Goal: Task Accomplishment & Management: Manage account settings

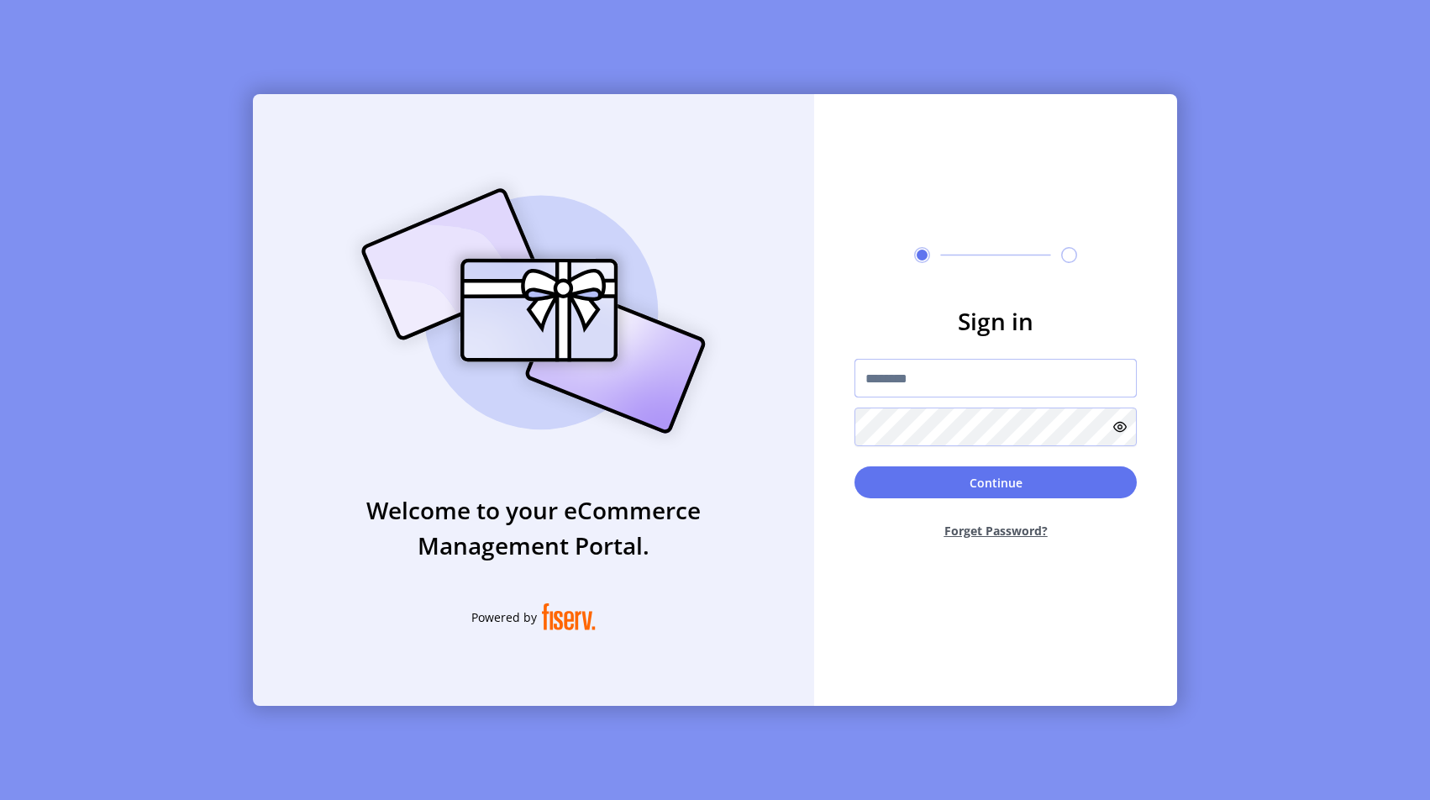
click at [898, 385] on input "text" at bounding box center [996, 378] width 282 height 39
type input "**********"
click at [915, 488] on button "Continue" at bounding box center [996, 482] width 282 height 32
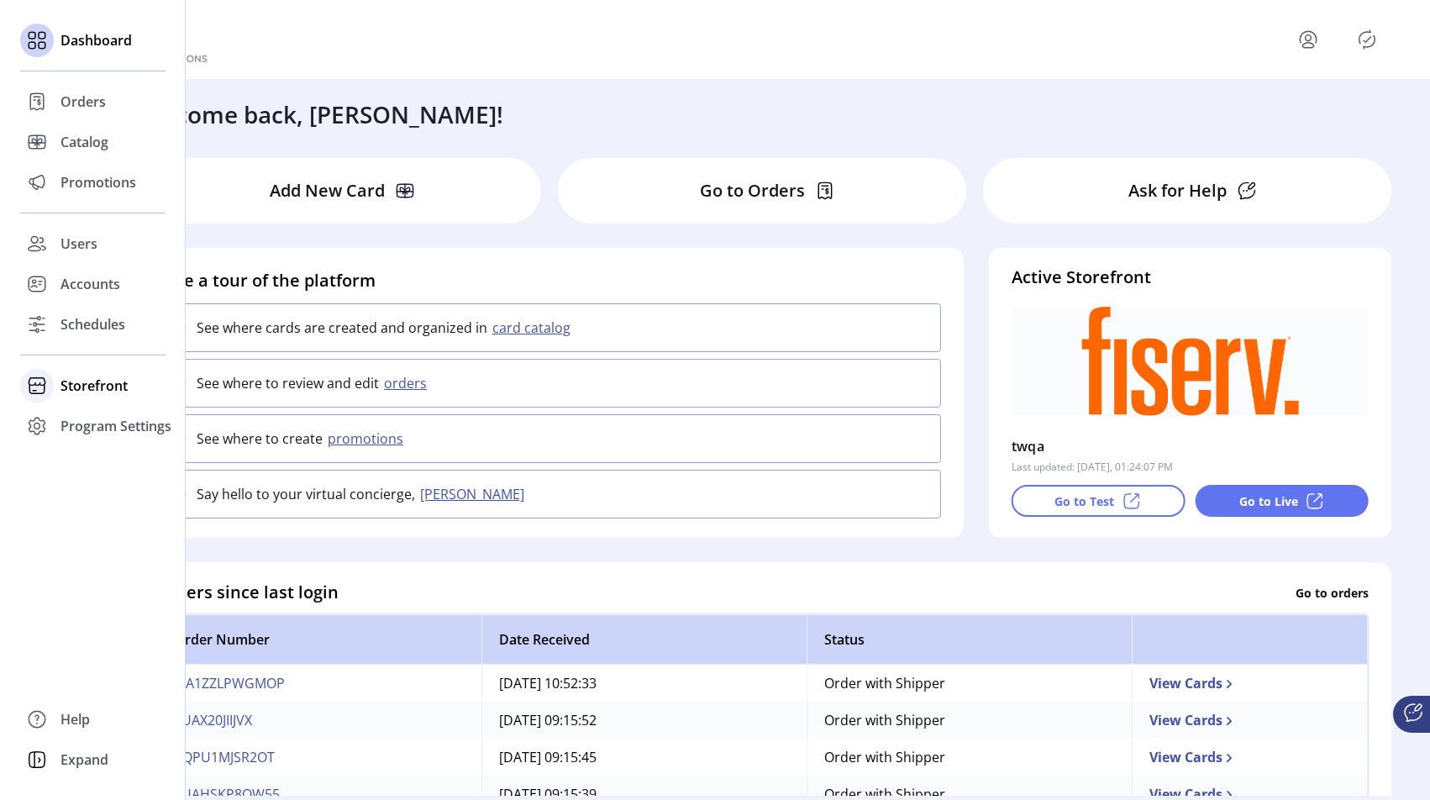
click at [80, 384] on span "Storefront" at bounding box center [94, 386] width 67 height 20
click at [107, 420] on span "Configuration" at bounding box center [105, 419] width 88 height 20
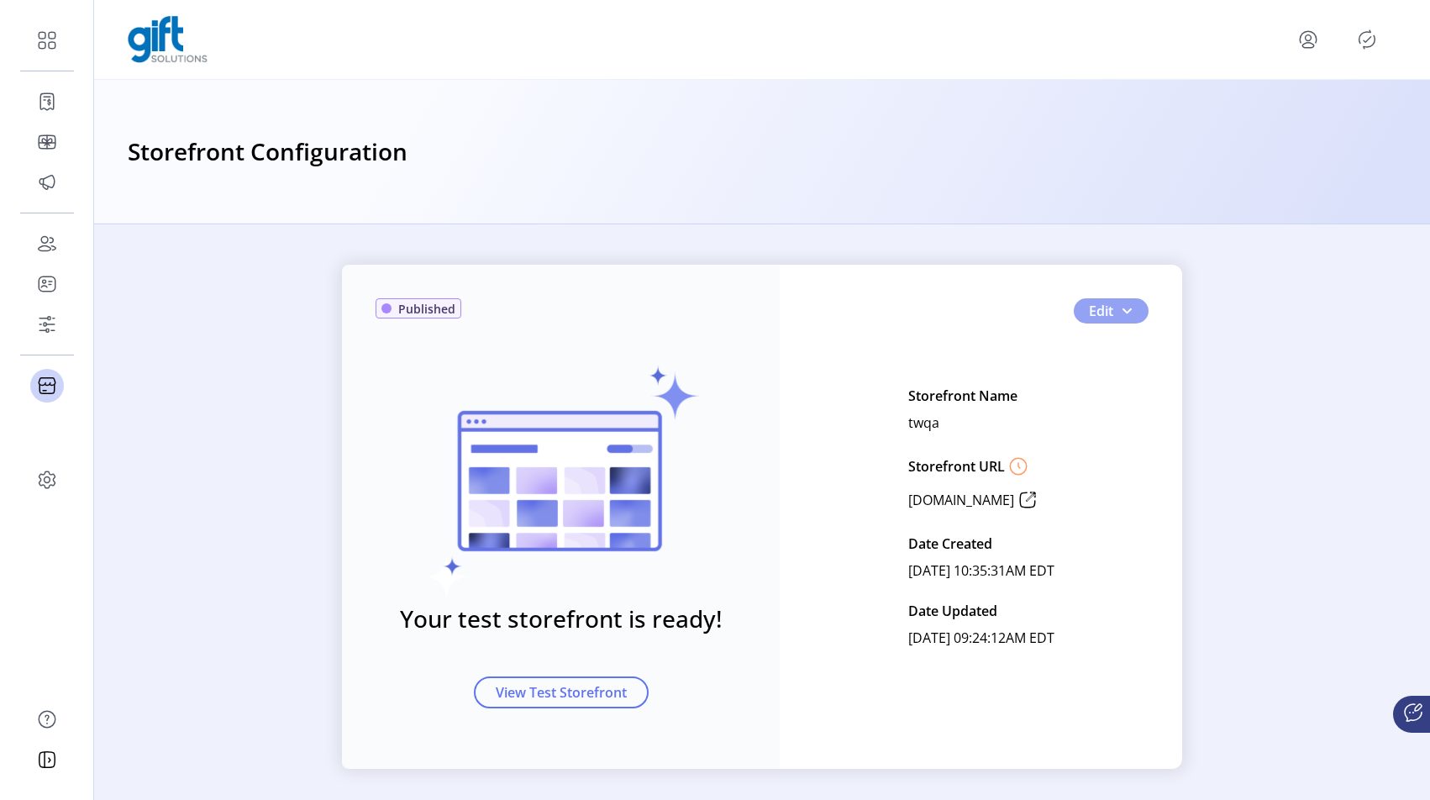
click at [1134, 303] on button "Edit" at bounding box center [1111, 310] width 75 height 25
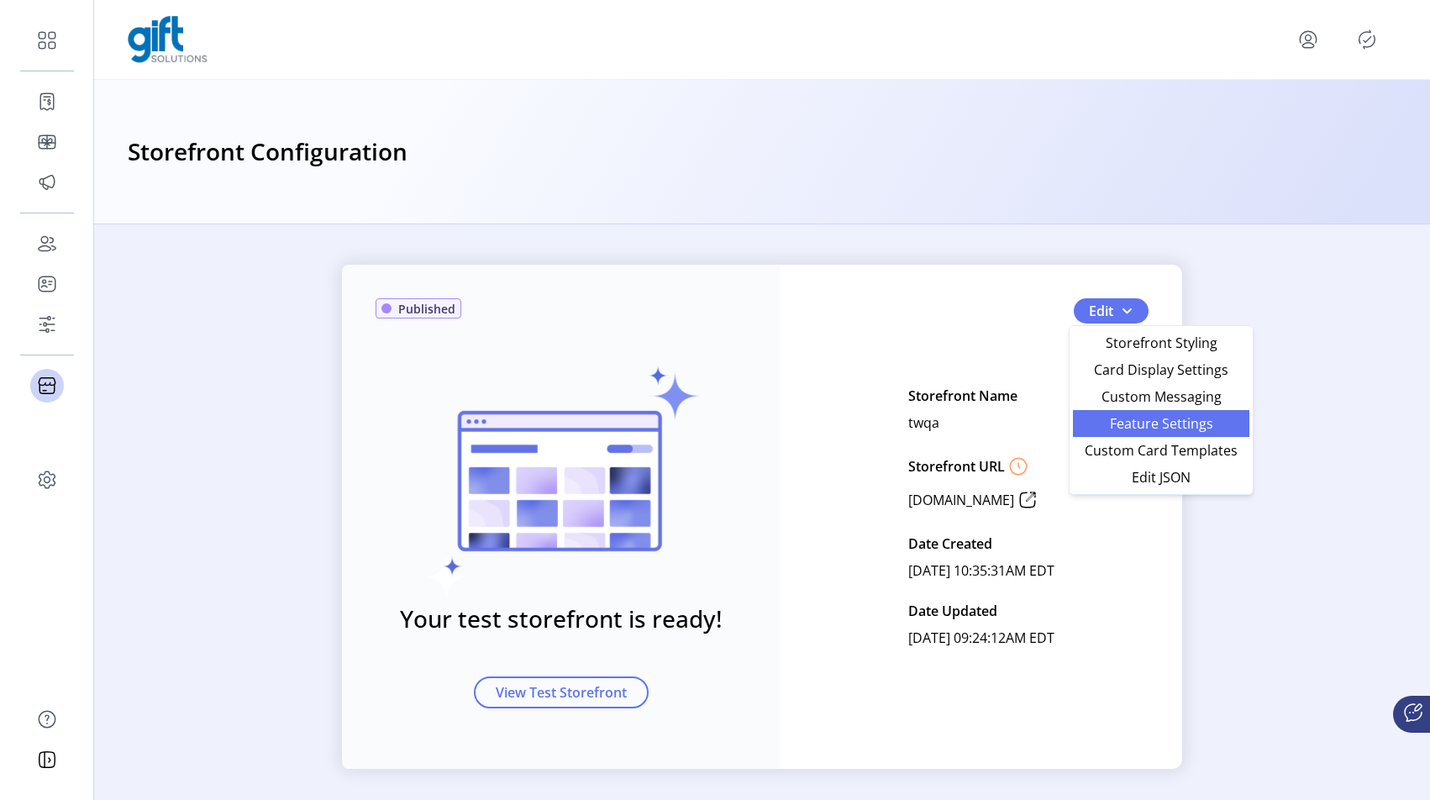
click at [1125, 422] on span "Feature Settings" at bounding box center [1161, 423] width 156 height 13
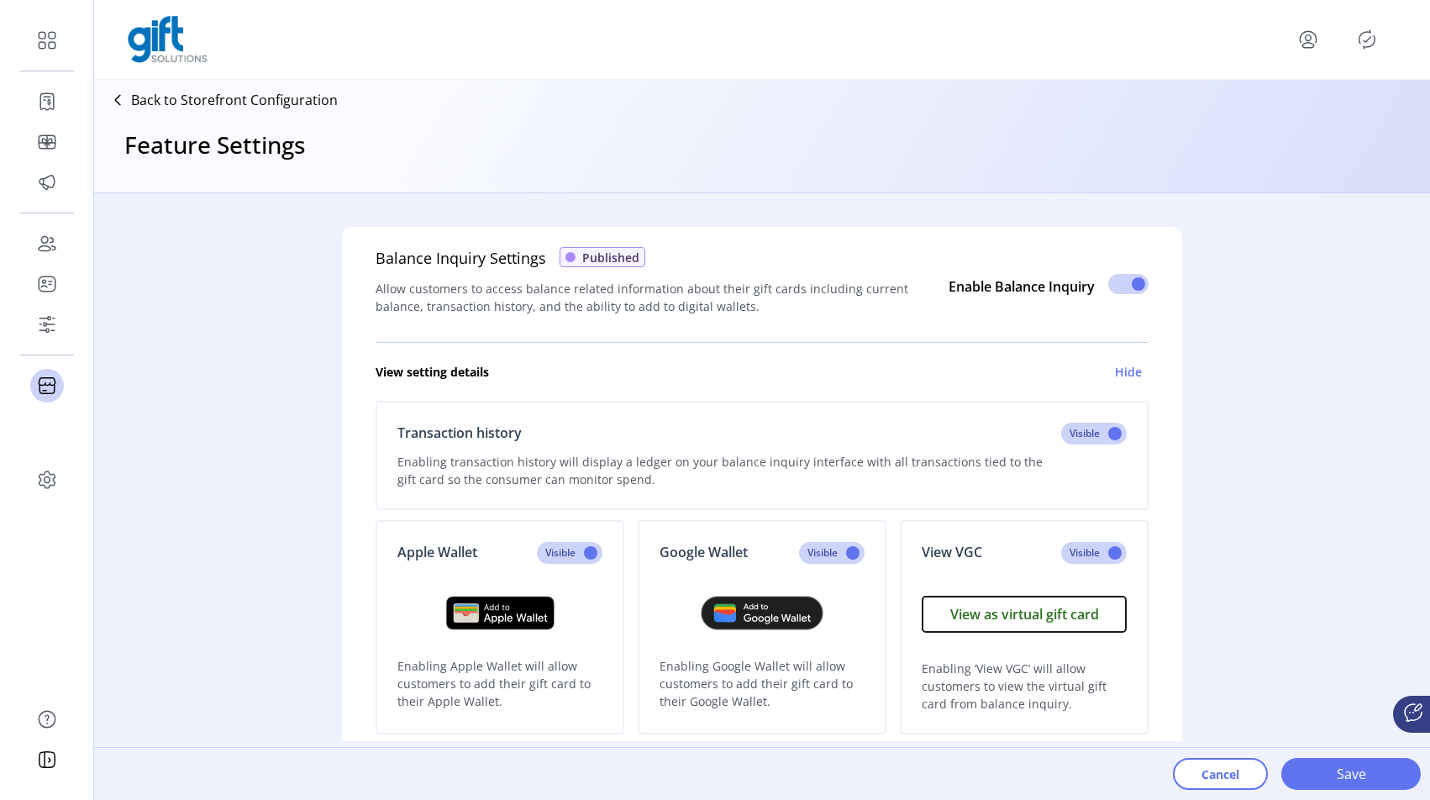
click at [150, 103] on p "Back to Storefront Configuration" at bounding box center [234, 100] width 207 height 20
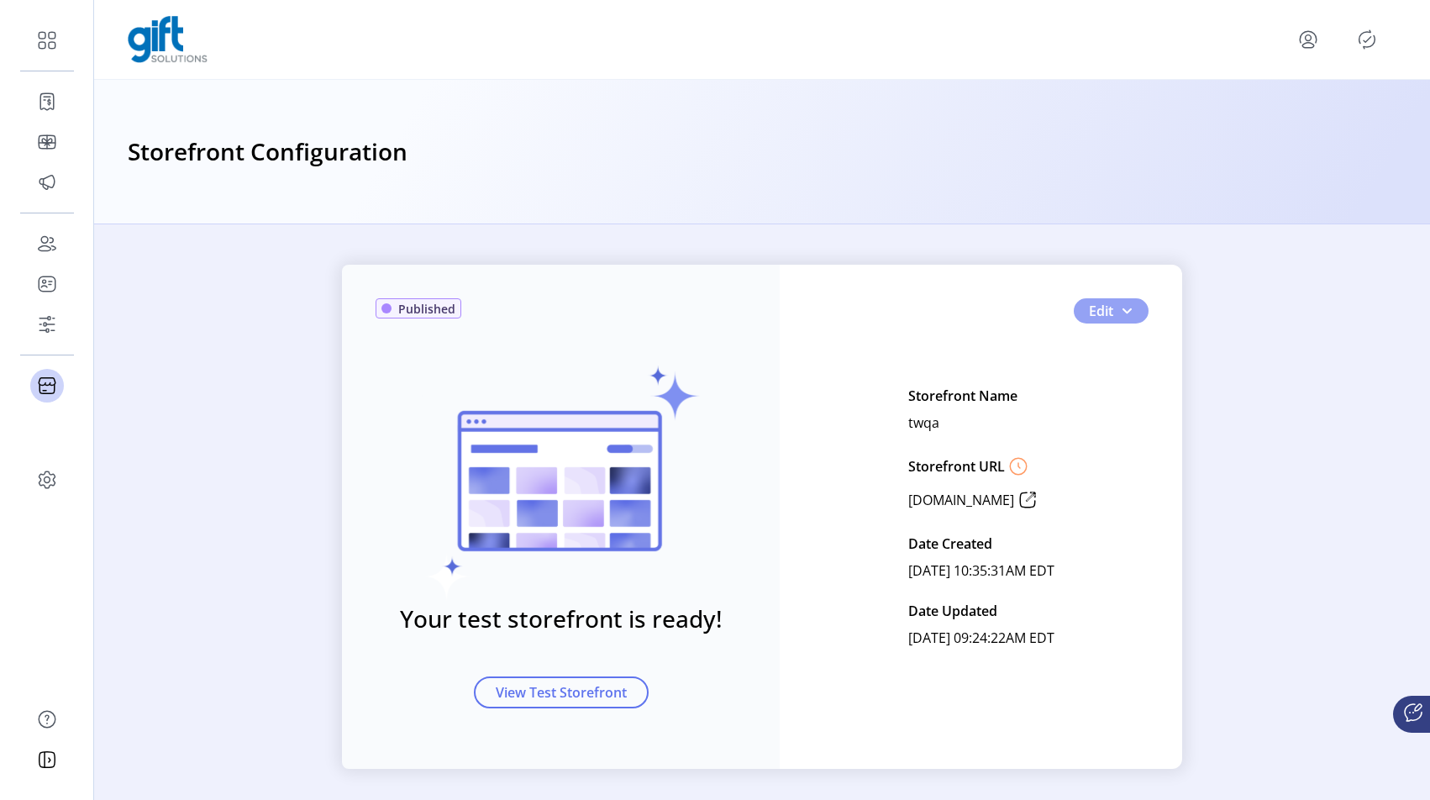
click at [1126, 318] on button "Edit" at bounding box center [1111, 310] width 75 height 25
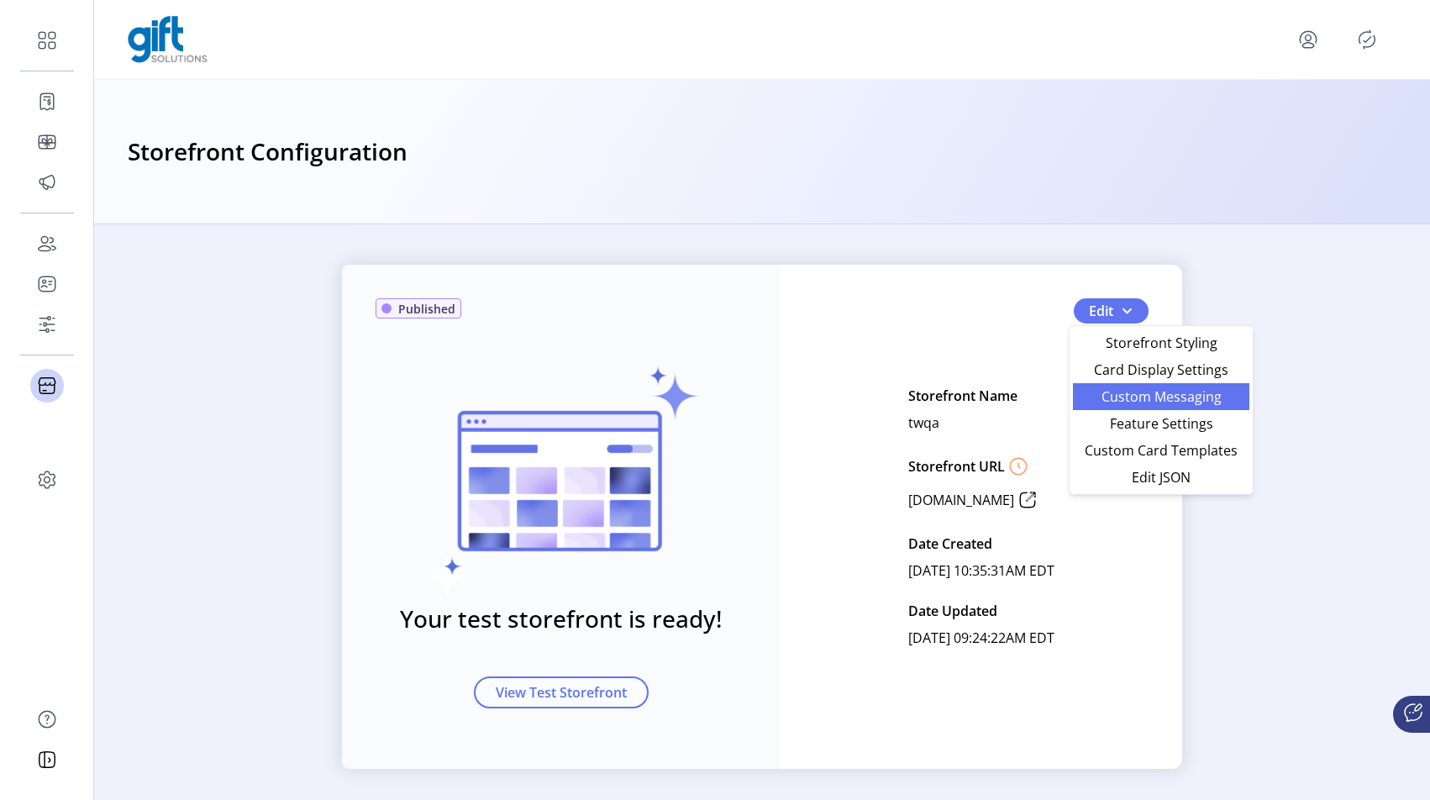
click at [1119, 408] on link "Custom Messaging" at bounding box center [1161, 396] width 176 height 27
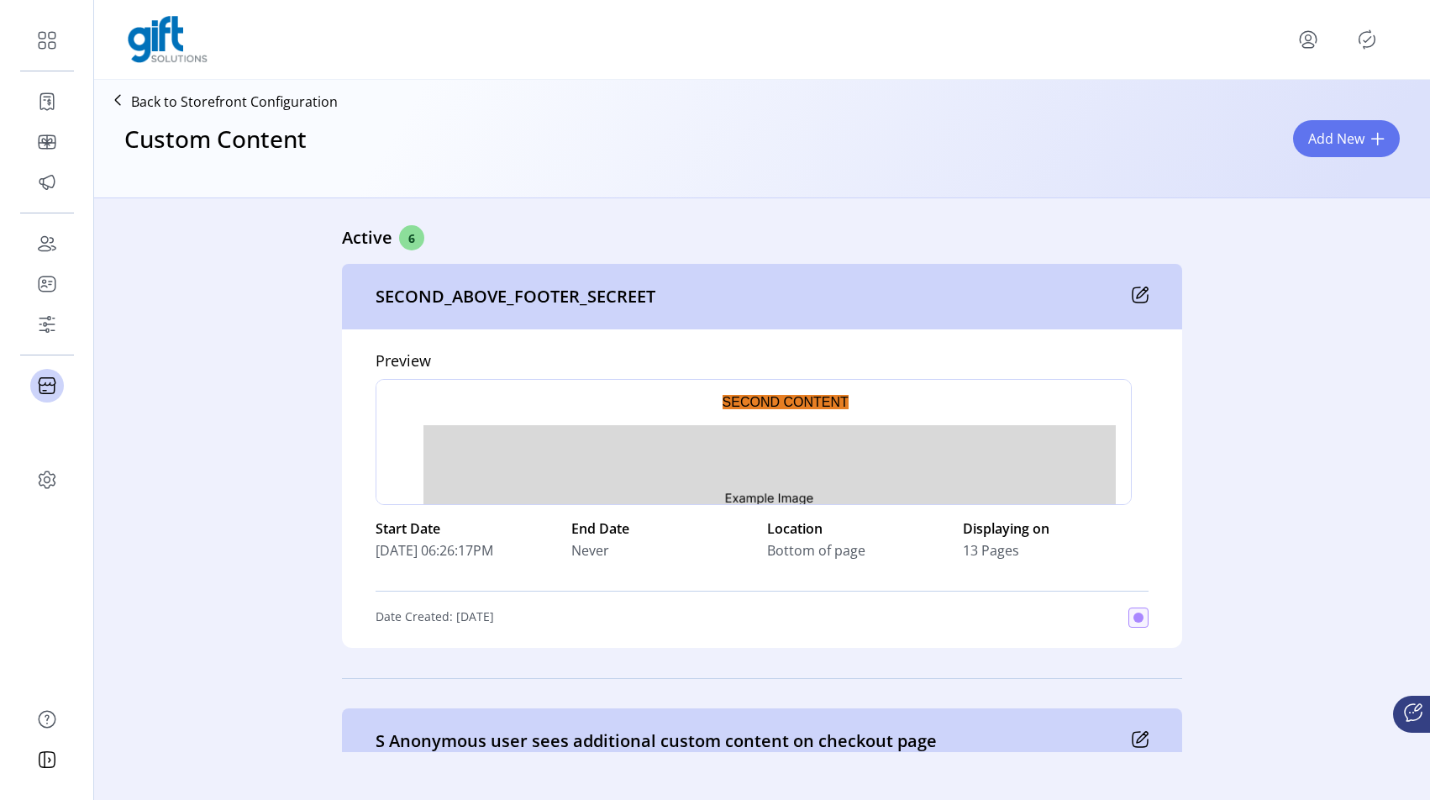
click at [1134, 300] on icon at bounding box center [1140, 295] width 17 height 17
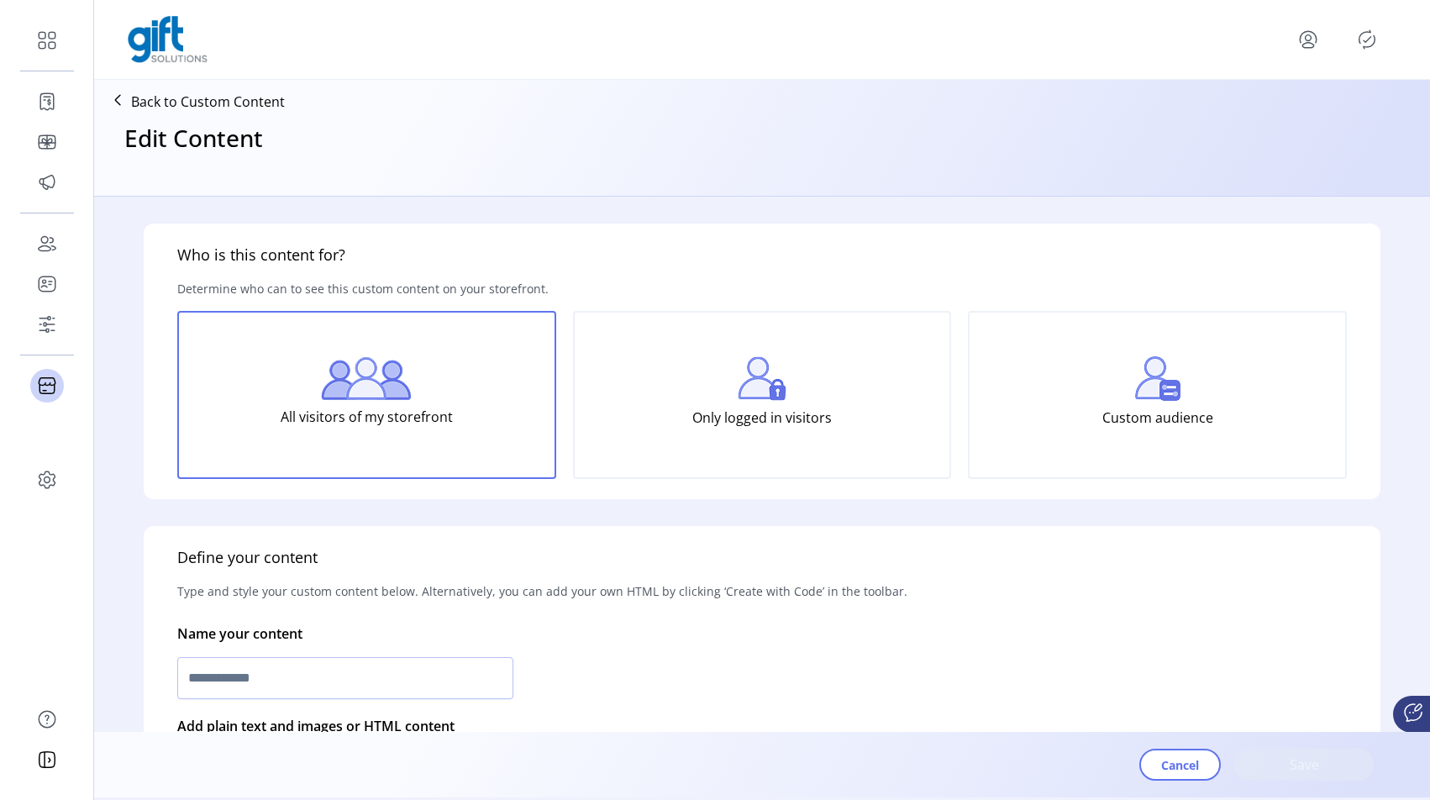
type input "**********"
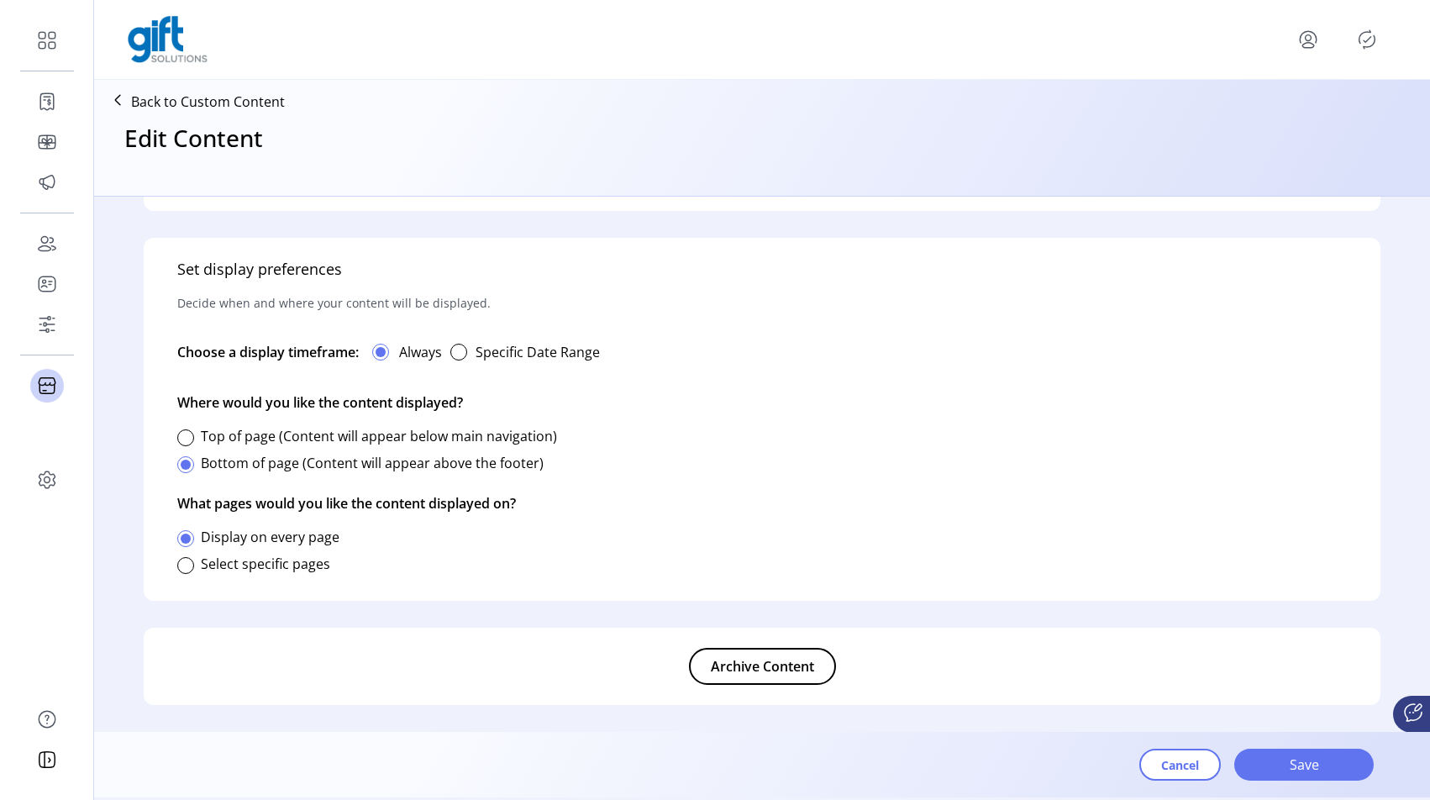
click at [727, 678] on button "Archive Content" at bounding box center [762, 666] width 147 height 37
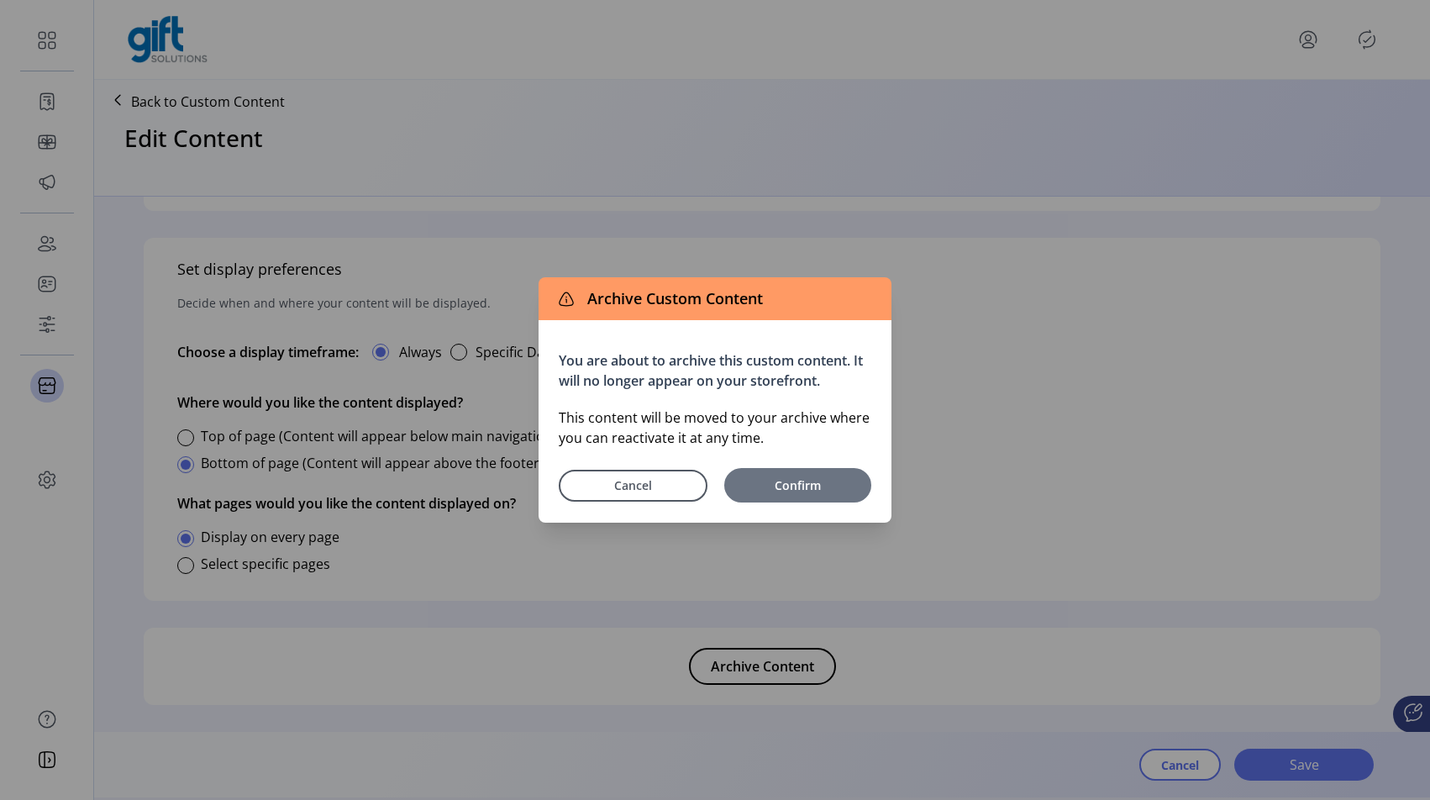
click at [793, 484] on span "Confirm" at bounding box center [798, 486] width 130 height 18
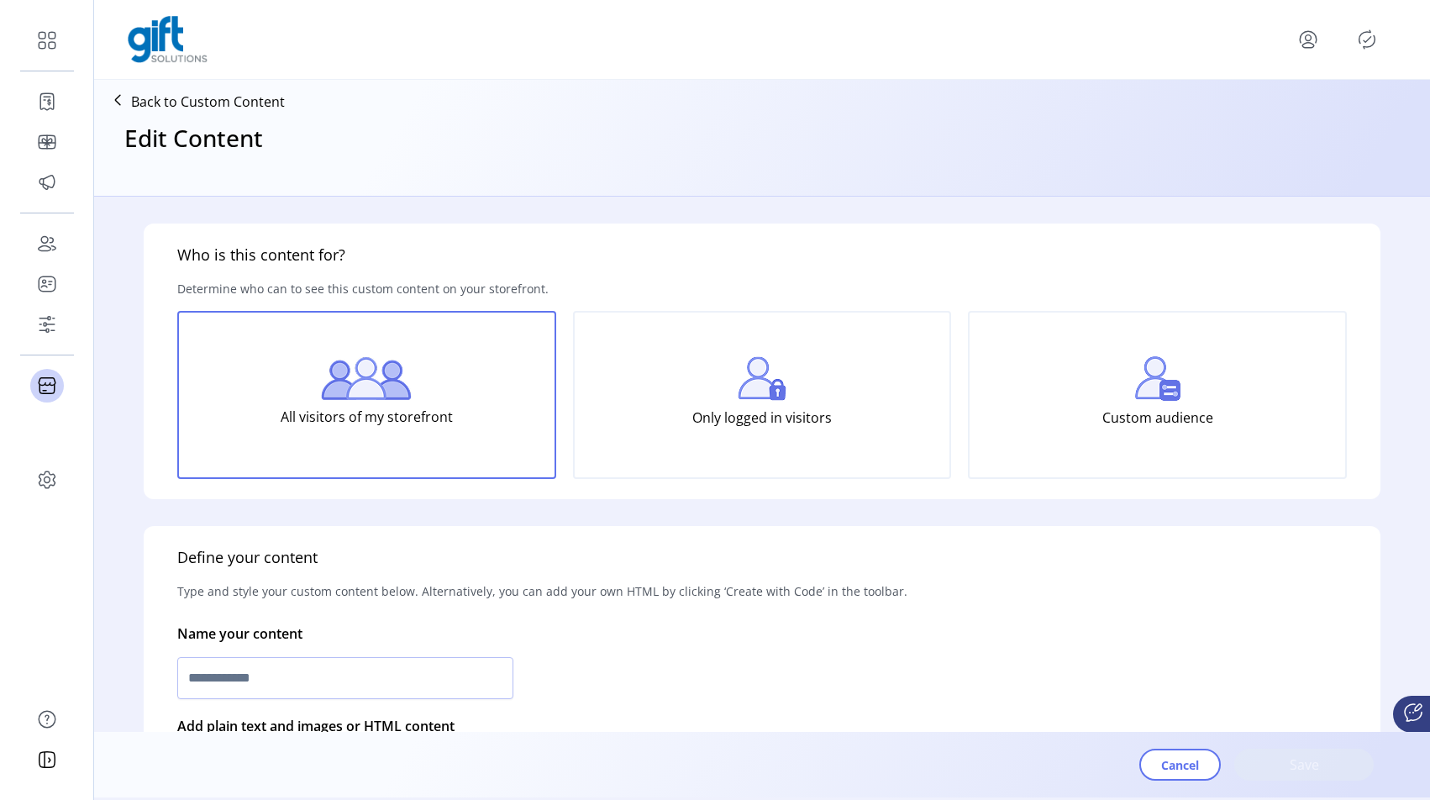
type input "**********"
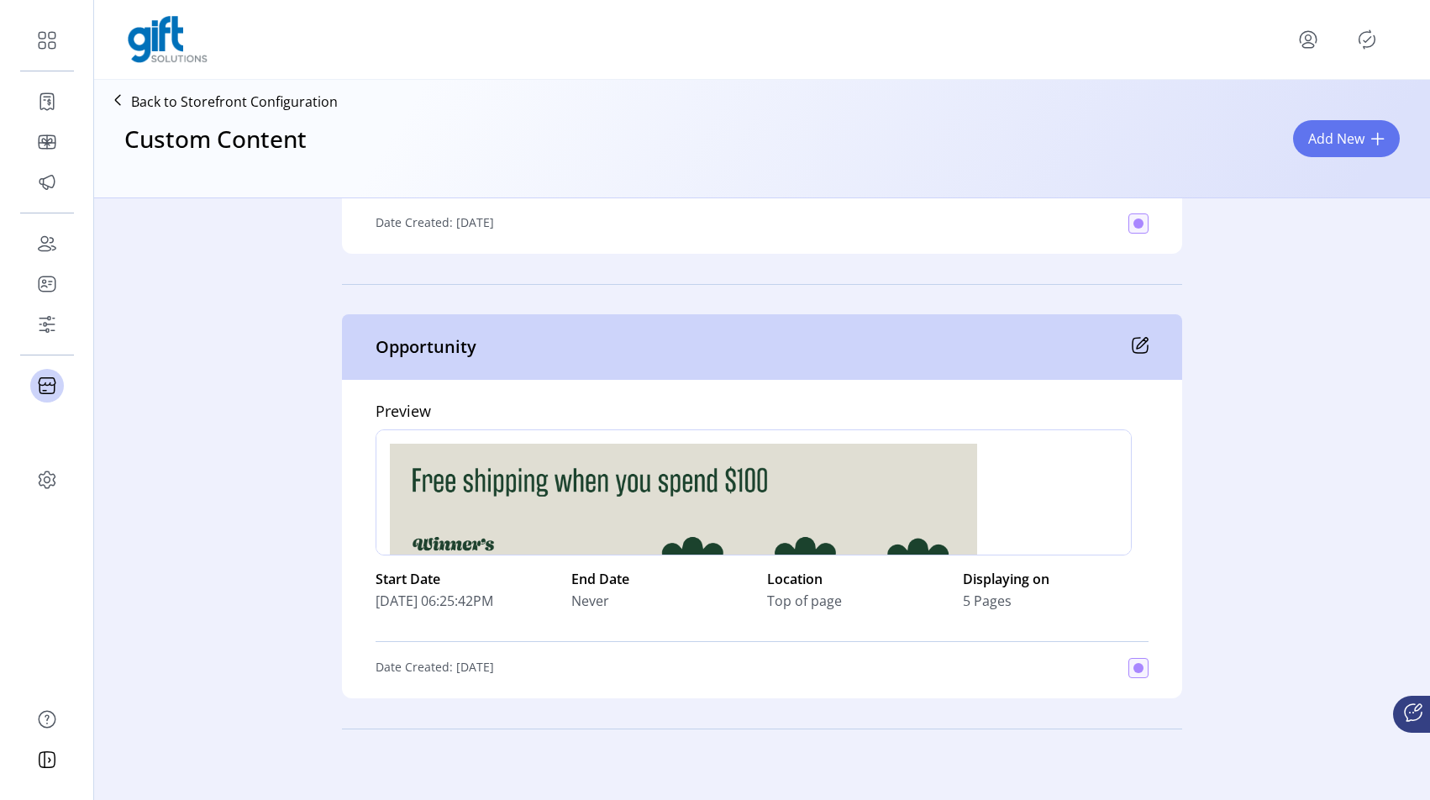
click at [1132, 346] on icon at bounding box center [1140, 345] width 17 height 17
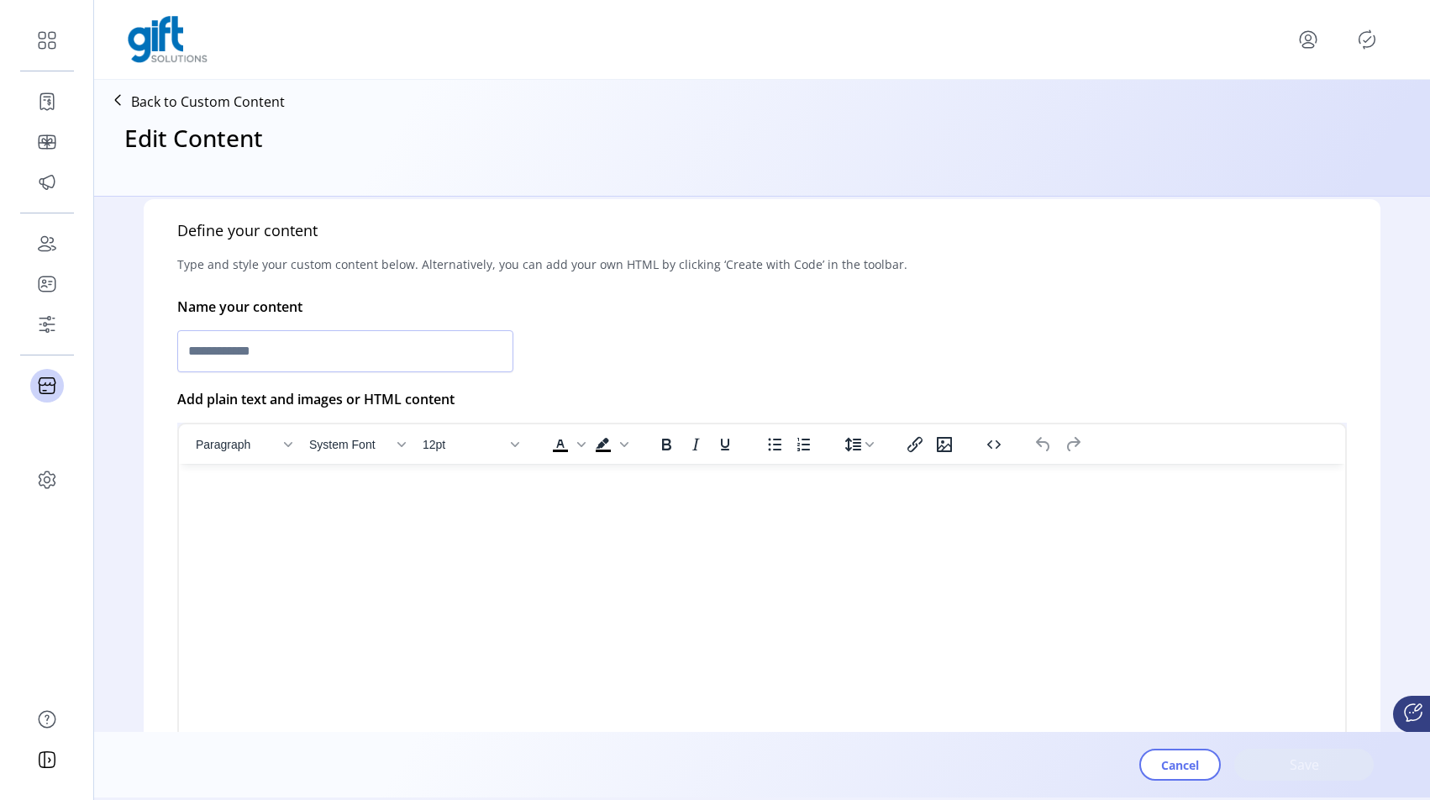
type input "**********"
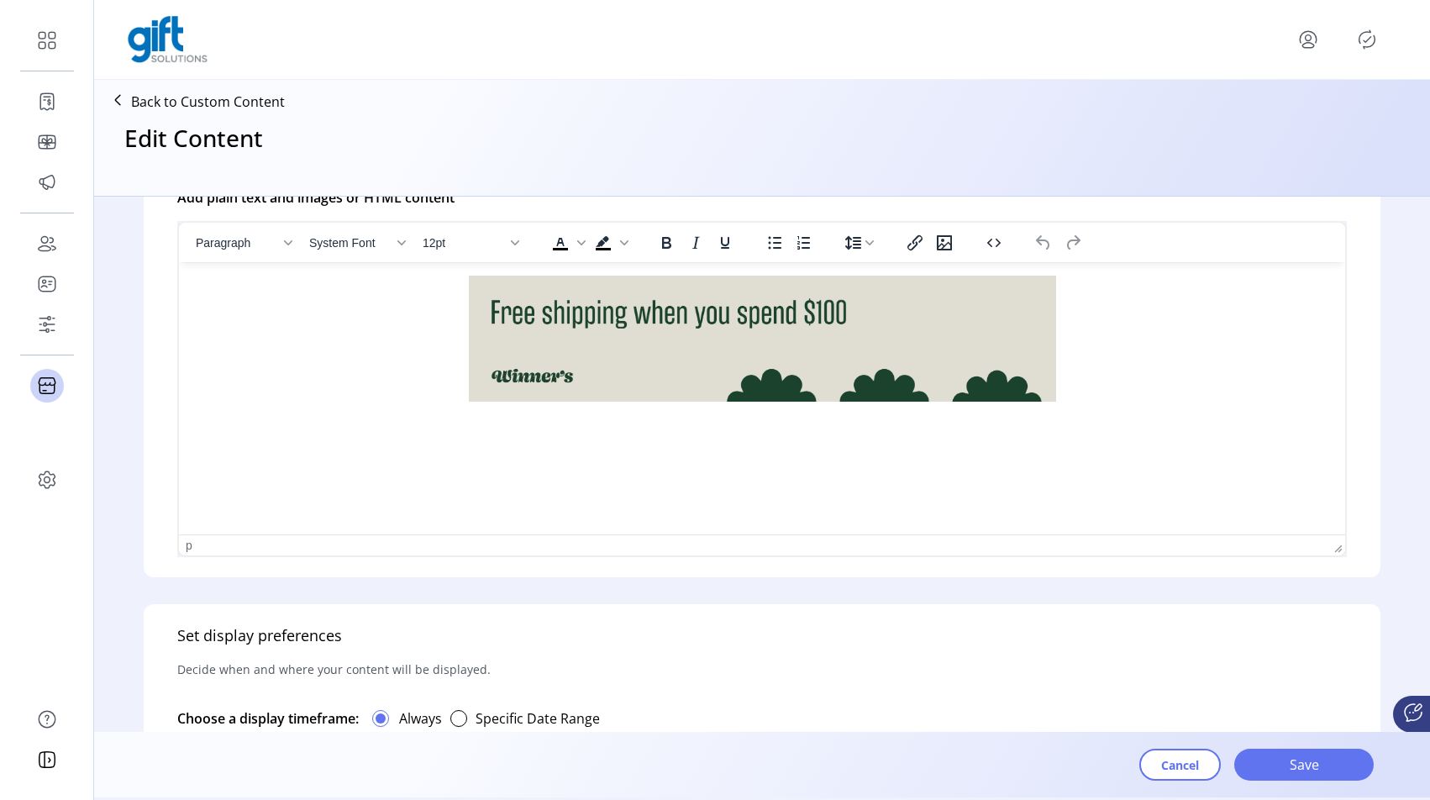
click at [824, 378] on img "Rich Text Area. Press ALT-0 for help." at bounding box center [762, 339] width 587 height 126
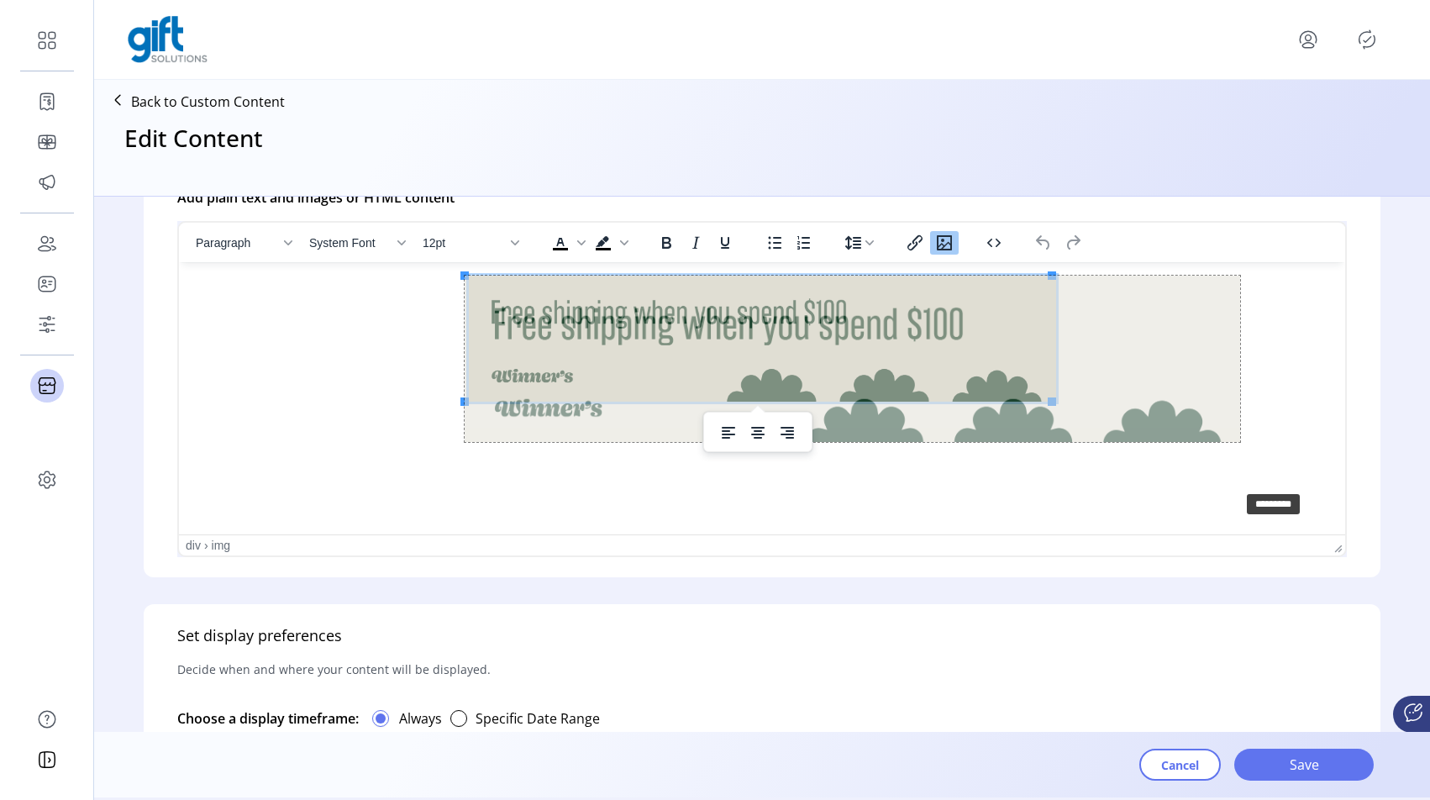
drag, startPoint x: 1050, startPoint y: 398, endPoint x: 1236, endPoint y: 486, distance: 206.4
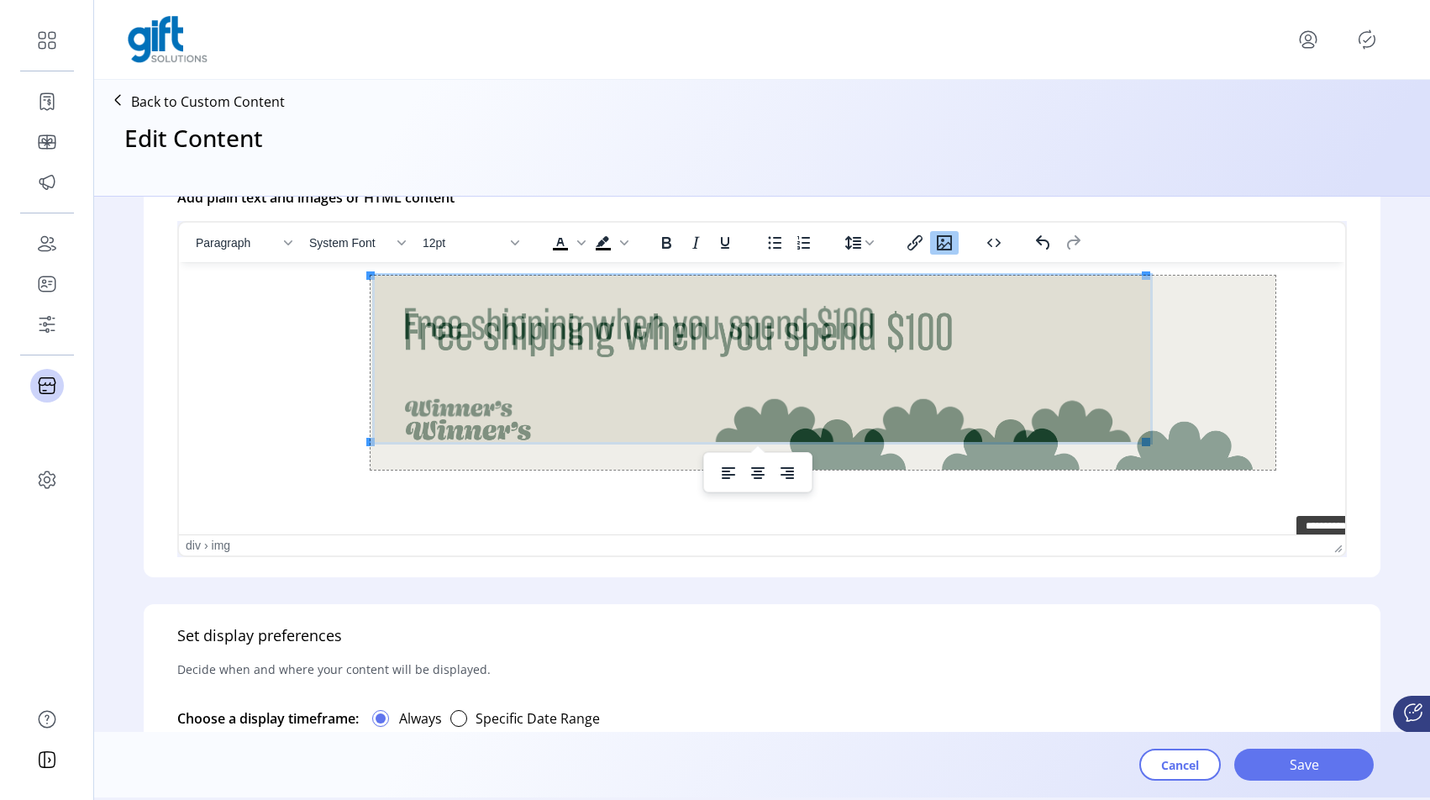
drag, startPoint x: 1146, startPoint y: 440, endPoint x: 1276, endPoint y: 509, distance: 147.0
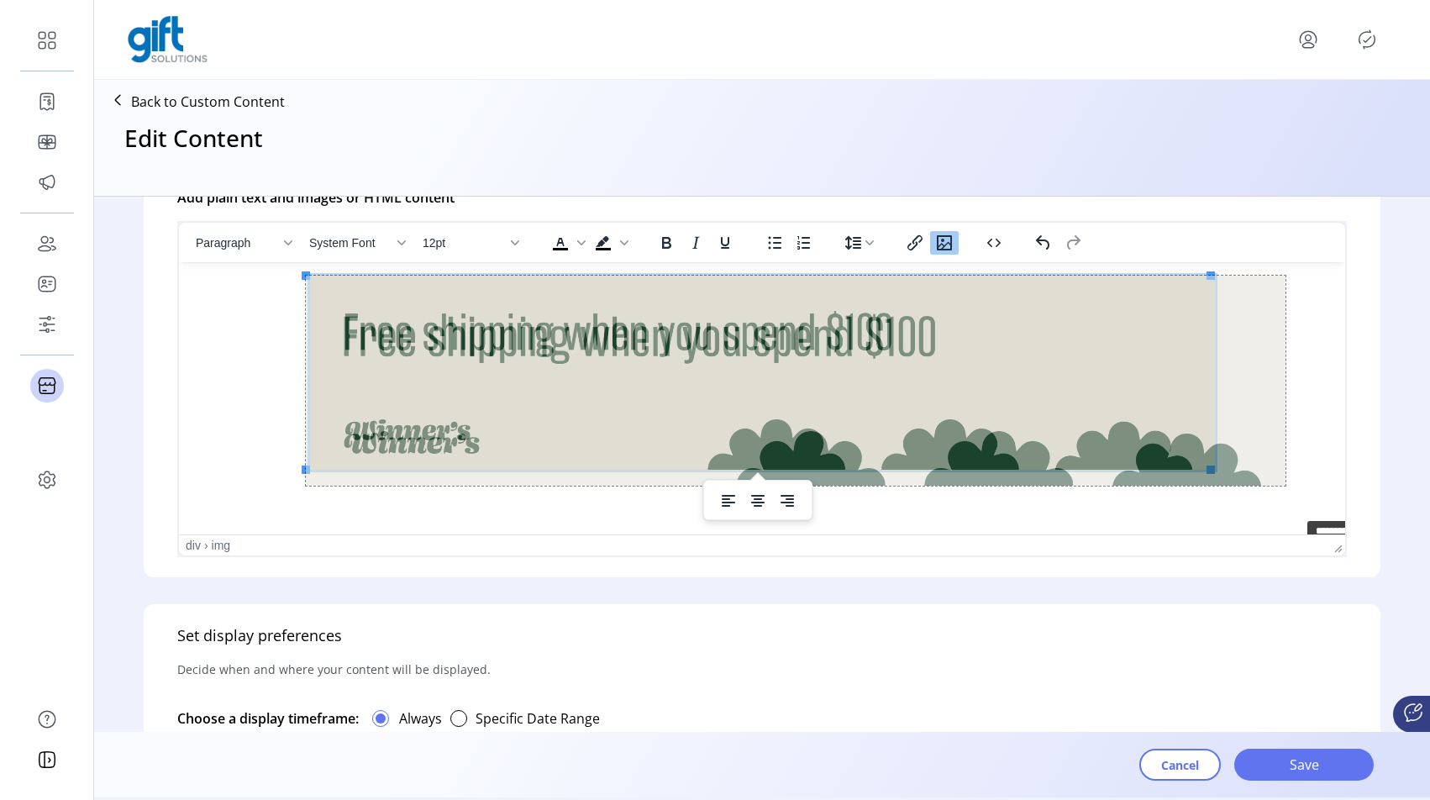
drag, startPoint x: 1210, startPoint y: 470, endPoint x: 1292, endPoint y: 519, distance: 95.4
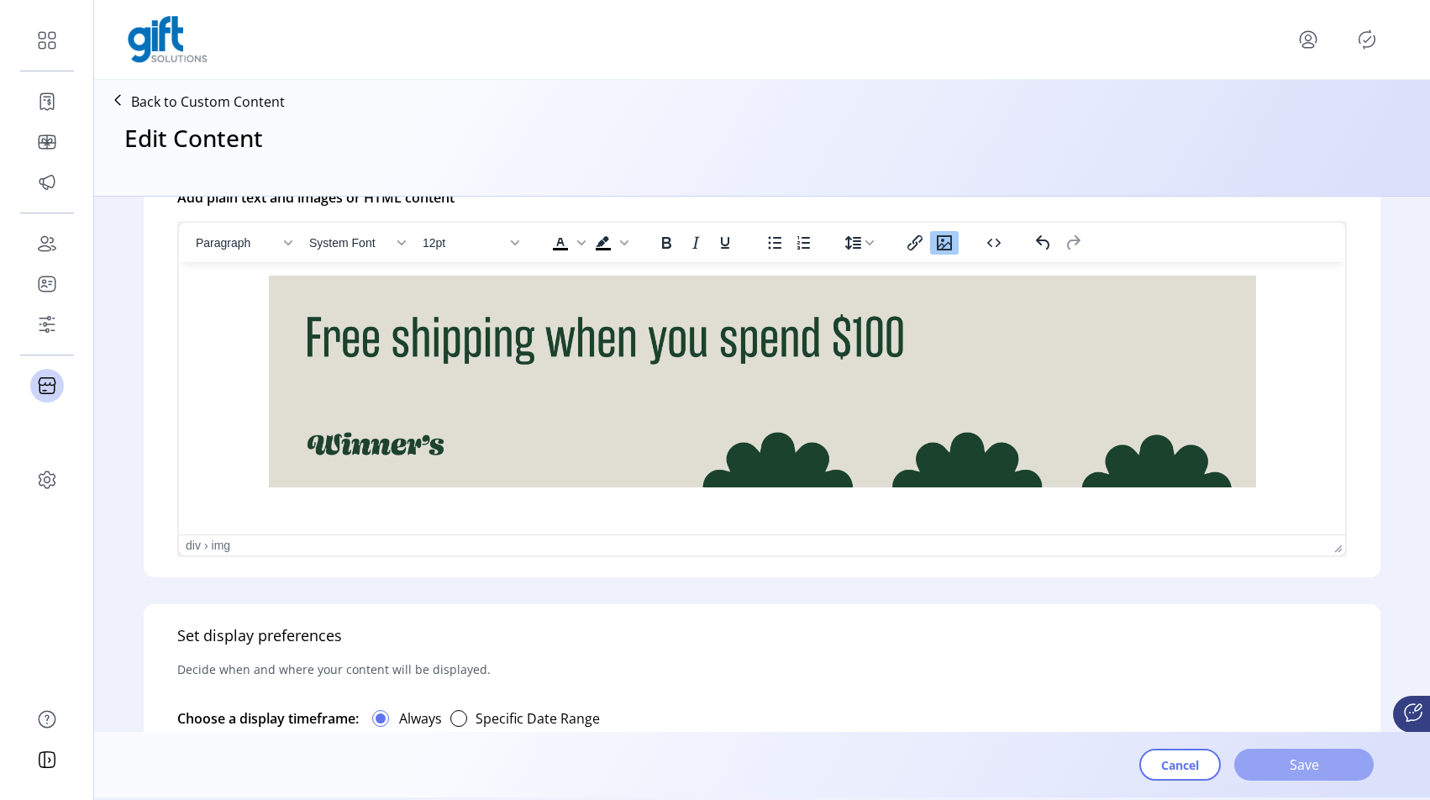
click at [1305, 762] on span "Save" at bounding box center [1304, 765] width 96 height 20
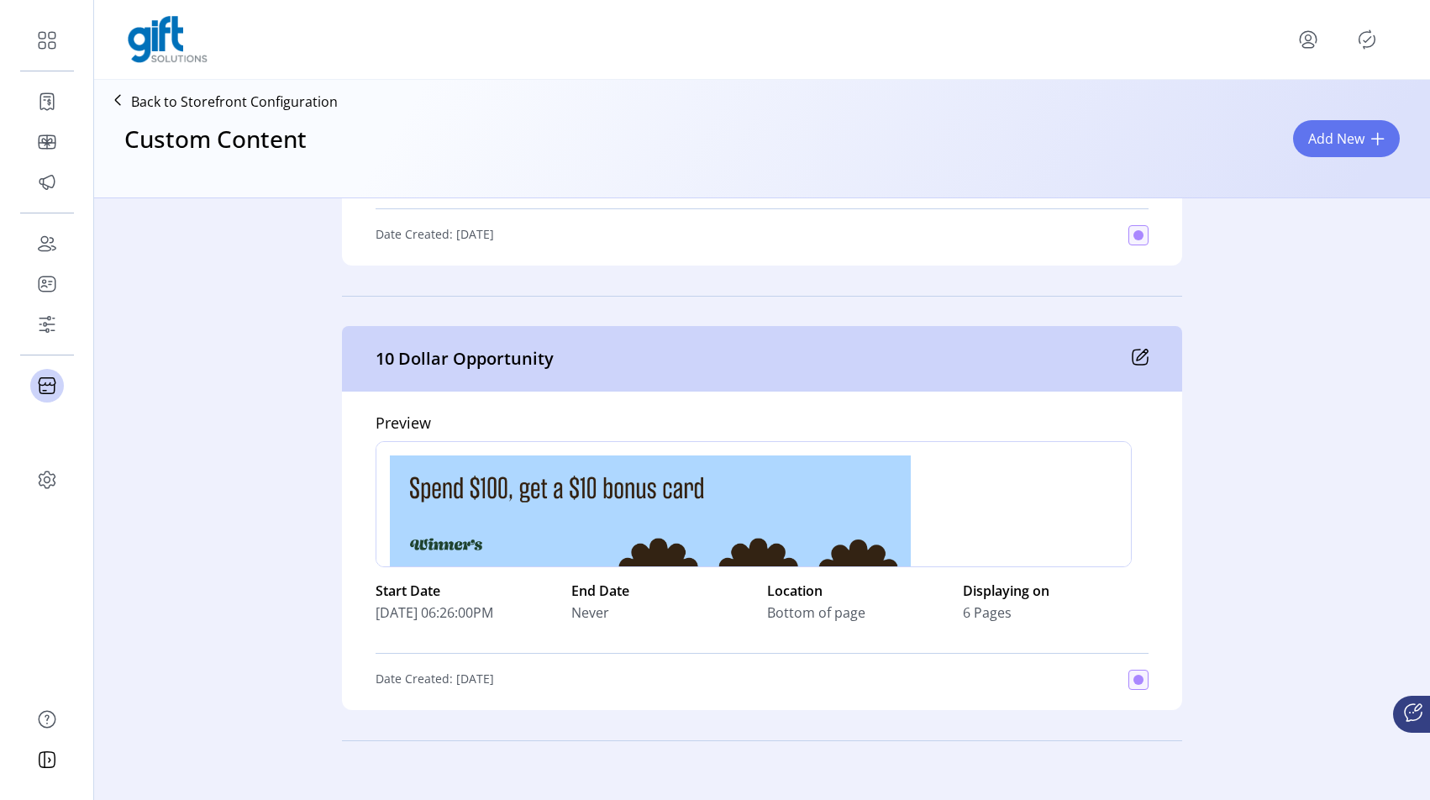
click at [1140, 353] on icon at bounding box center [1140, 357] width 17 height 17
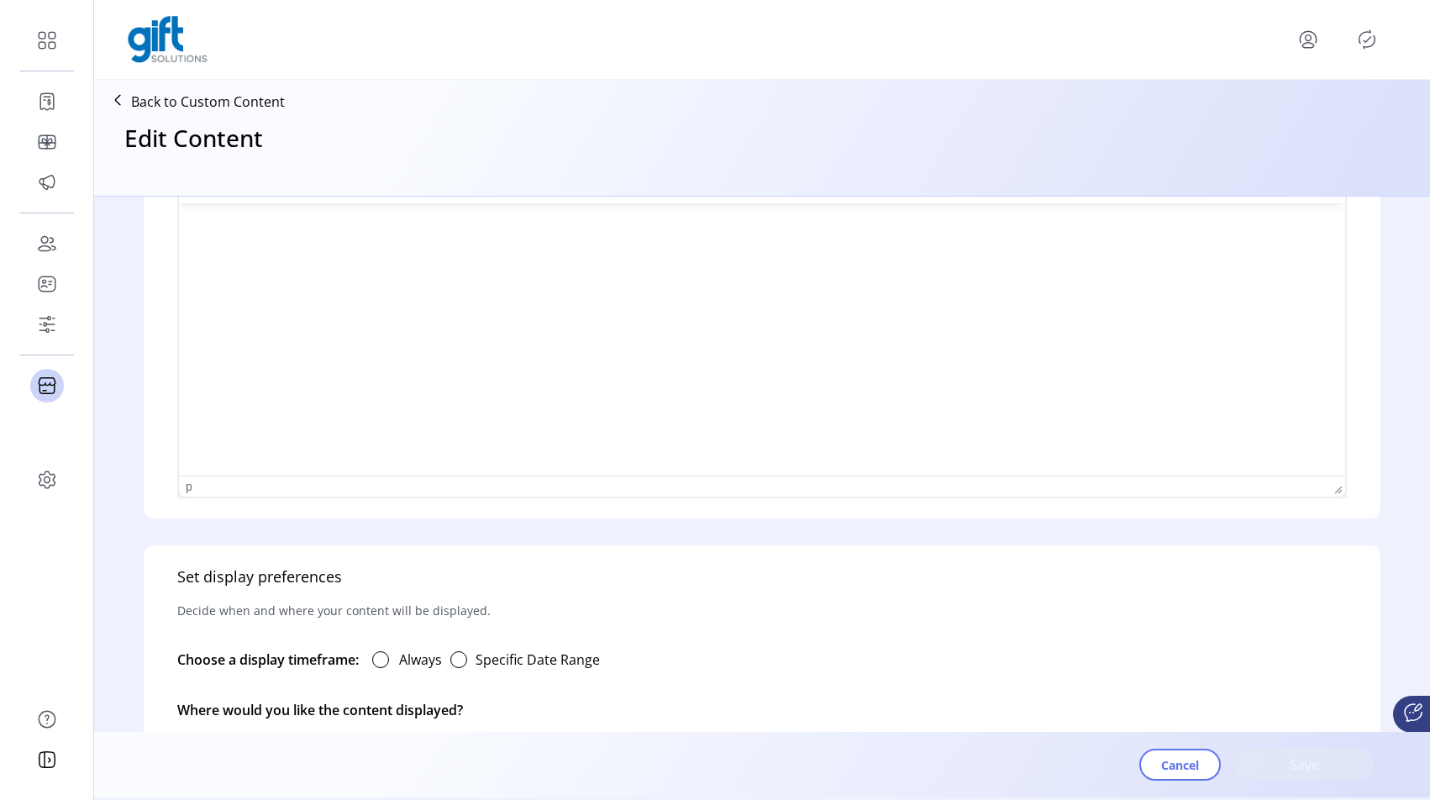
type input "**********"
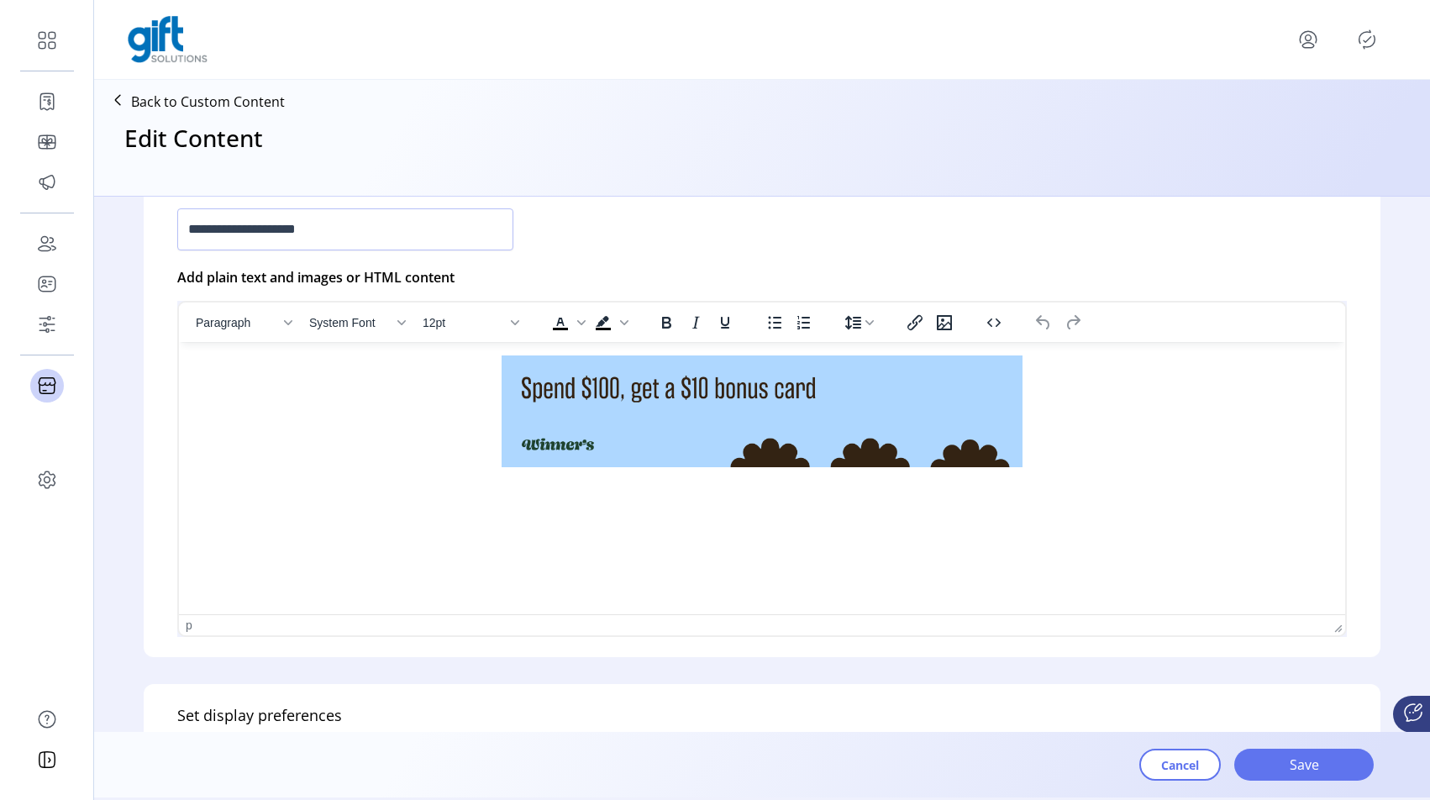
click at [902, 416] on img "Rich Text Area. Press ALT-0 for help." at bounding box center [762, 412] width 521 height 112
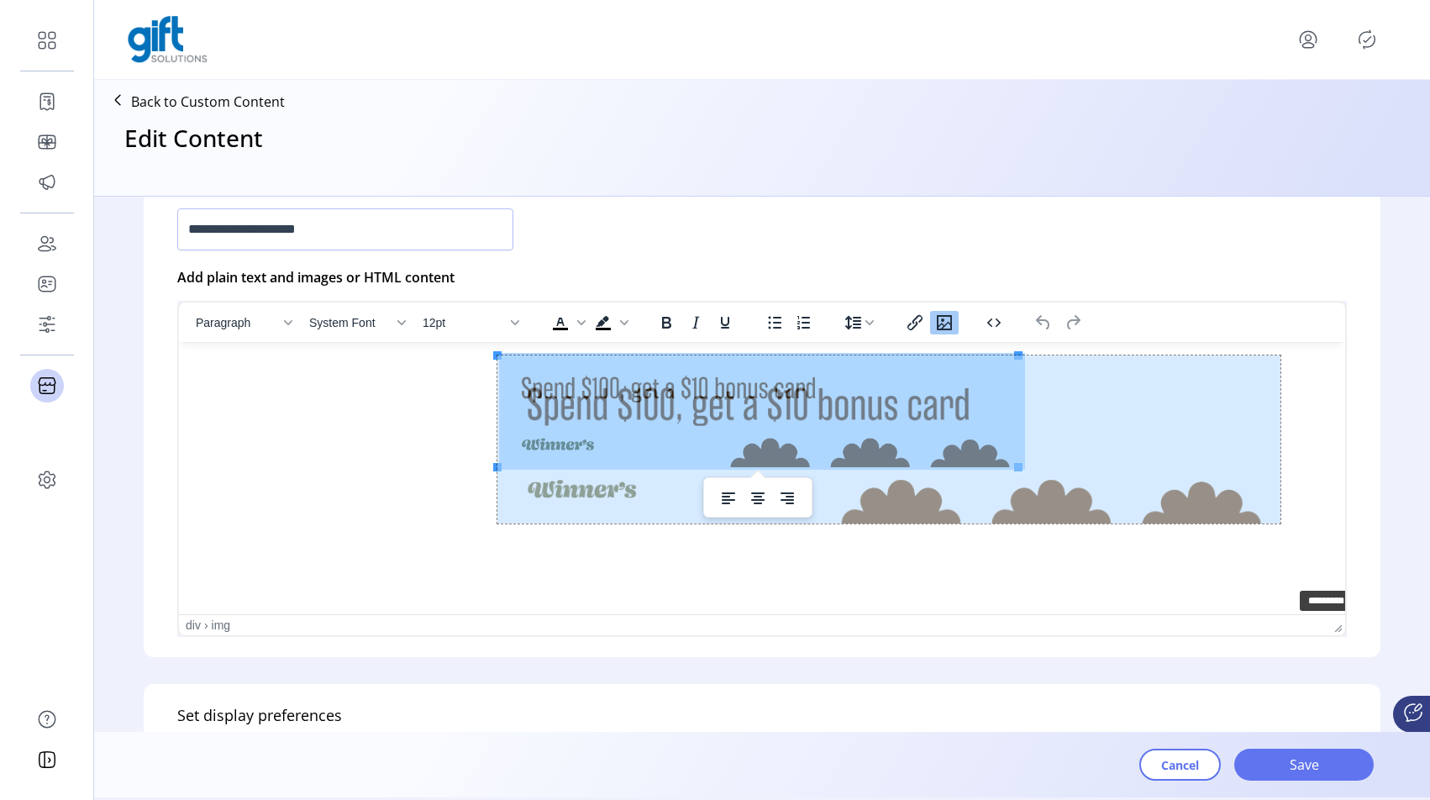
drag, startPoint x: 1018, startPoint y: 470, endPoint x: 1278, endPoint y: 589, distance: 286.6
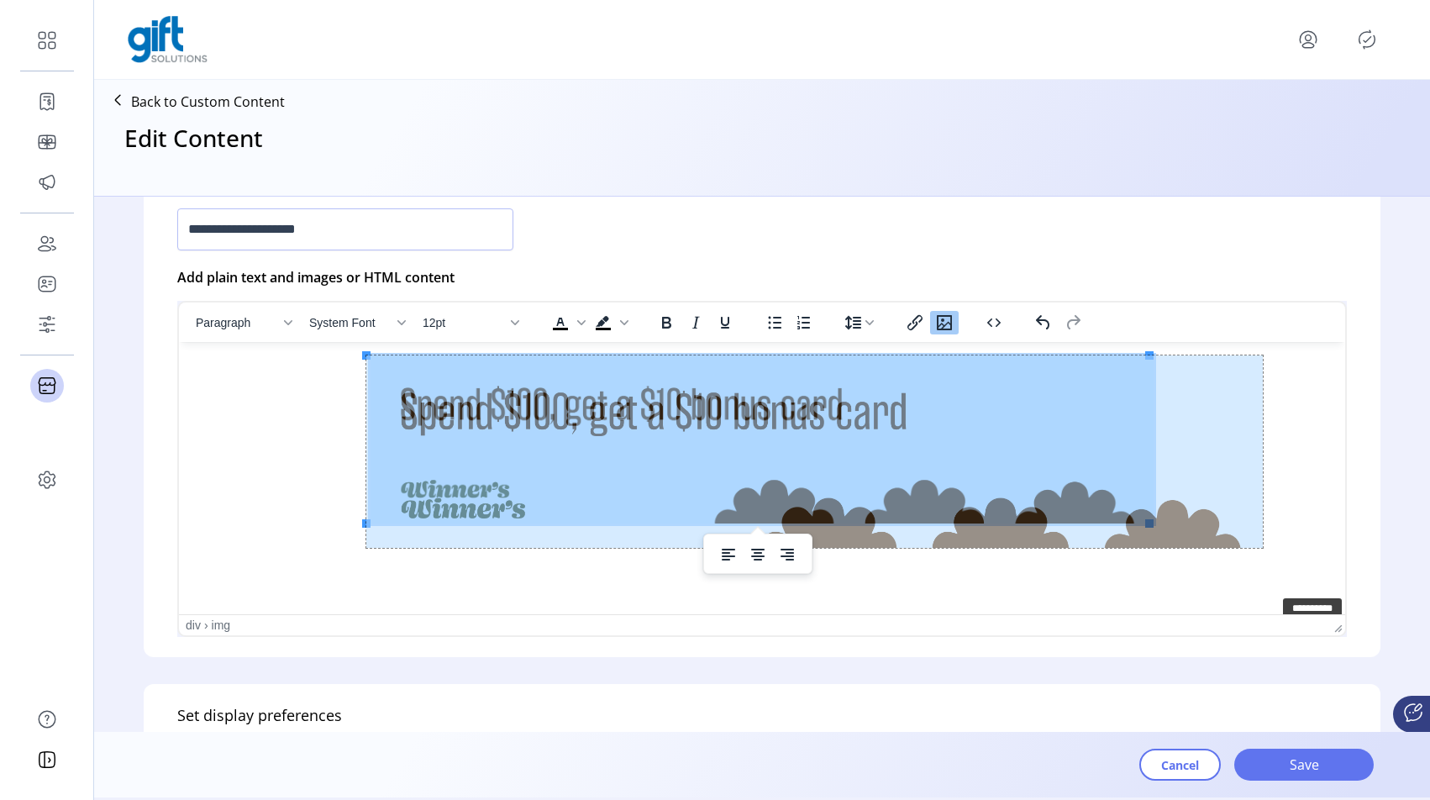
drag, startPoint x: 1151, startPoint y: 525, endPoint x: 1266, endPoint y: 595, distance: 133.9
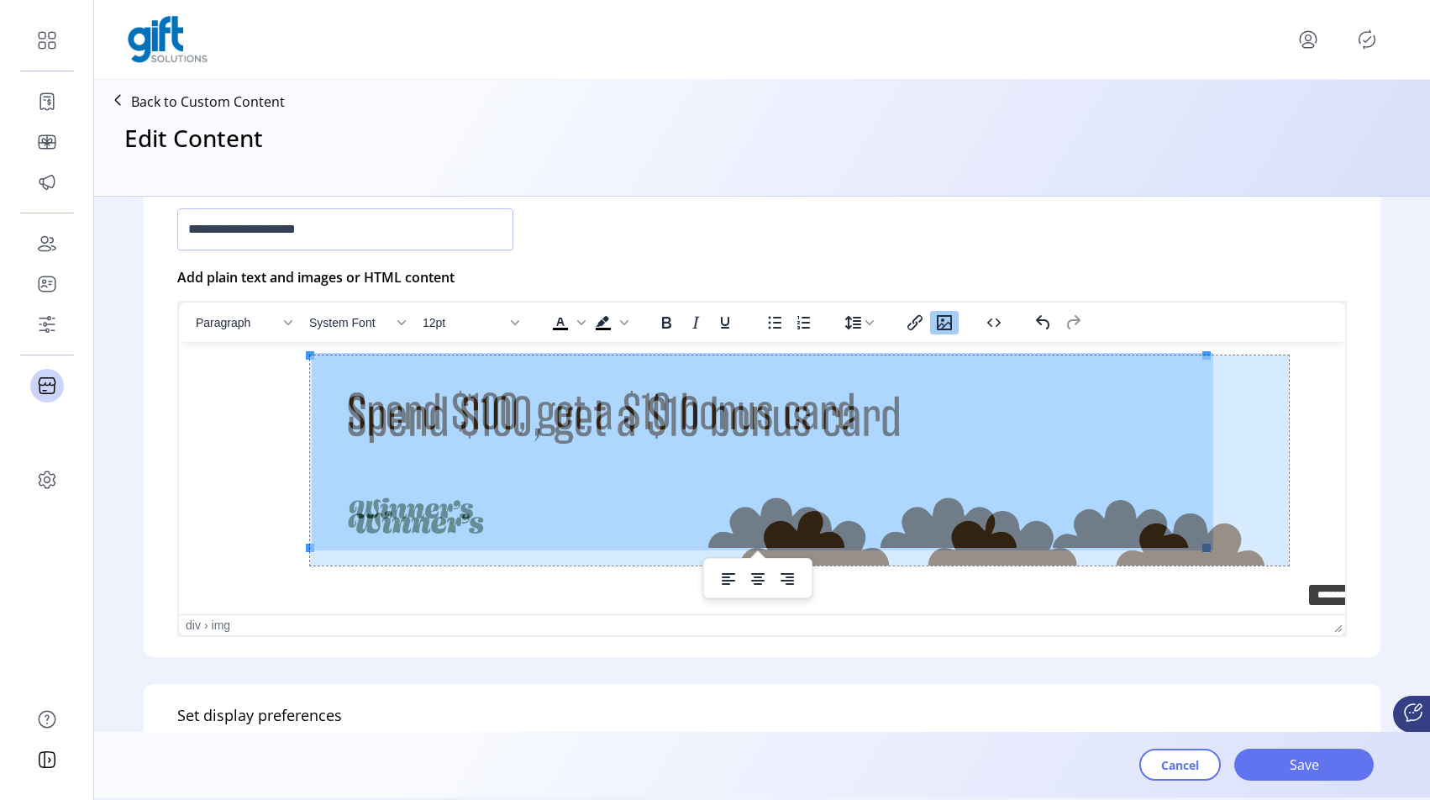
drag, startPoint x: 1206, startPoint y: 546, endPoint x: 1288, endPoint y: 580, distance: 89.0
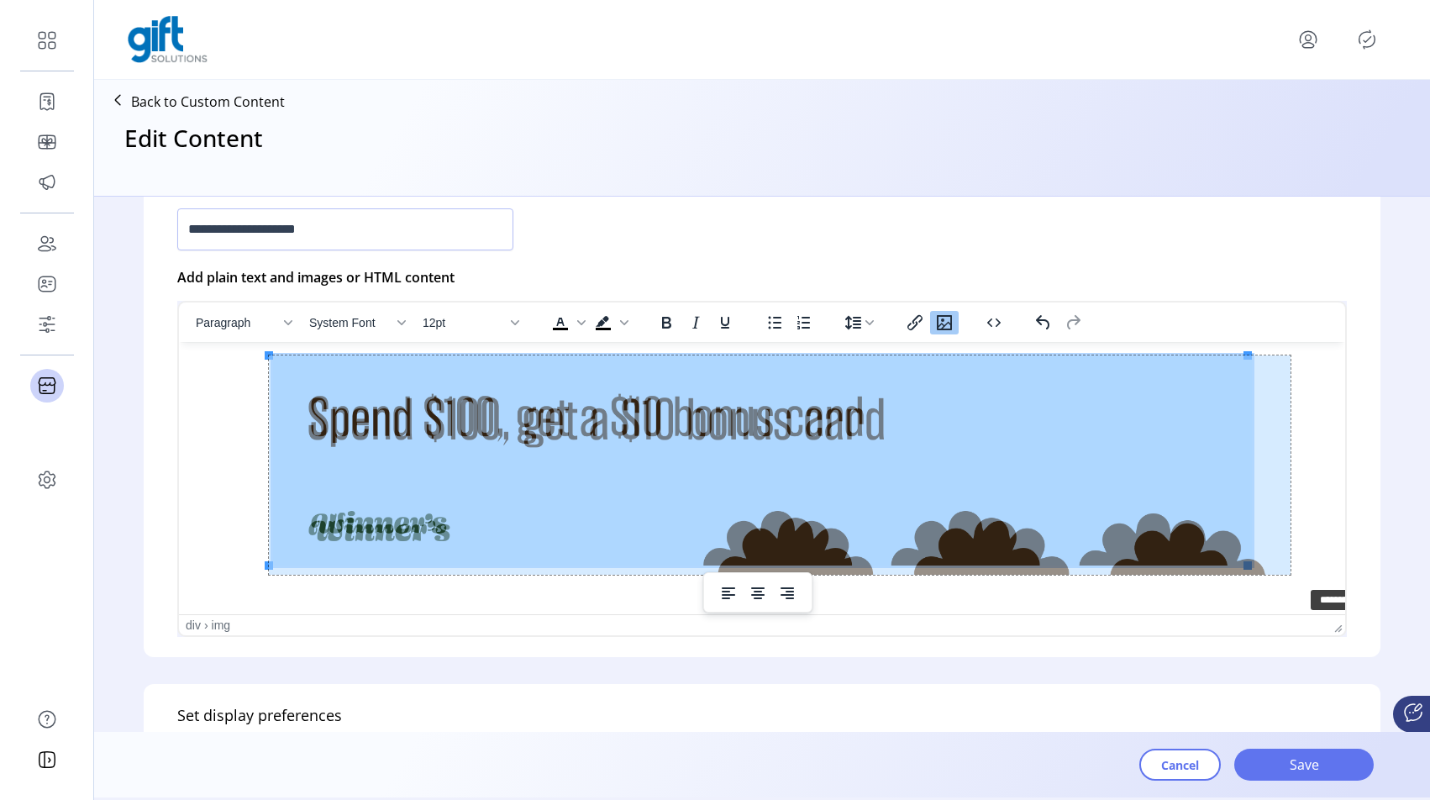
drag, startPoint x: 1247, startPoint y: 566, endPoint x: 1289, endPoint y: 586, distance: 46.6
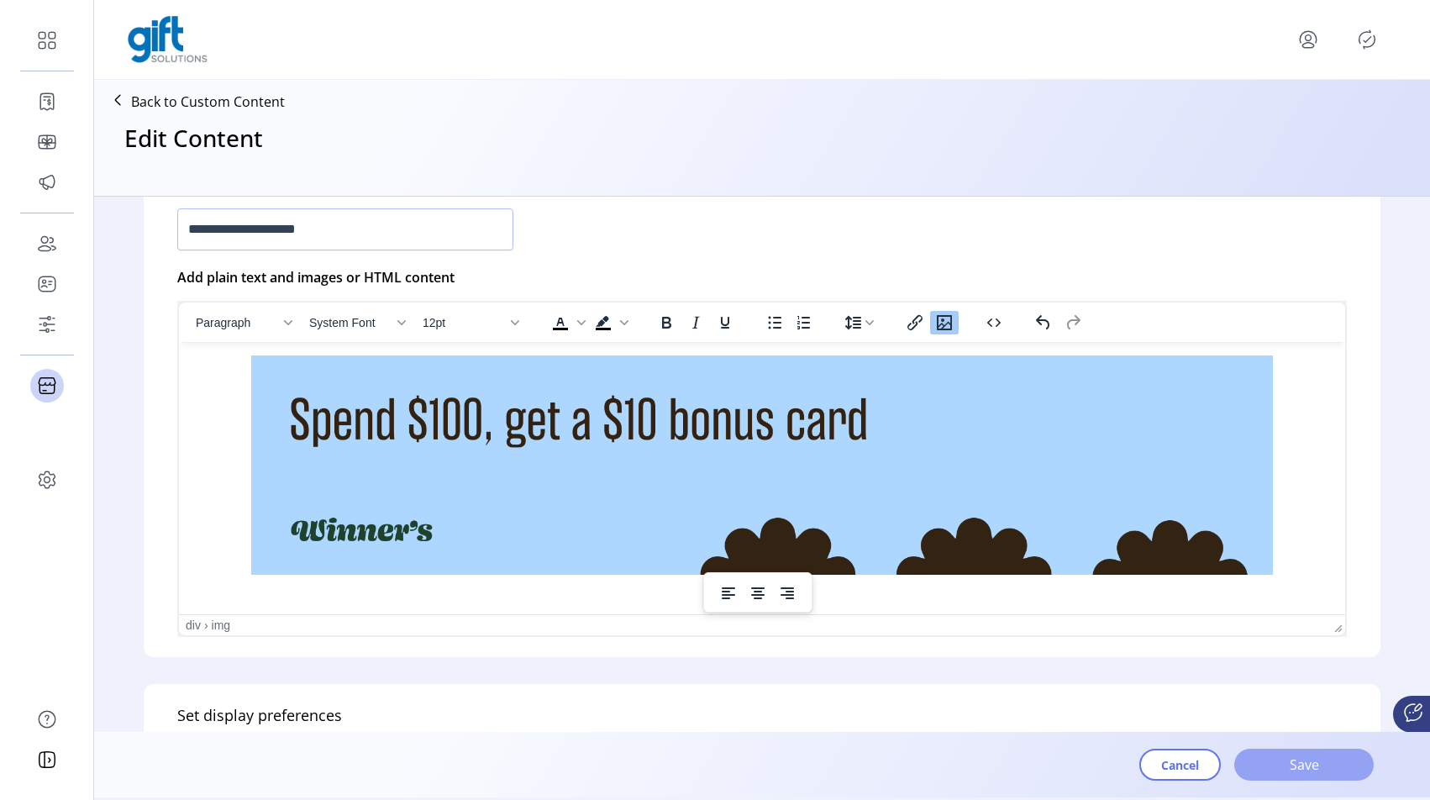
click at [1304, 770] on span "Save" at bounding box center [1304, 765] width 96 height 20
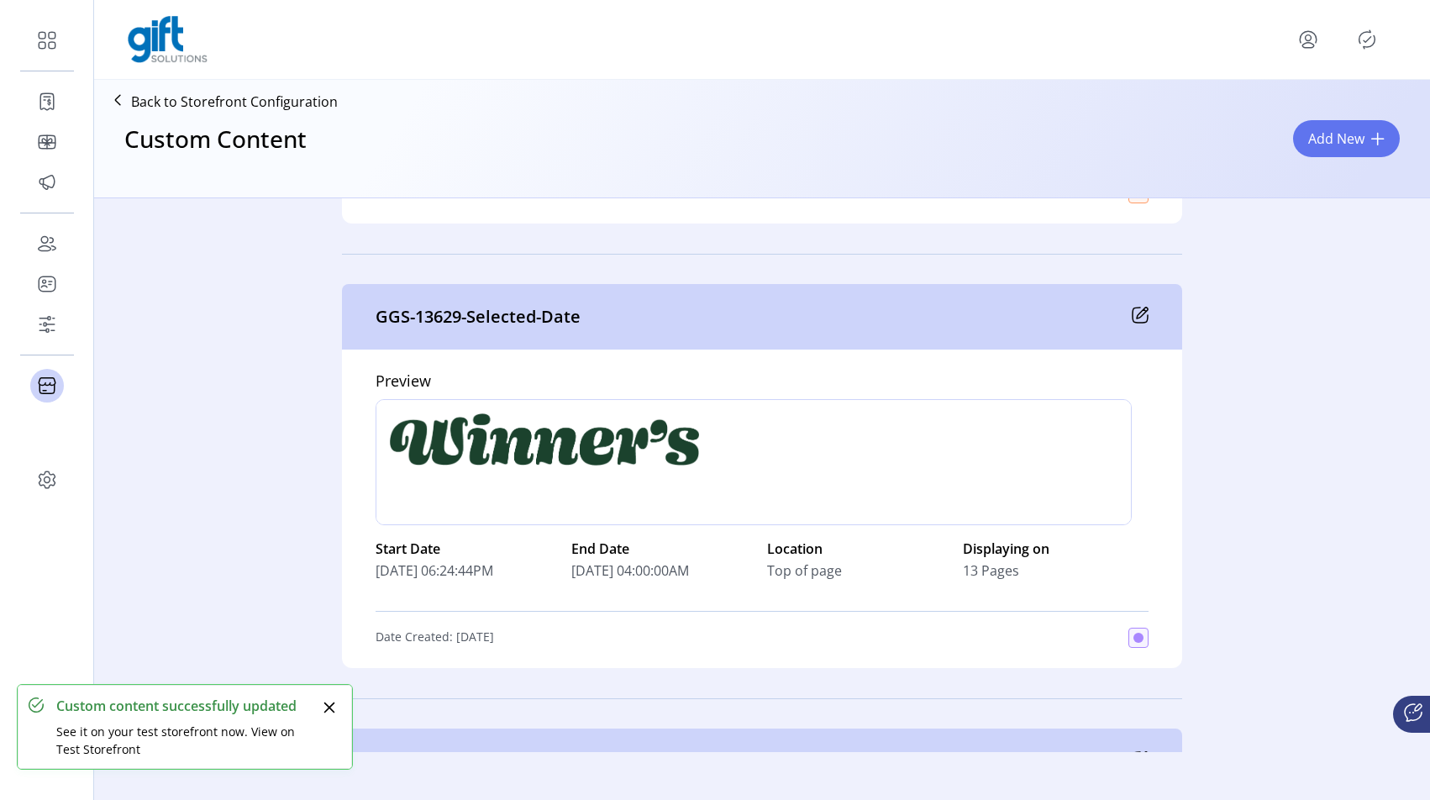
click at [1128, 305] on div "GGS-13629-Selected-Date" at bounding box center [762, 317] width 840 height 66
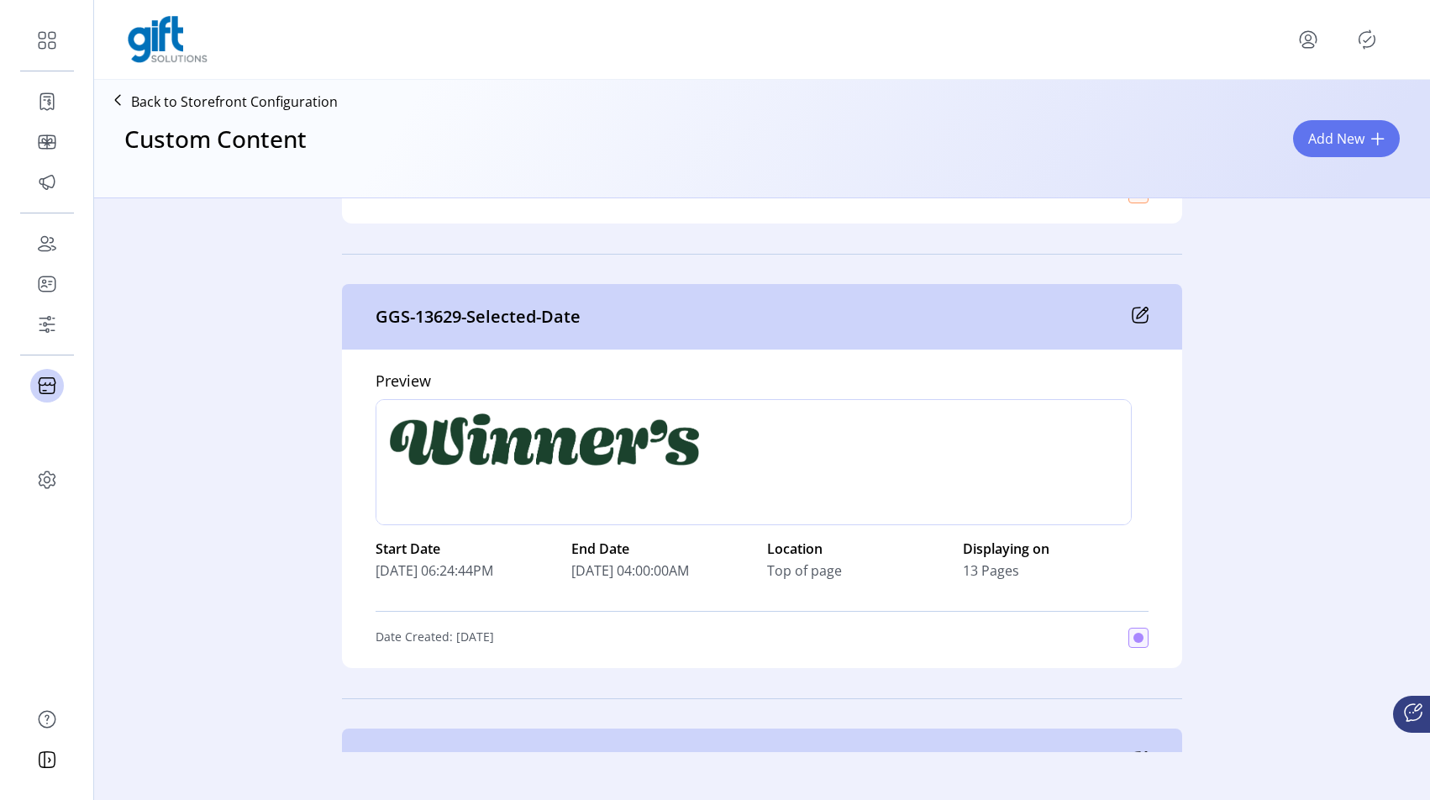
click at [1141, 323] on icon at bounding box center [1140, 315] width 17 height 17
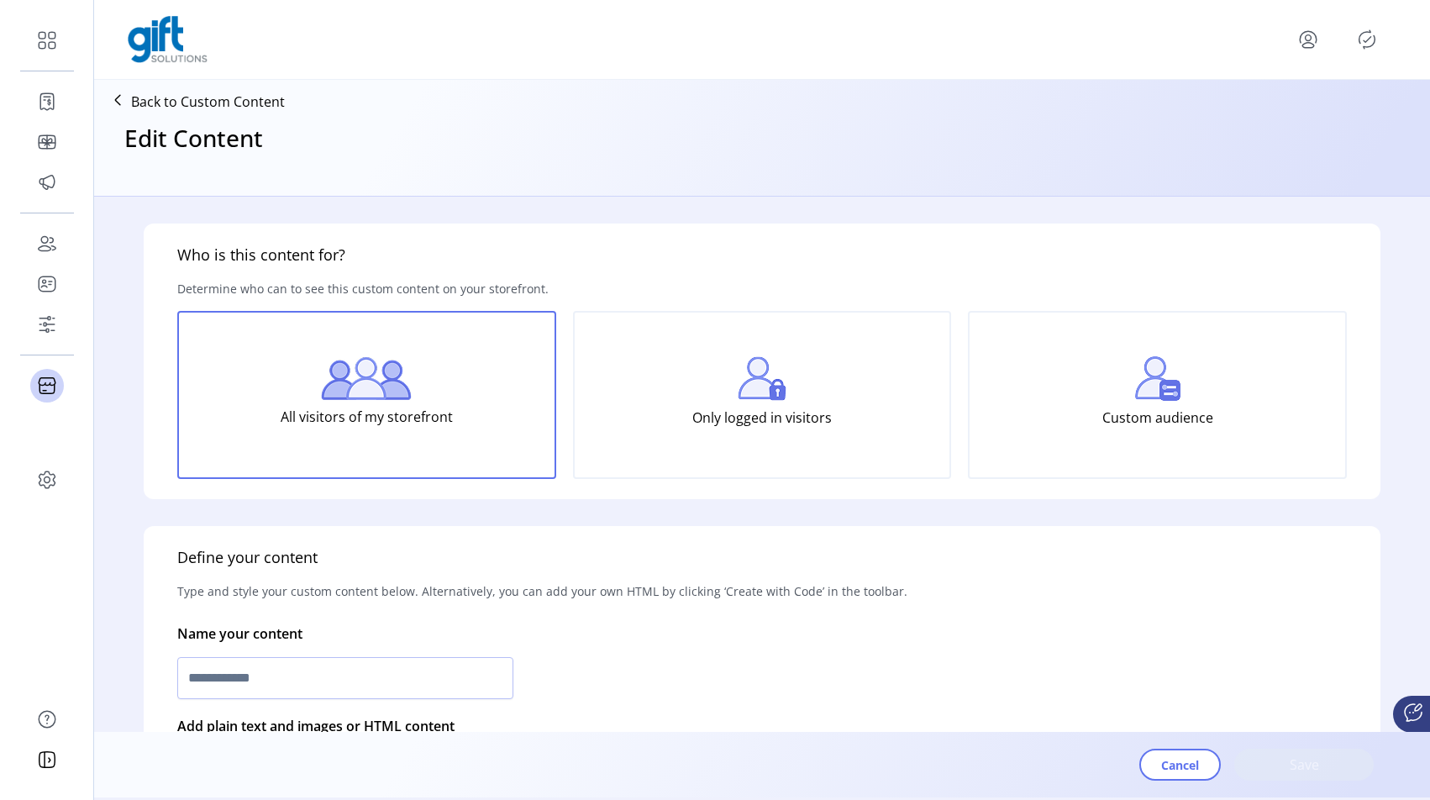
type input "**********"
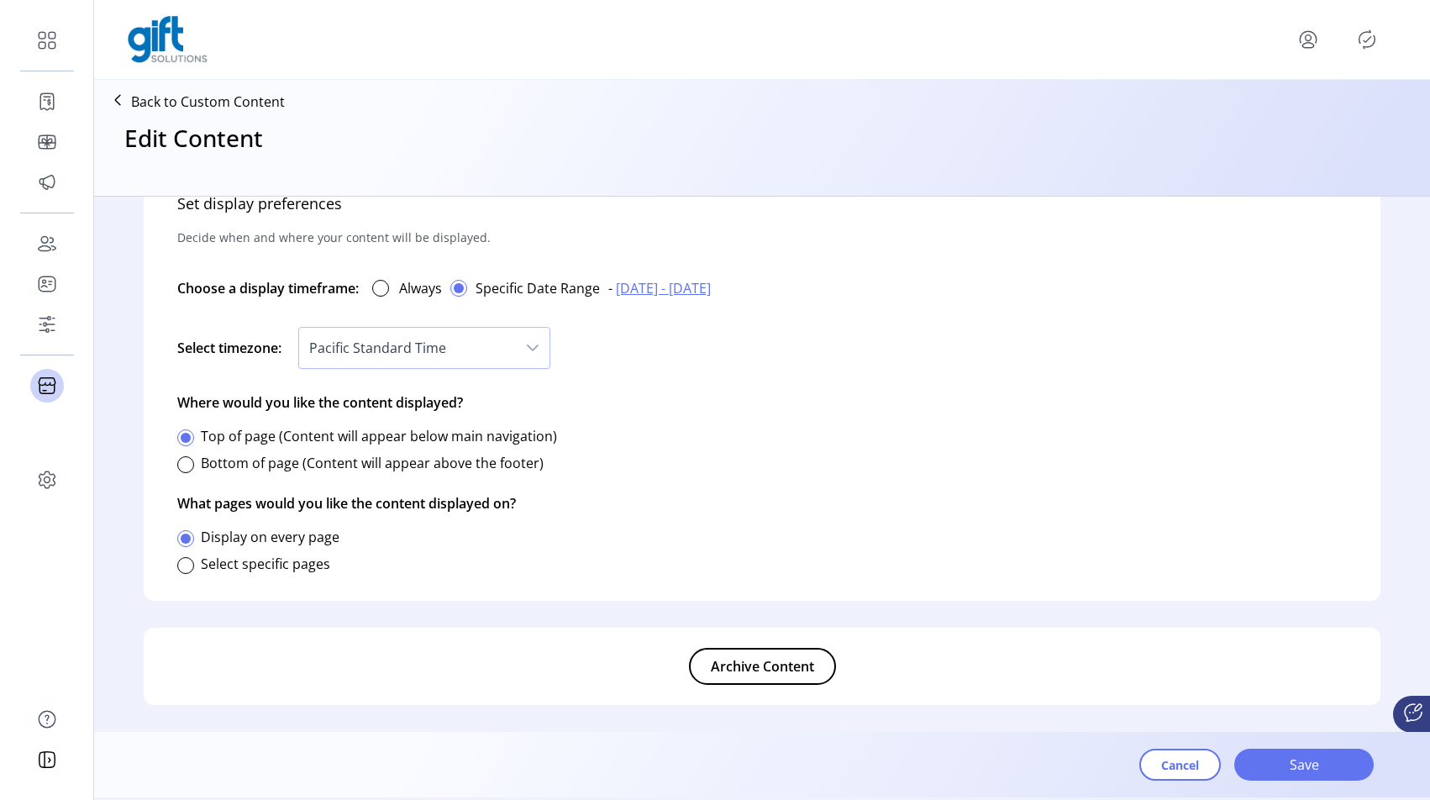
click at [761, 656] on span "Archive Content" at bounding box center [762, 666] width 103 height 20
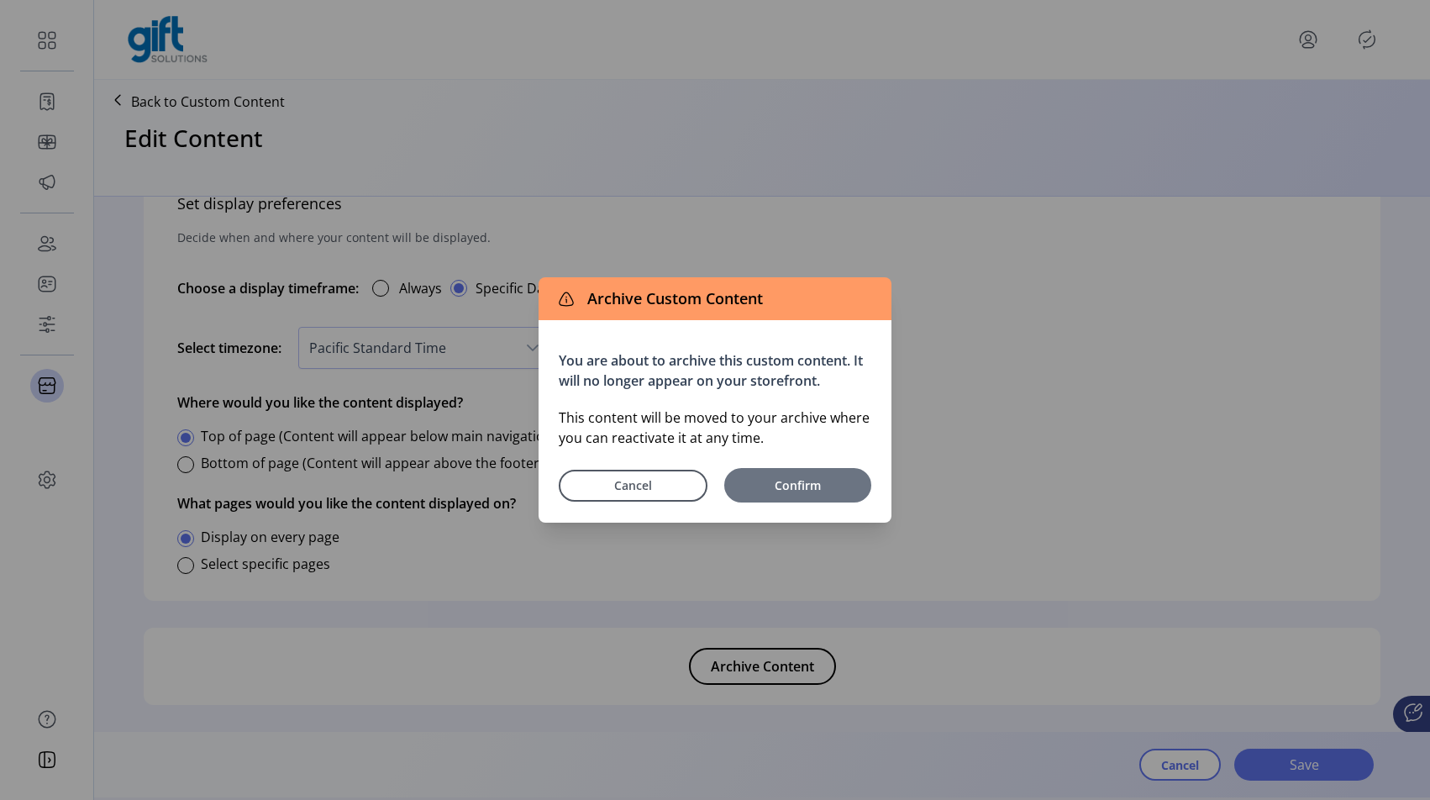
click at [800, 494] on button "Confirm" at bounding box center [797, 485] width 147 height 34
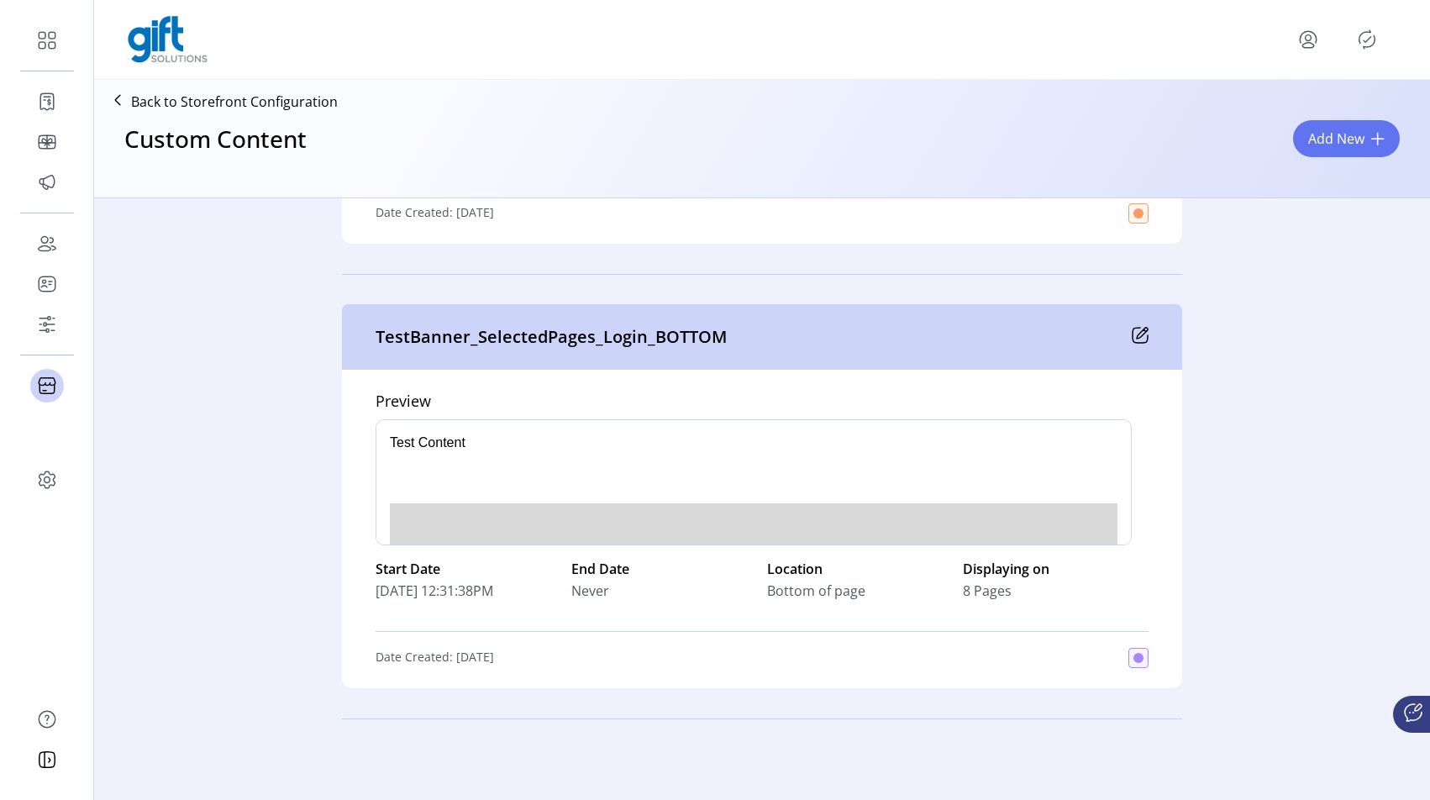
click at [981, 514] on div at bounding box center [754, 482] width 756 height 126
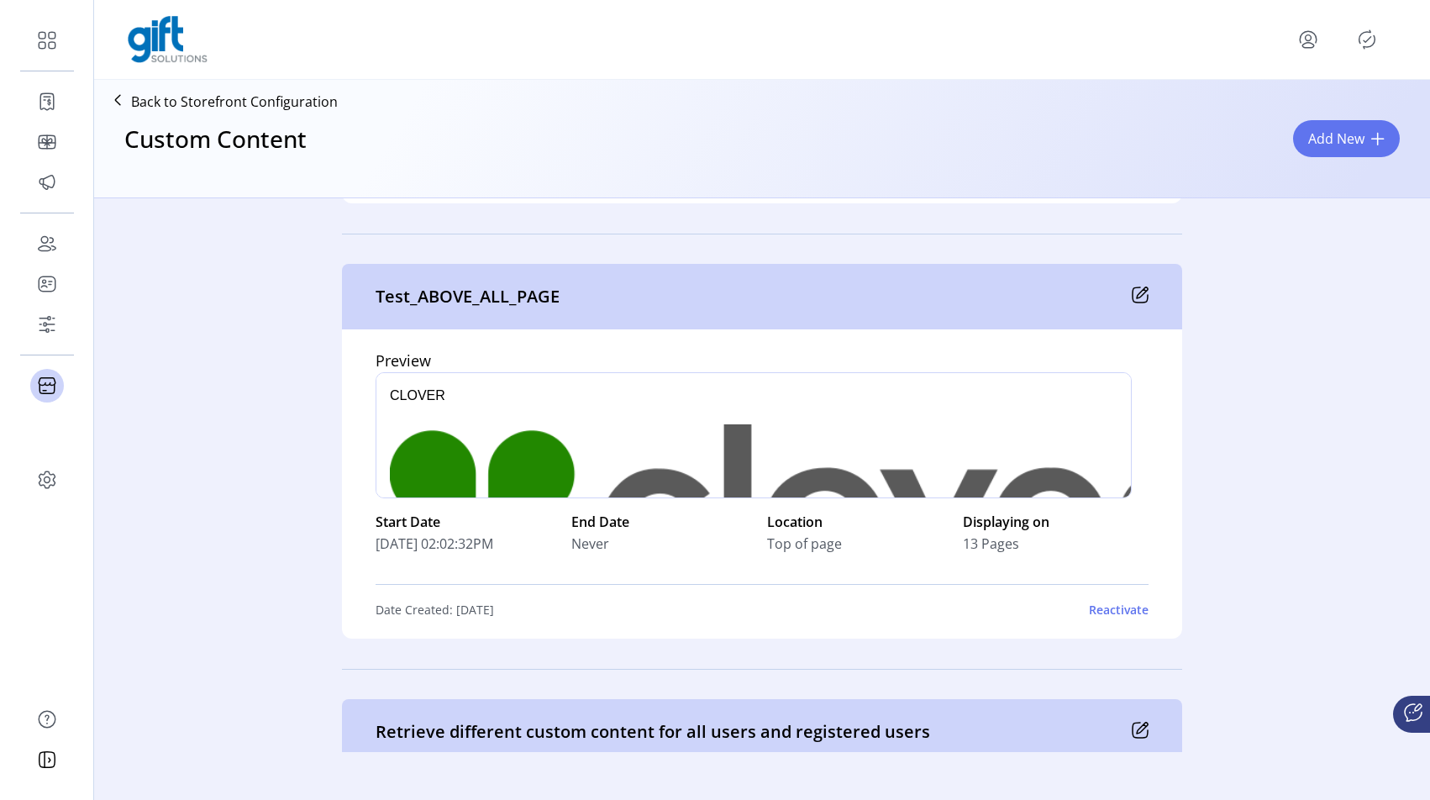
click at [1132, 287] on icon at bounding box center [1140, 295] width 17 height 17
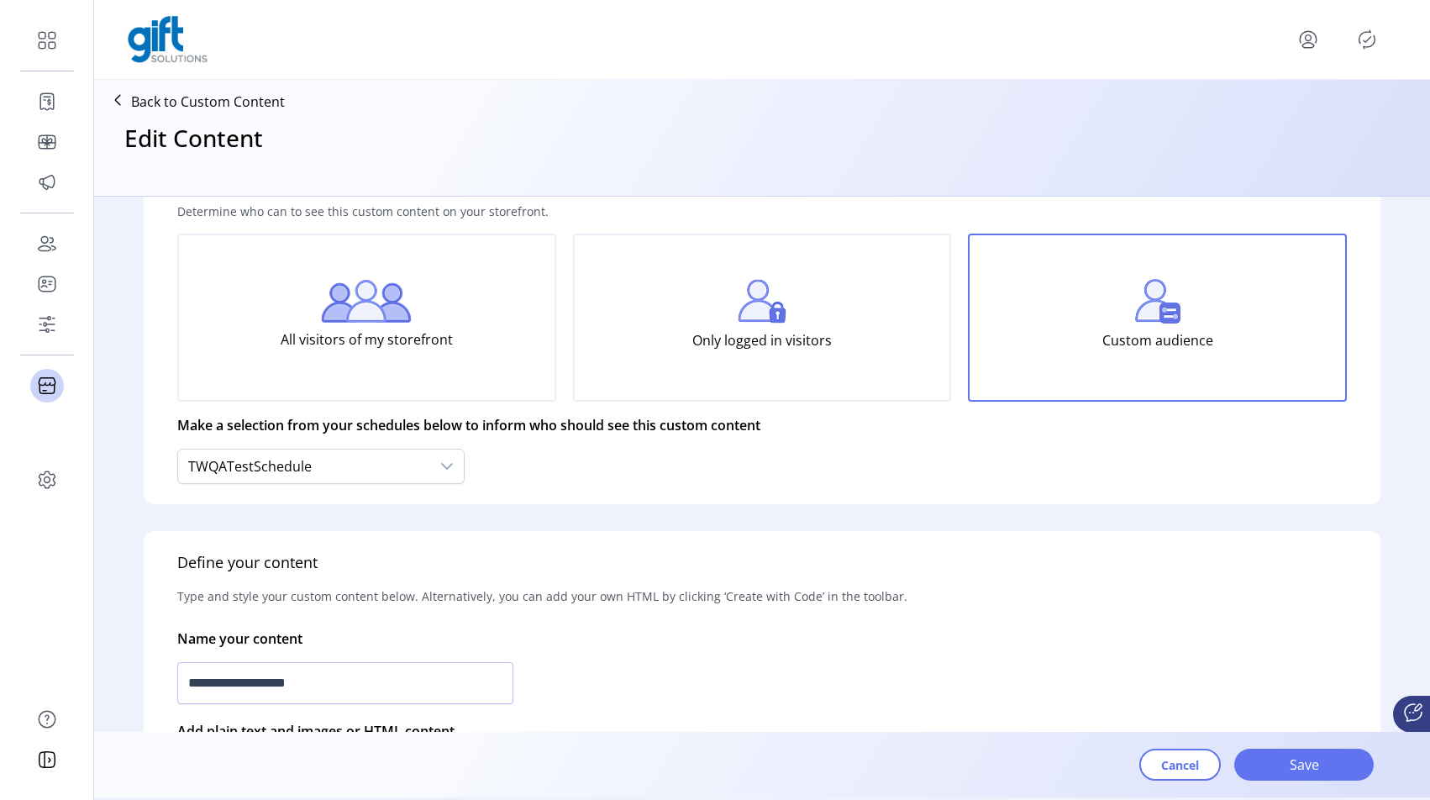
click at [739, 355] on p "Only logged in visitors" at bounding box center [763, 341] width 140 height 34
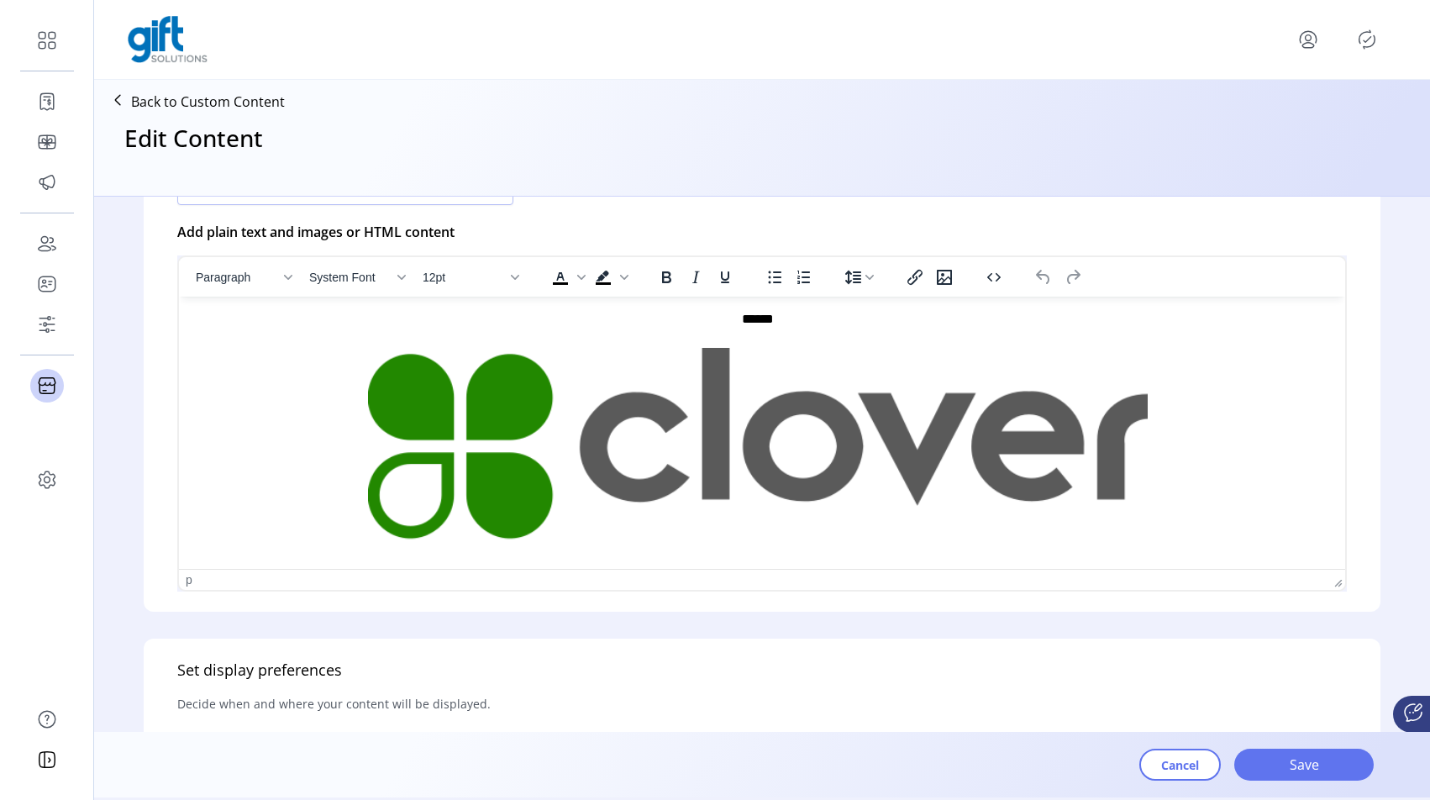
click at [817, 400] on img "Rich Text Area. Press ALT-0 for help." at bounding box center [758, 445] width 780 height 195
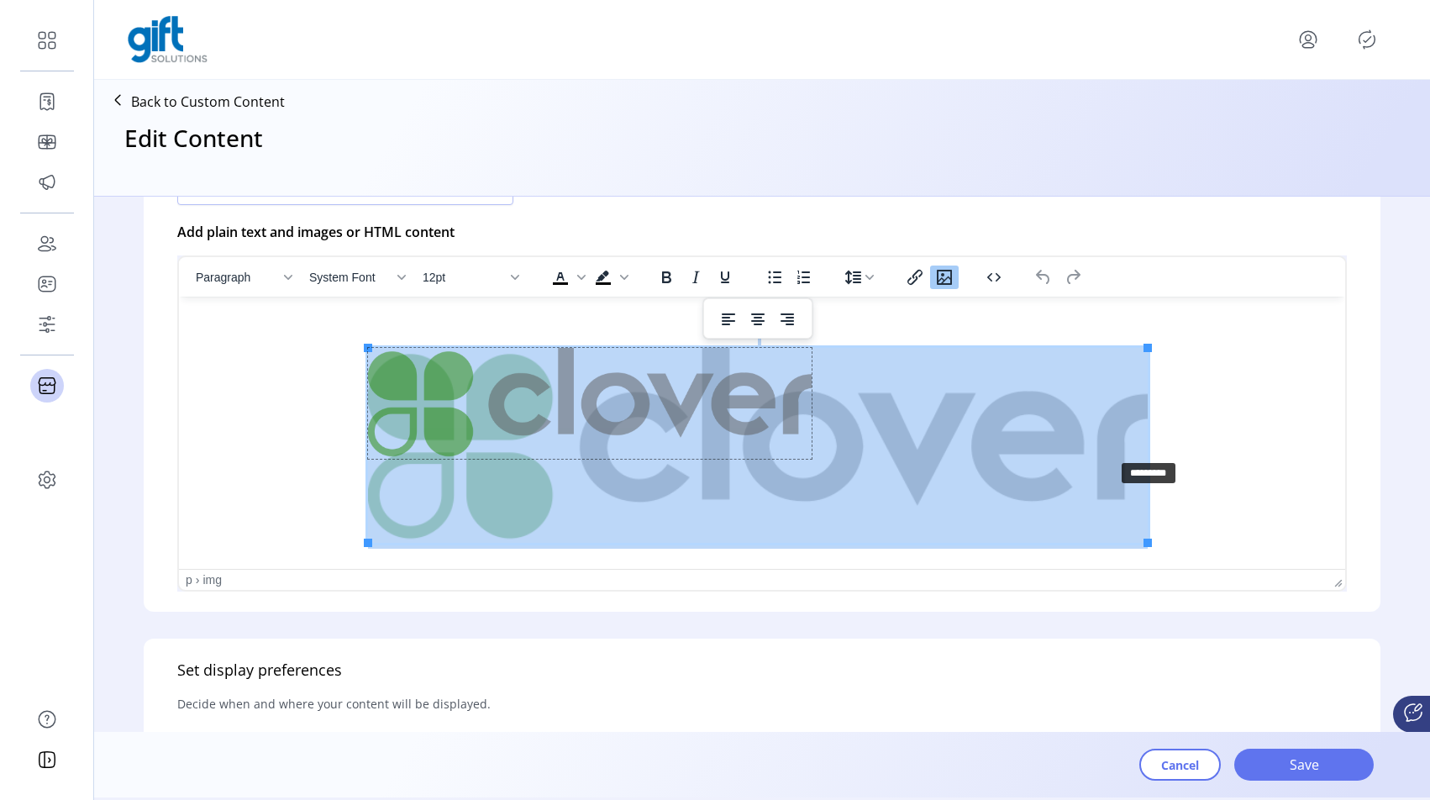
drag, startPoint x: 1150, startPoint y: 539, endPoint x: 1115, endPoint y: 455, distance: 90.8
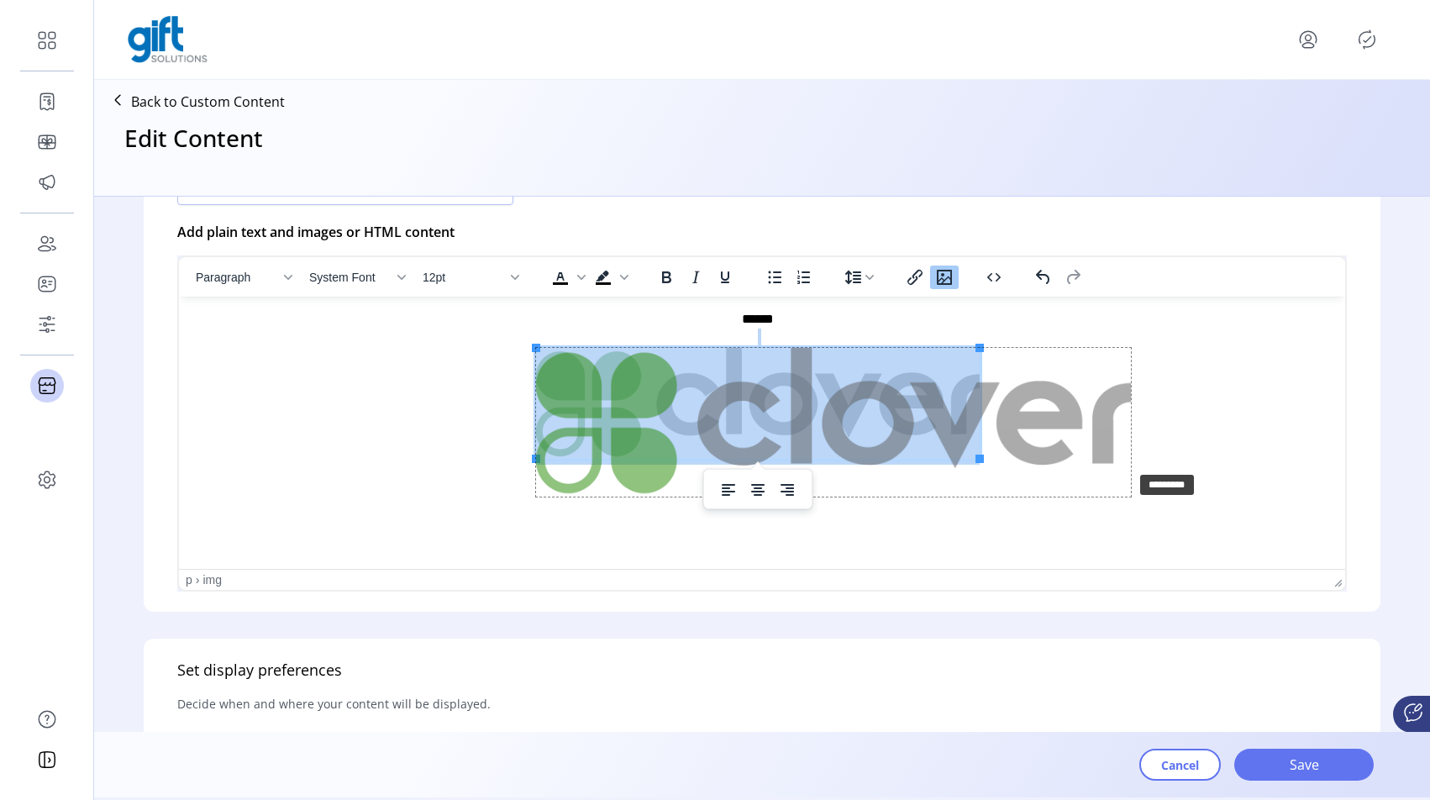
drag, startPoint x: 979, startPoint y: 456, endPoint x: 1135, endPoint y: 467, distance: 155.9
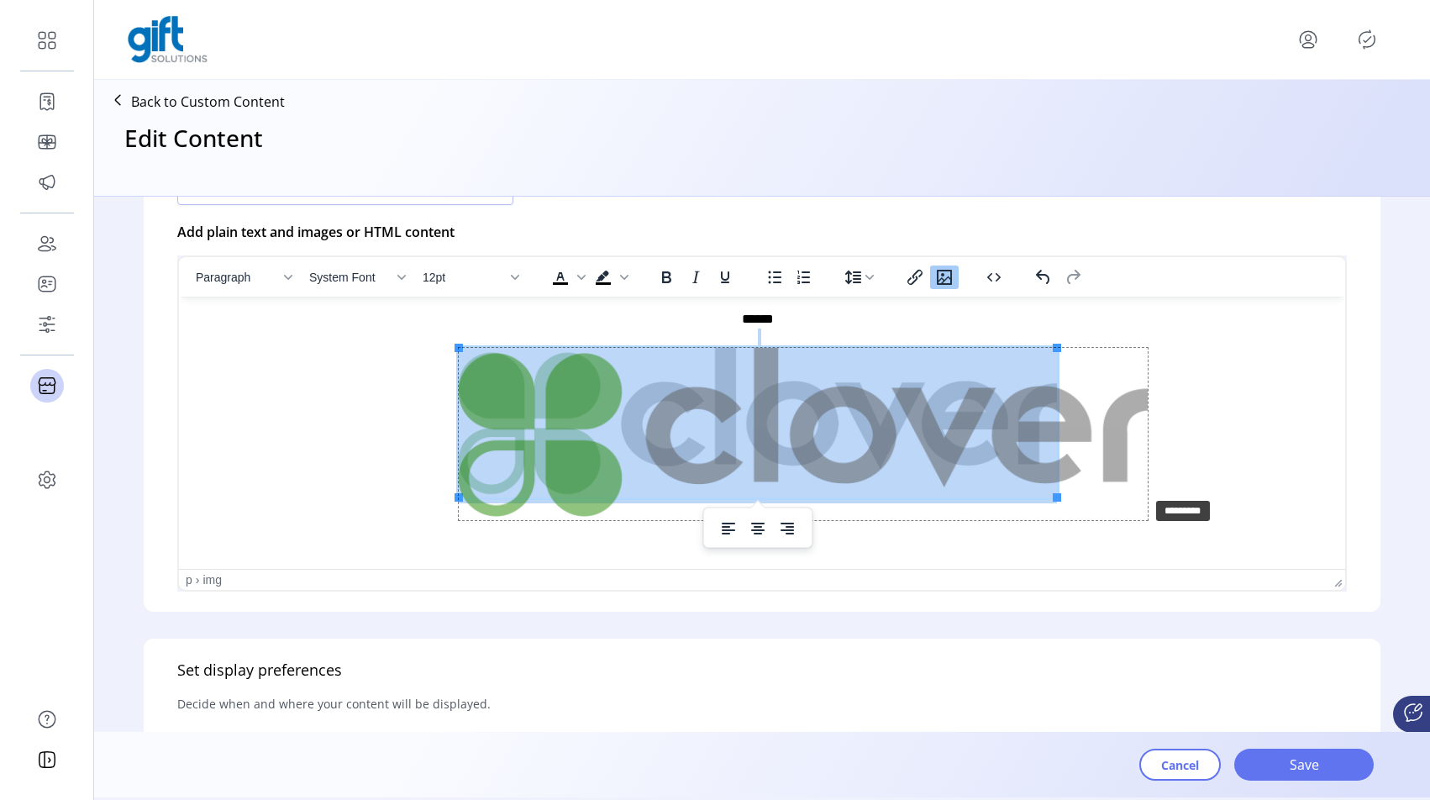
drag, startPoint x: 1057, startPoint y: 494, endPoint x: 1162, endPoint y: 491, distance: 105.1
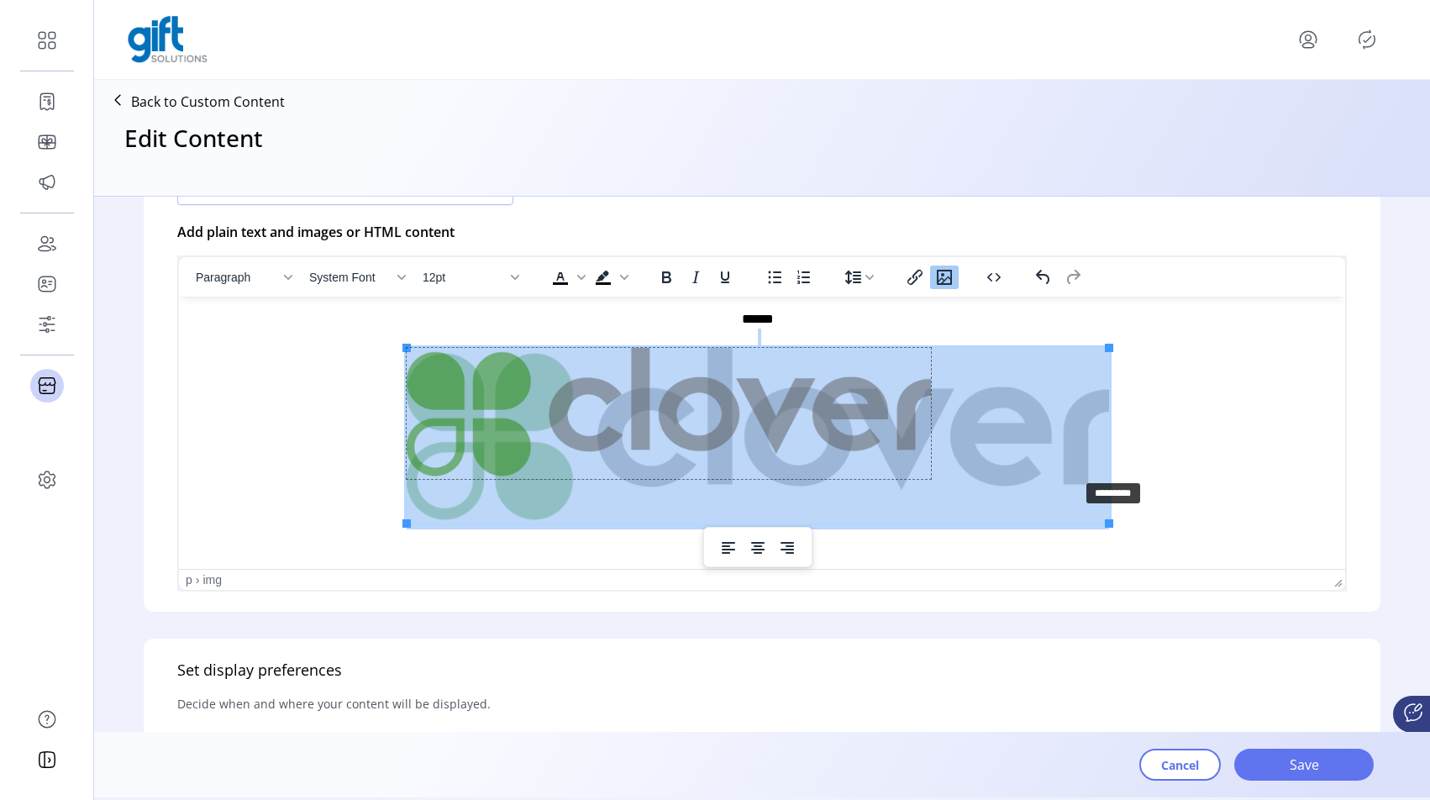
drag, startPoint x: 1109, startPoint y: 523, endPoint x: 1078, endPoint y: 478, distance: 54.3
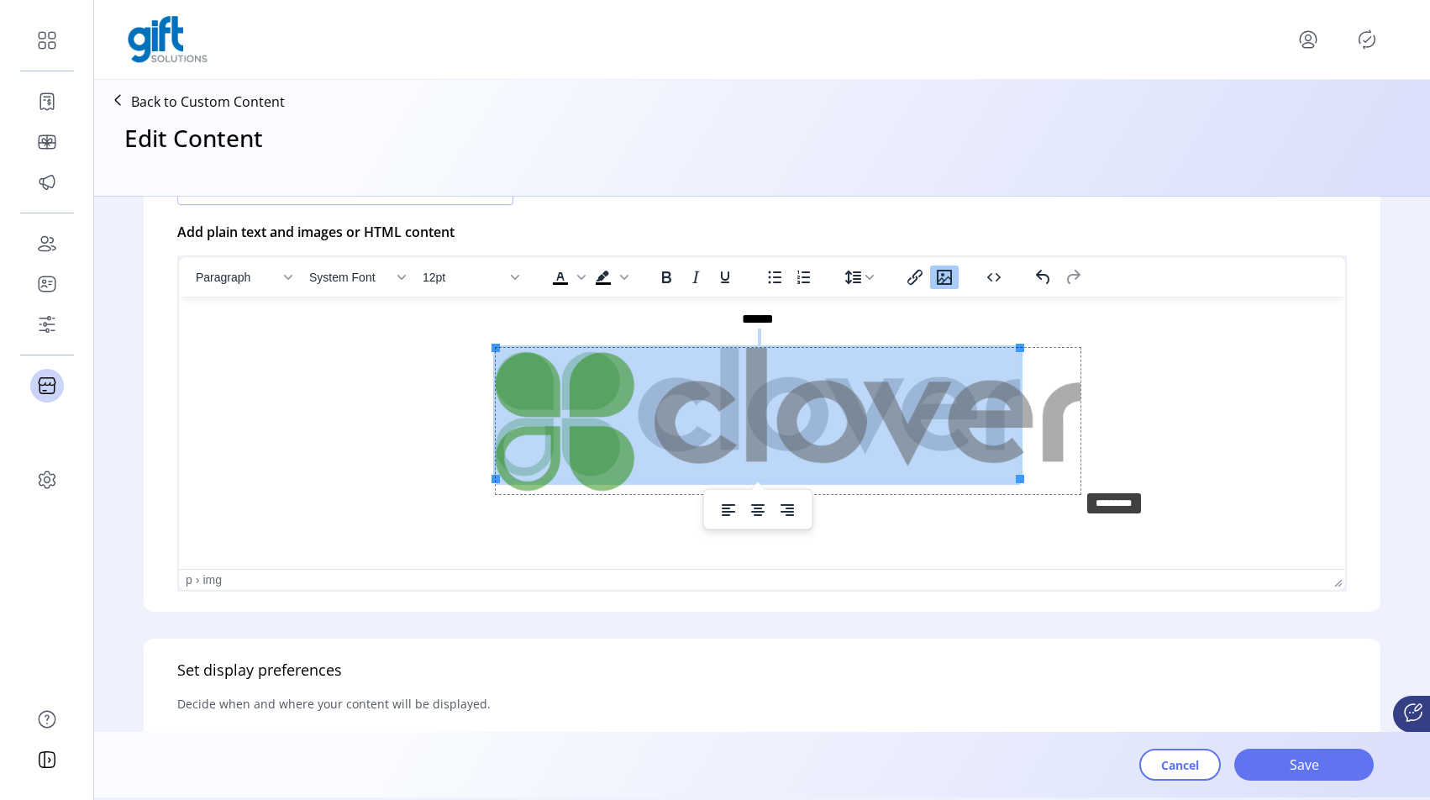
drag, startPoint x: 1020, startPoint y: 480, endPoint x: 1083, endPoint y: 492, distance: 64.1
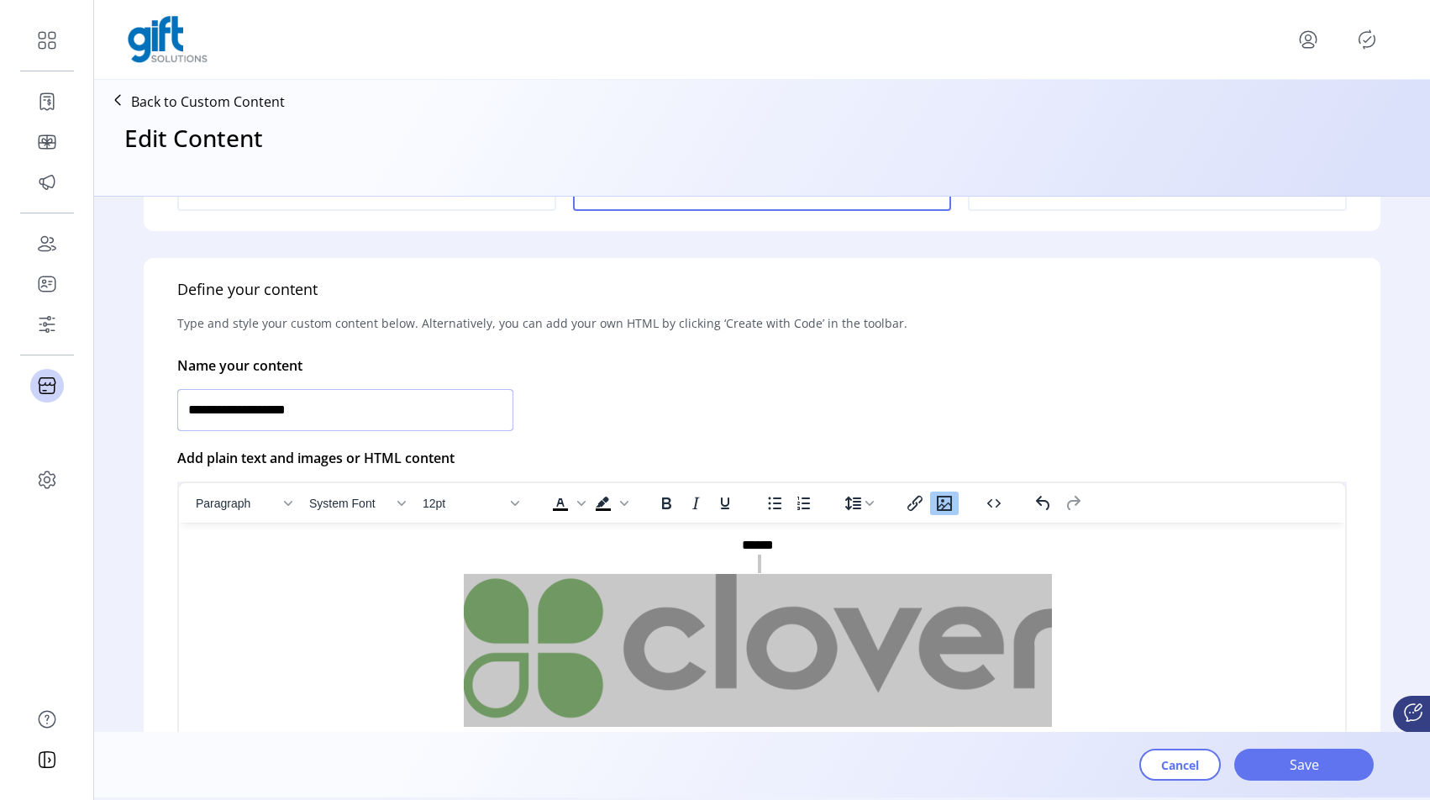
click at [350, 419] on input "**********" at bounding box center [345, 410] width 336 height 42
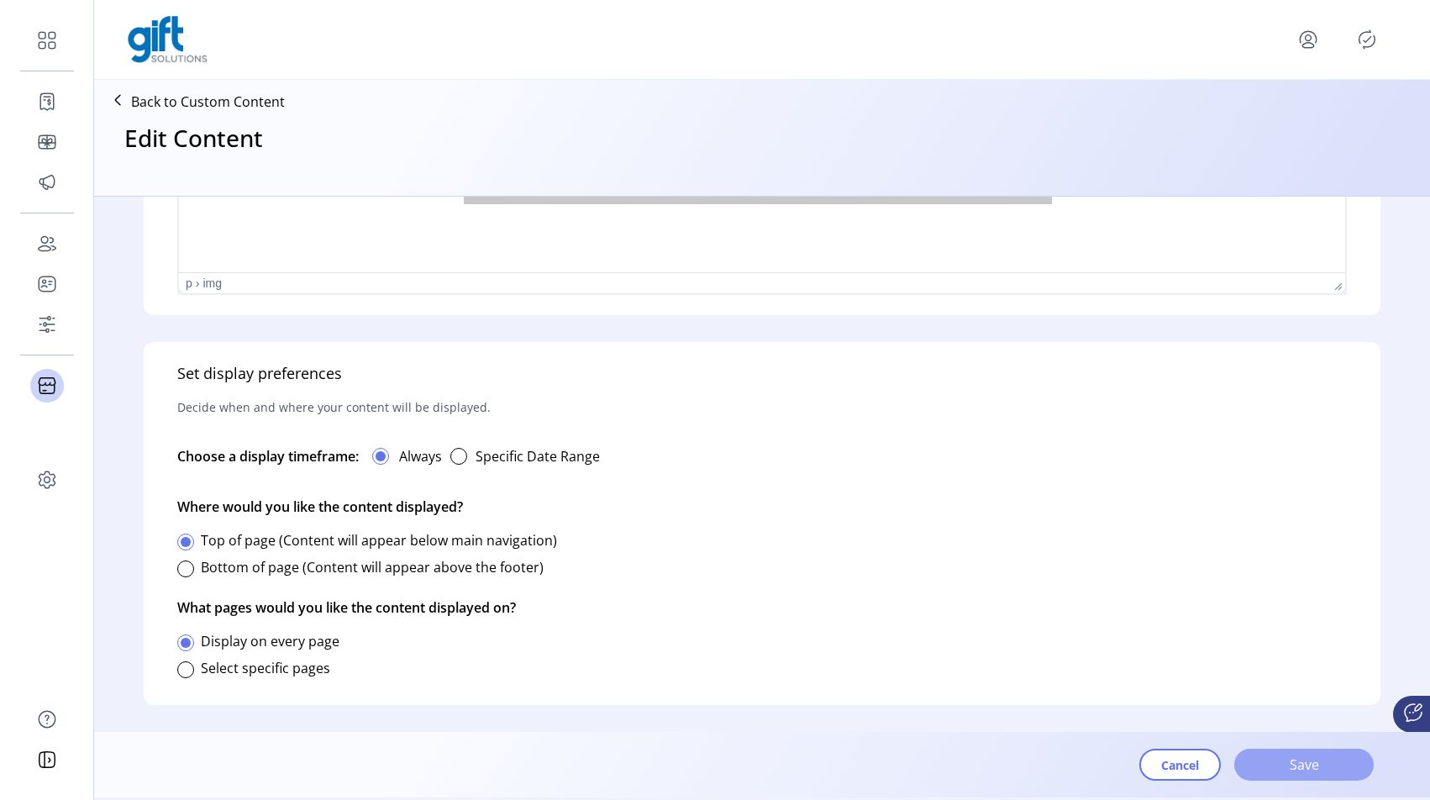
type input "**********"
click at [1271, 770] on span "Save" at bounding box center [1304, 765] width 96 height 20
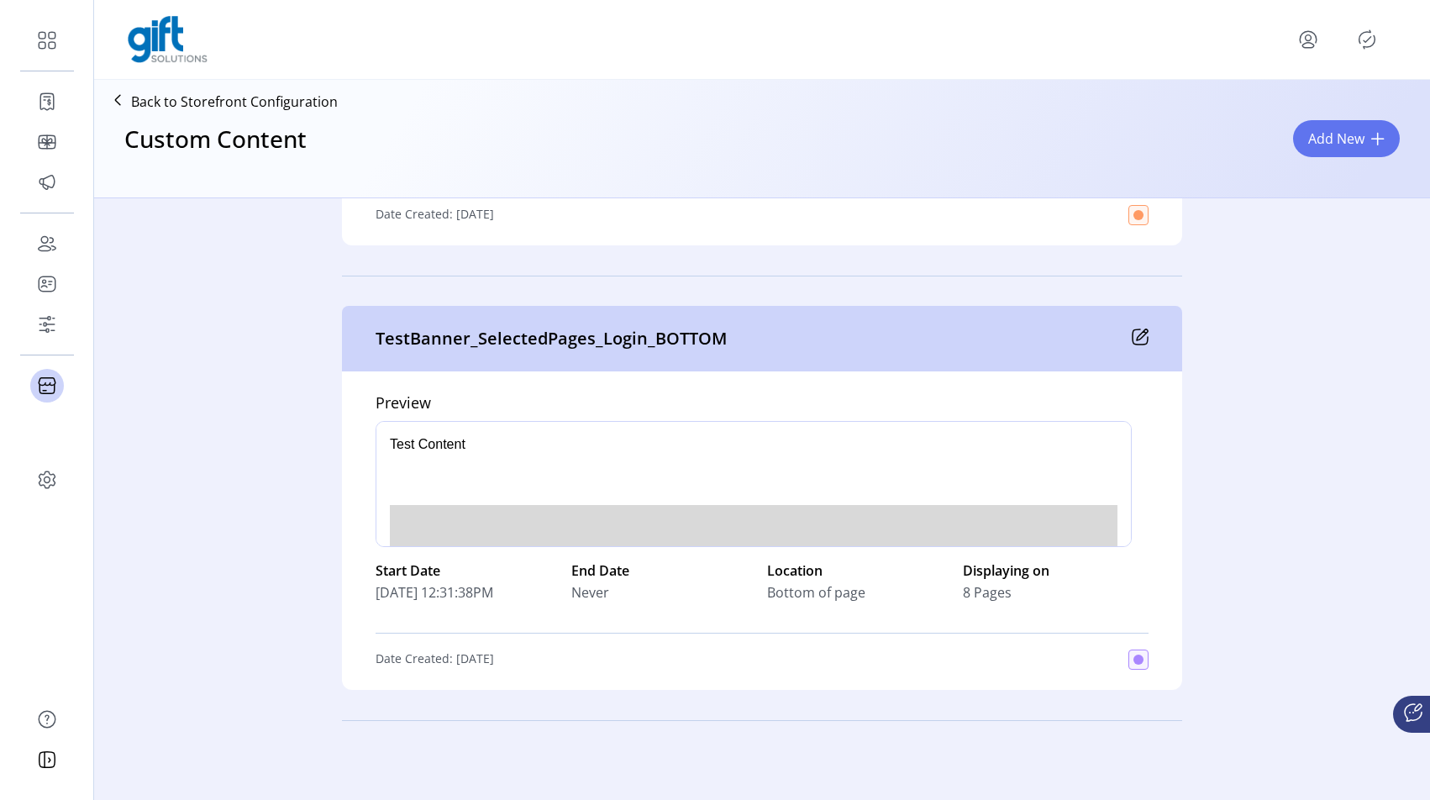
click at [1144, 332] on div "TestBanner_SelectedPages_Login_BOTTOM" at bounding box center [762, 339] width 840 height 66
click at [1139, 337] on icon at bounding box center [1142, 334] width 11 height 11
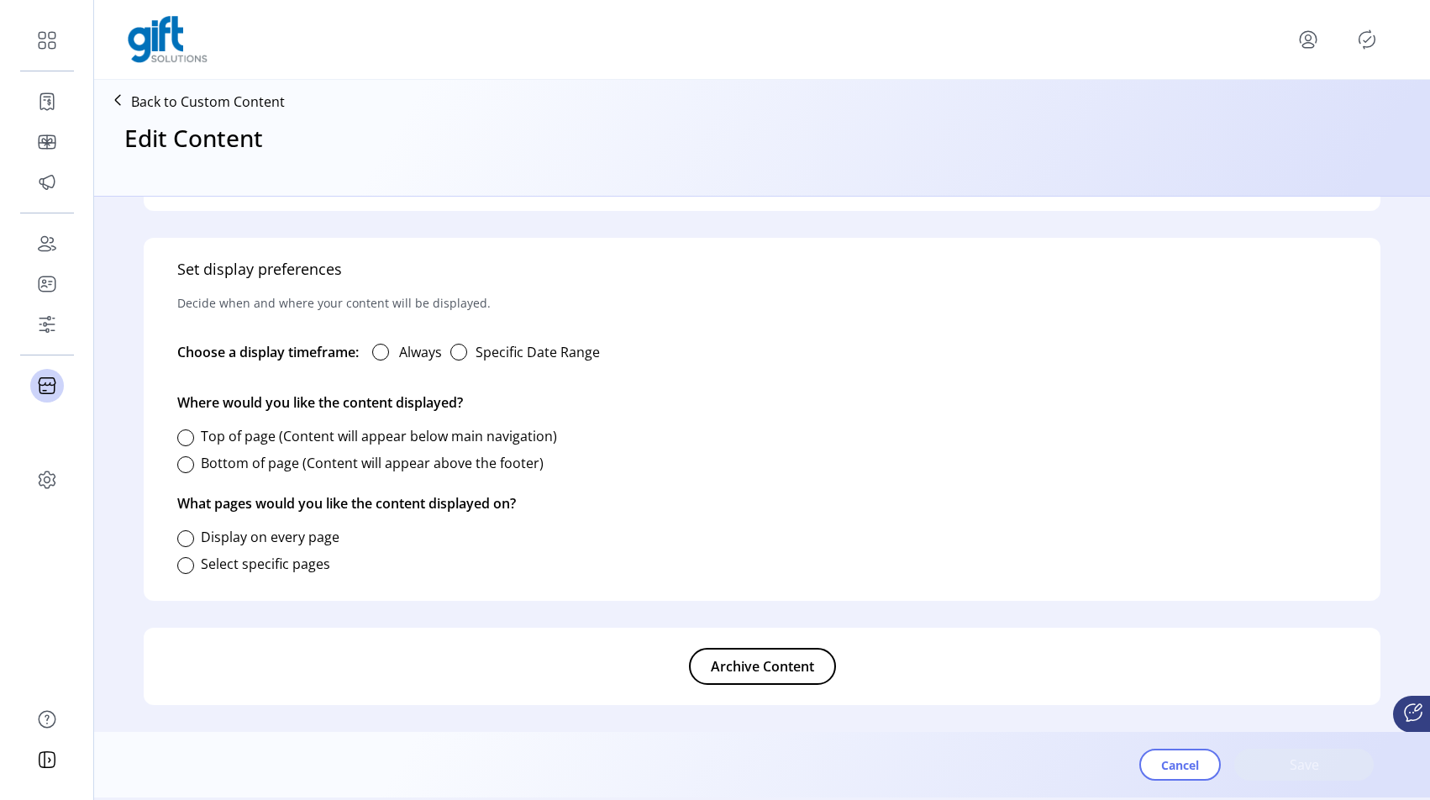
type input "**********"
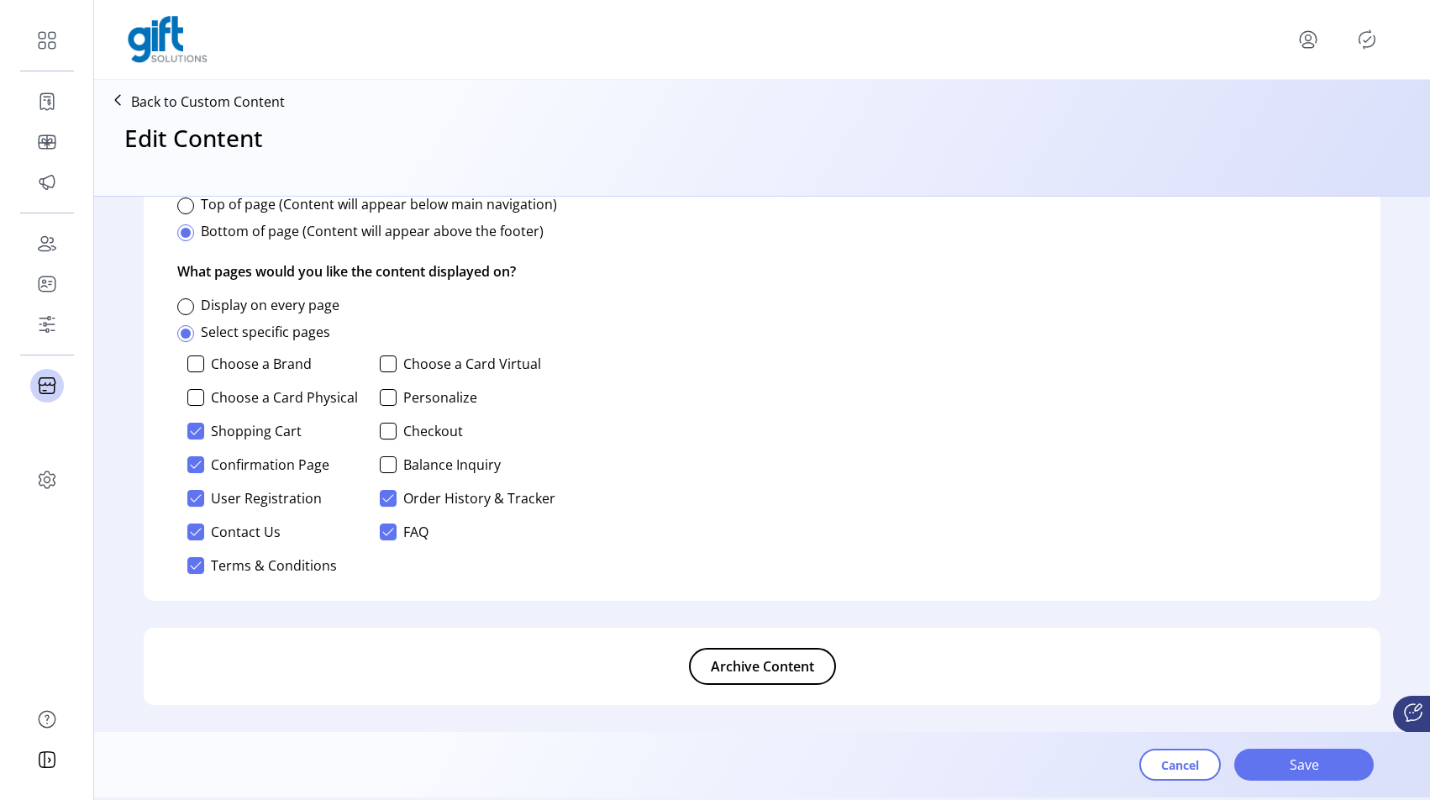
click at [714, 671] on span "Archive Content" at bounding box center [762, 666] width 103 height 20
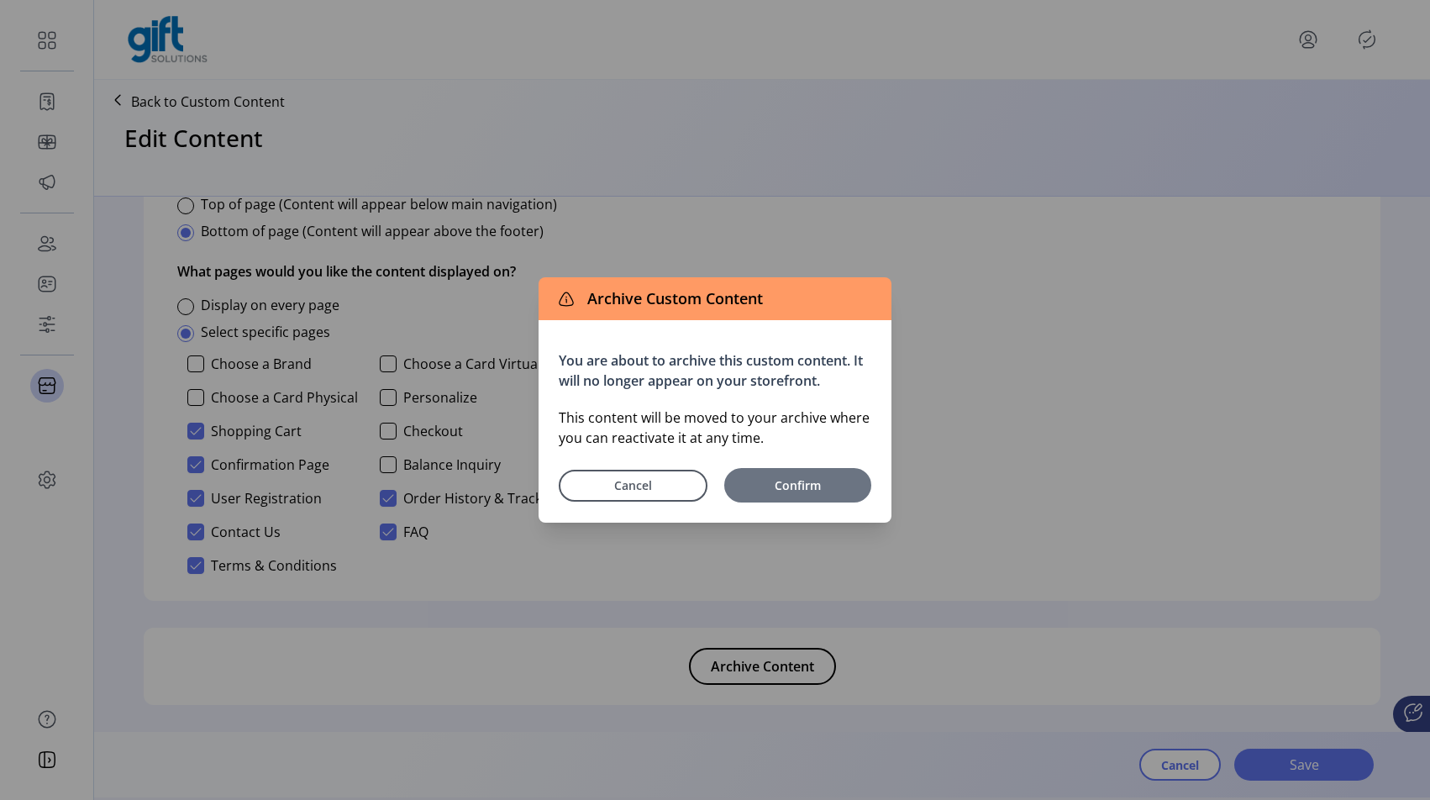
click at [798, 491] on span "Confirm" at bounding box center [798, 486] width 130 height 18
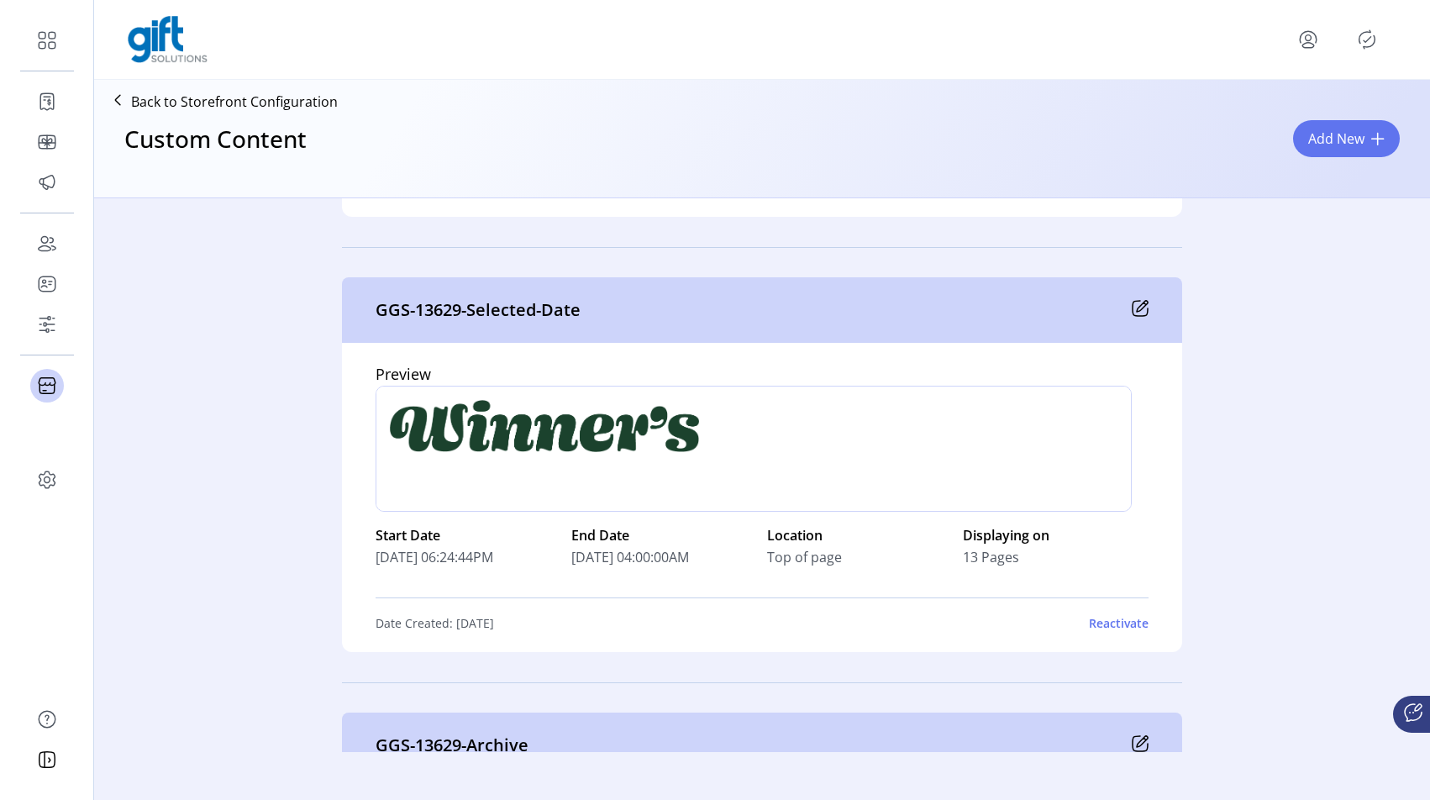
click at [1142, 307] on icon at bounding box center [1140, 308] width 17 height 17
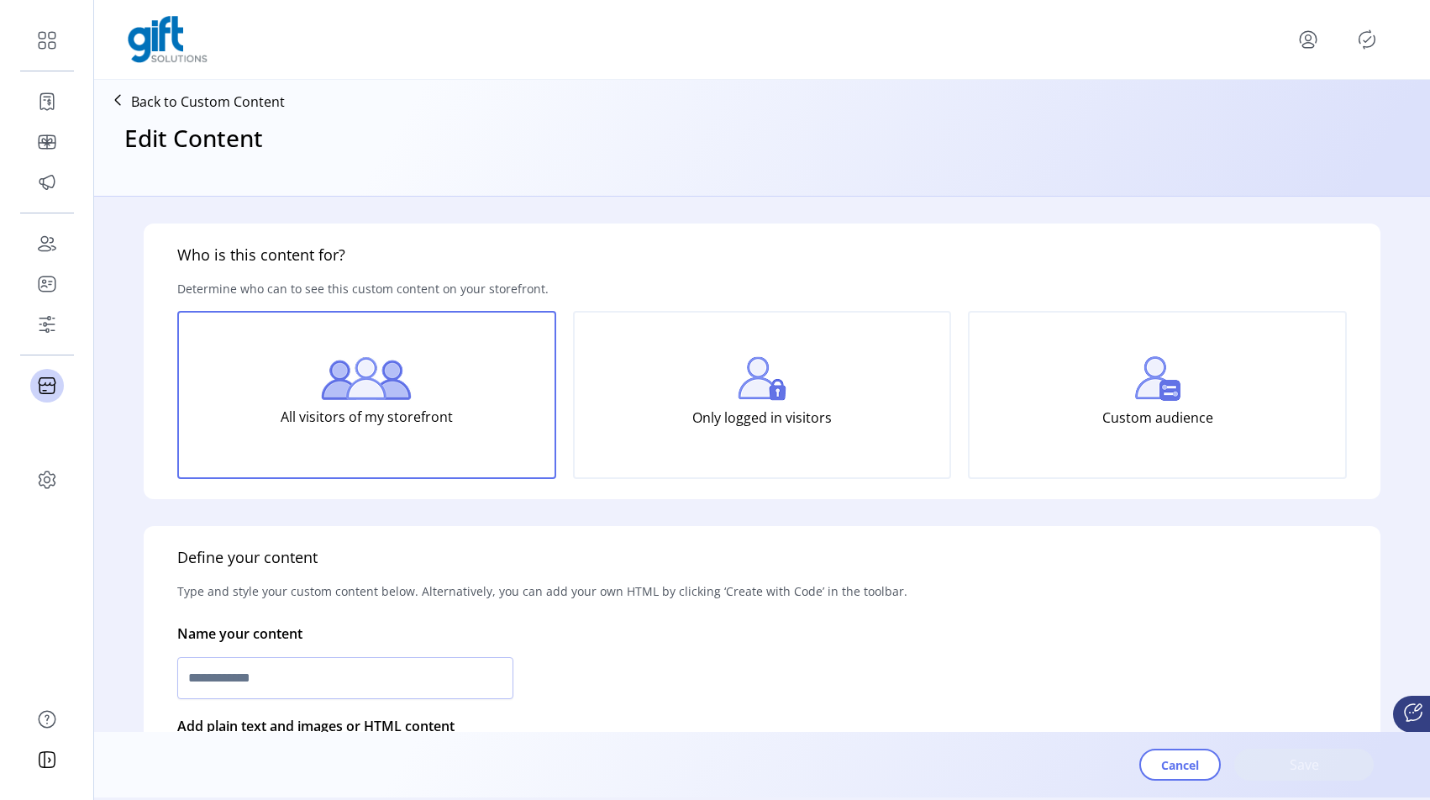
type input "**********"
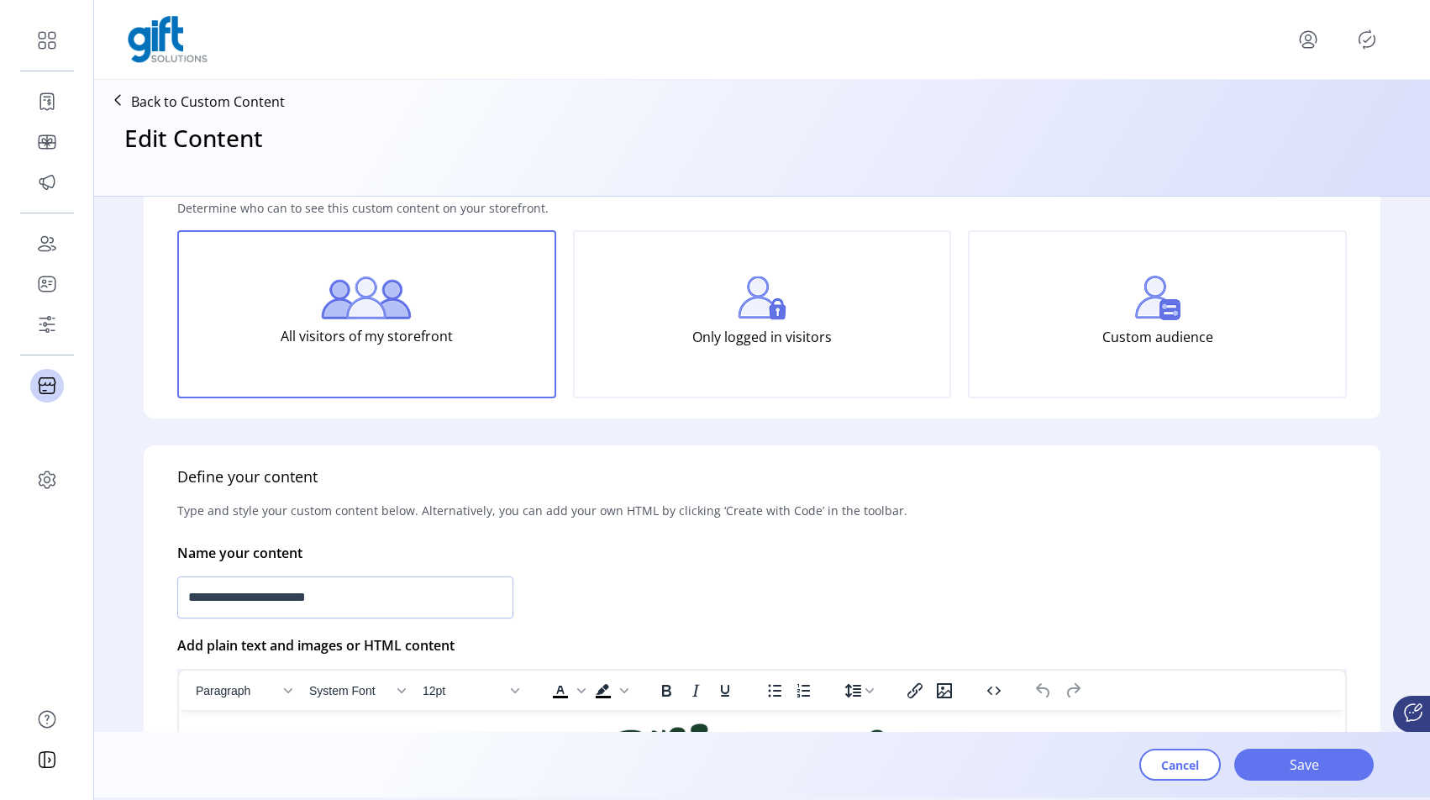
click at [727, 319] on div "Only logged in visitors" at bounding box center [762, 314] width 379 height 168
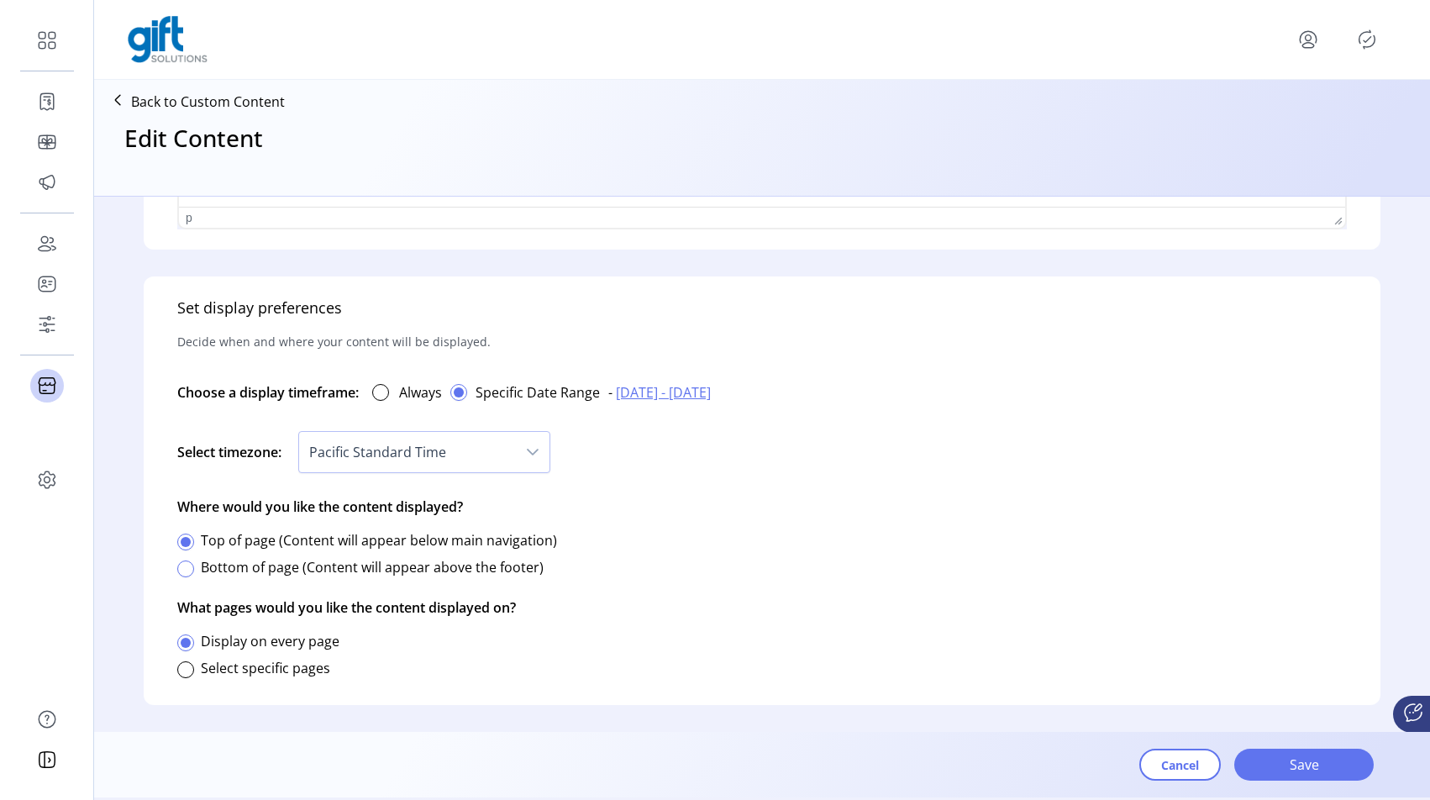
click at [187, 564] on div at bounding box center [185, 569] width 17 height 17
click at [380, 390] on div at bounding box center [380, 392] width 17 height 17
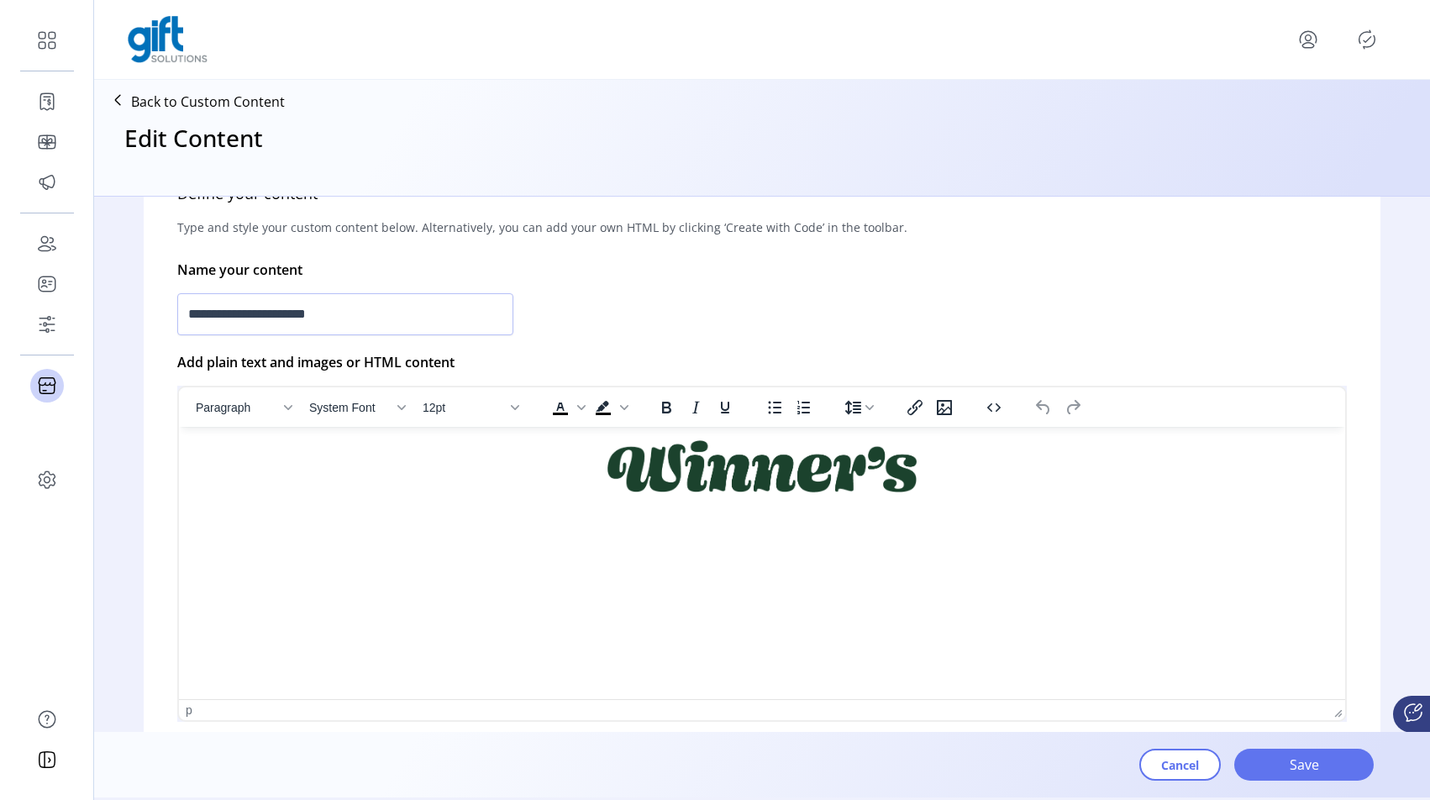
click at [759, 454] on img "Rich Text Area. Press ALT-0 for help." at bounding box center [762, 466] width 309 height 52
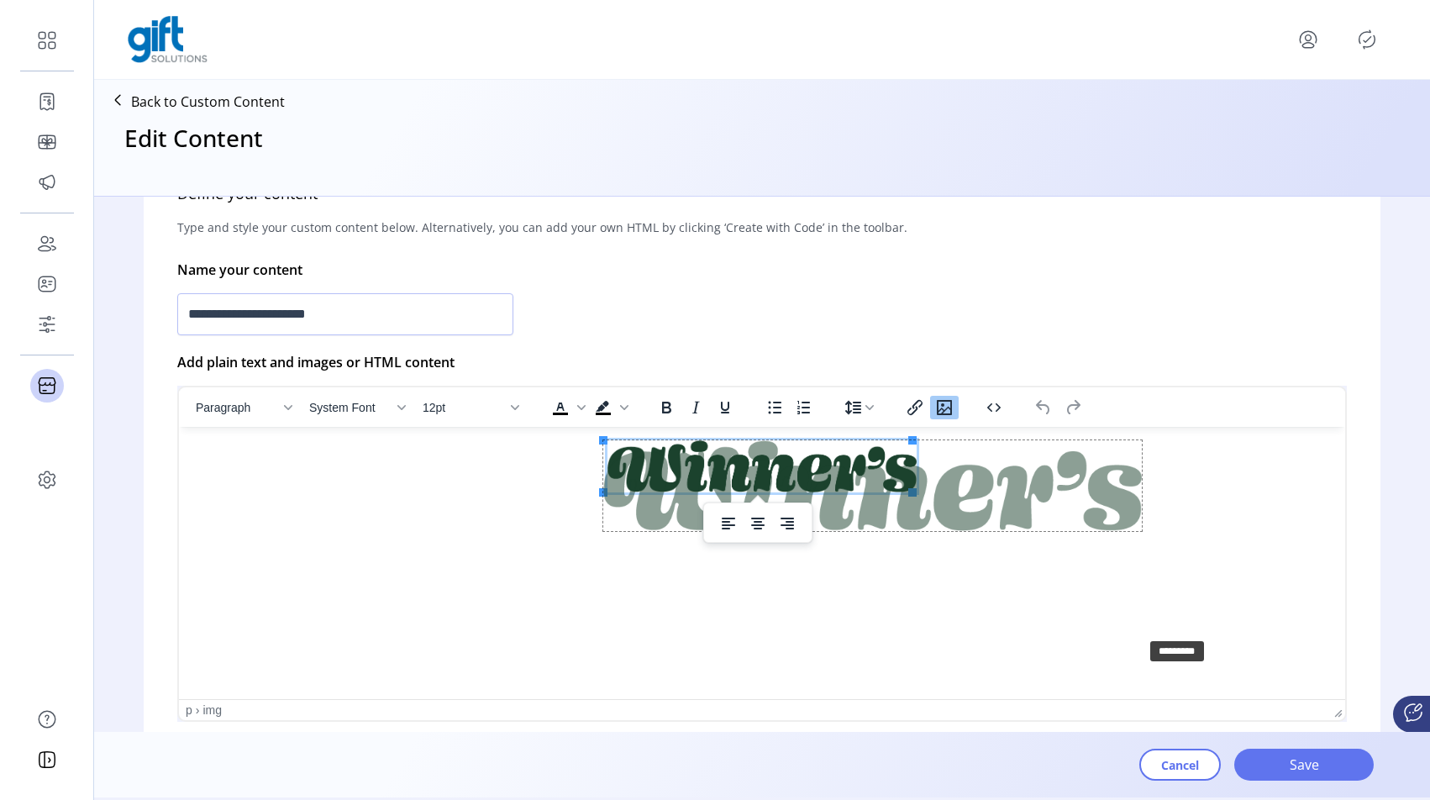
drag, startPoint x: 910, startPoint y: 488, endPoint x: 1140, endPoint y: 633, distance: 271.9
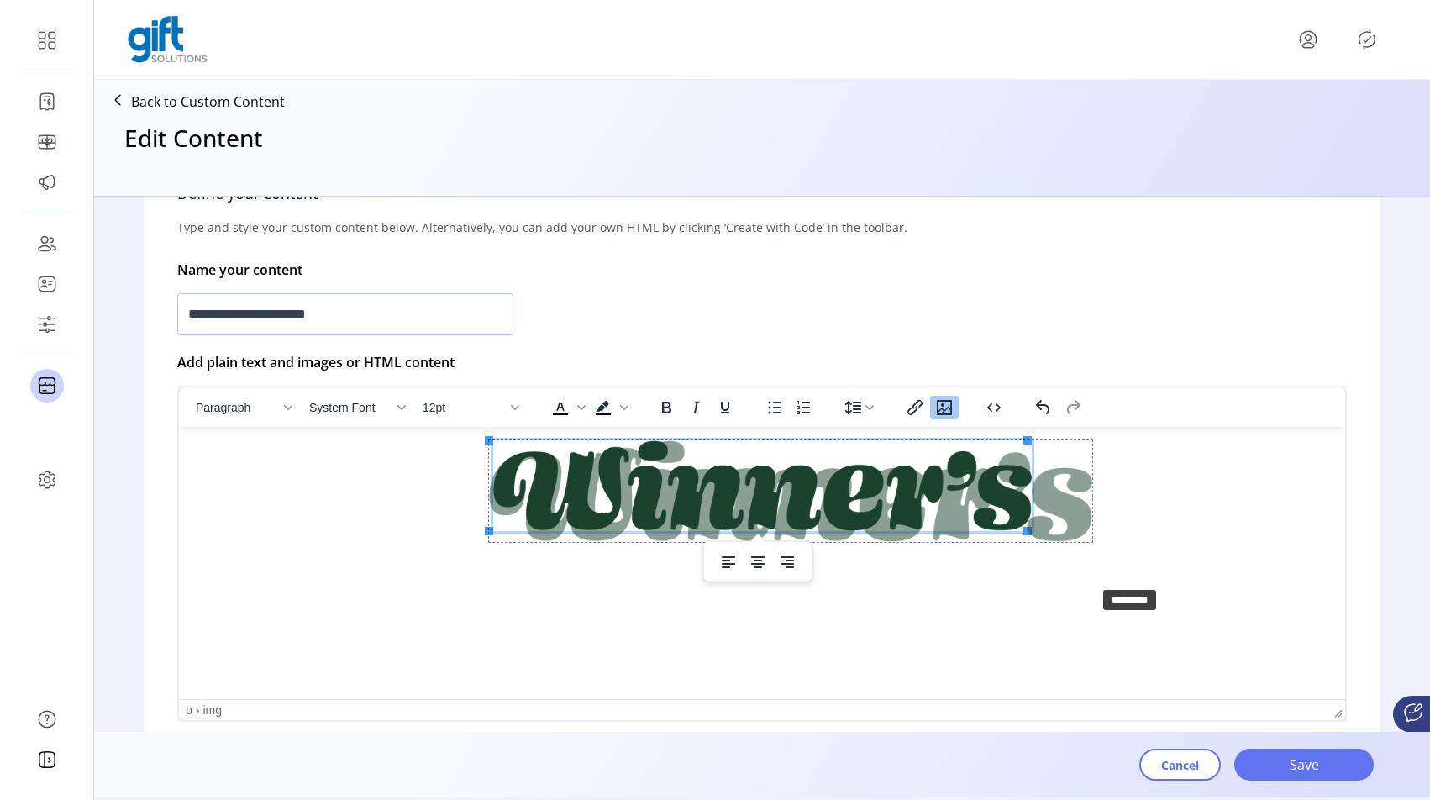
drag, startPoint x: 1030, startPoint y: 534, endPoint x: 1105, endPoint y: 593, distance: 96.3
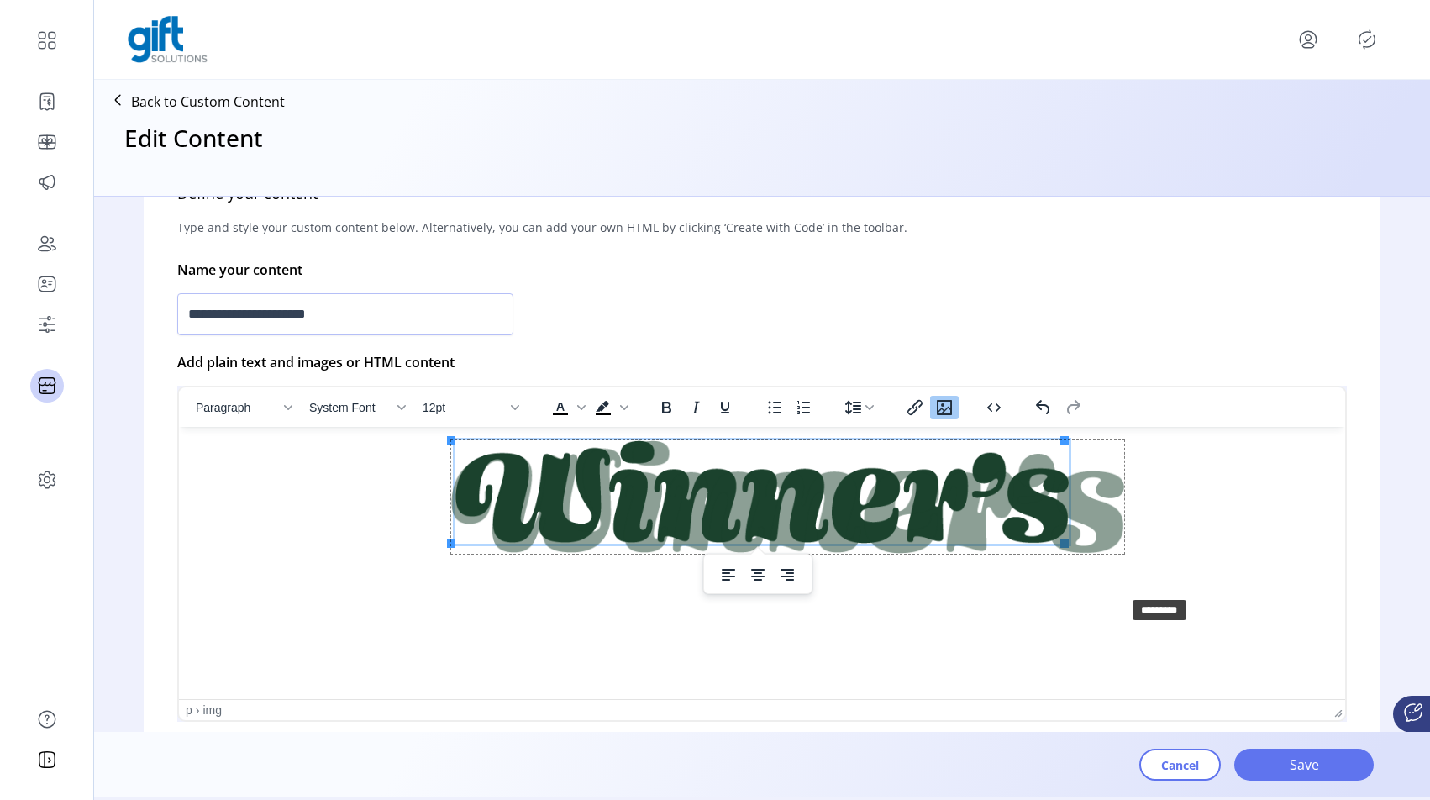
drag, startPoint x: 1063, startPoint y: 543, endPoint x: 1123, endPoint y: 595, distance: 79.2
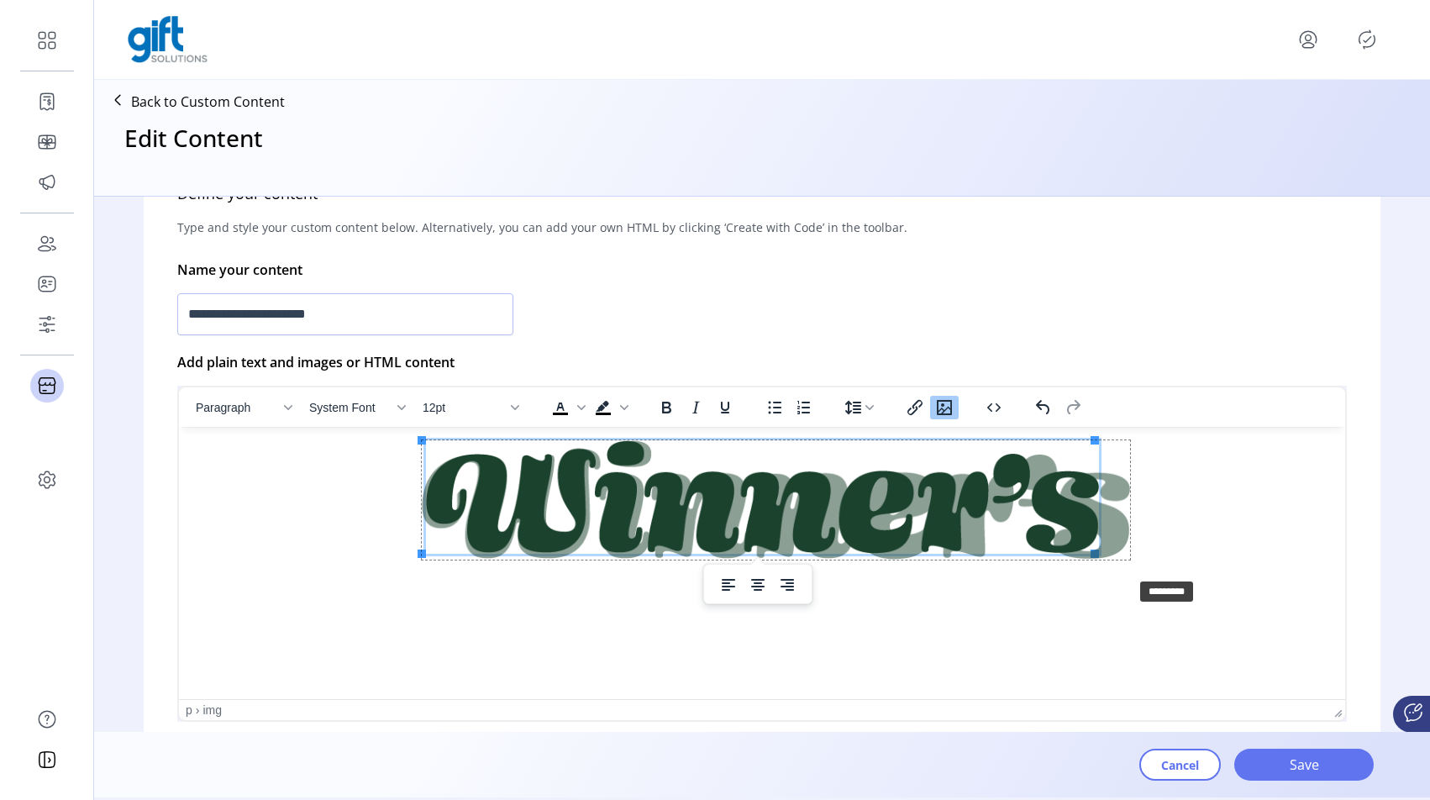
drag, startPoint x: 1093, startPoint y: 552, endPoint x: 1154, endPoint y: 591, distance: 72.5
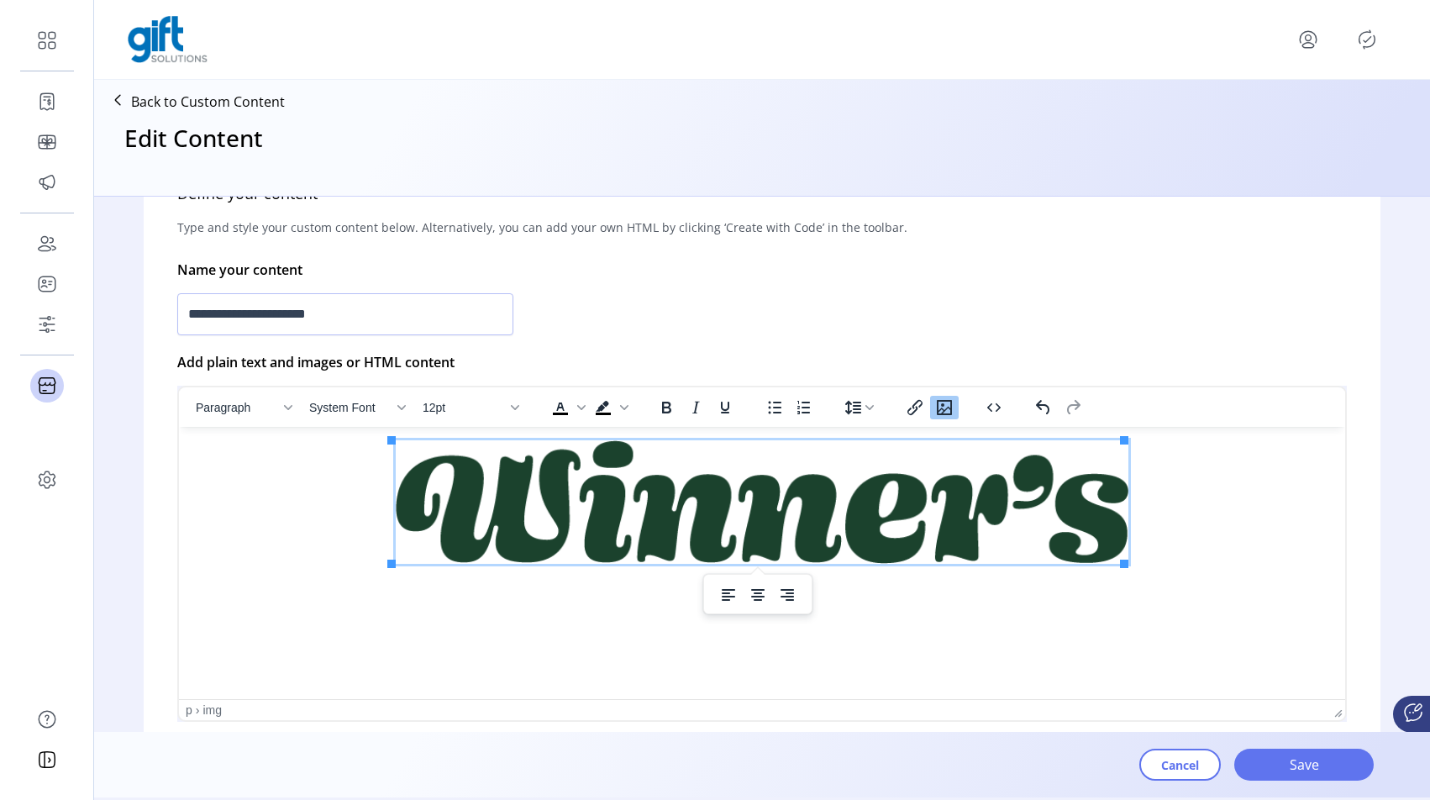
click at [1084, 319] on div "**********" at bounding box center [762, 314] width 1170 height 49
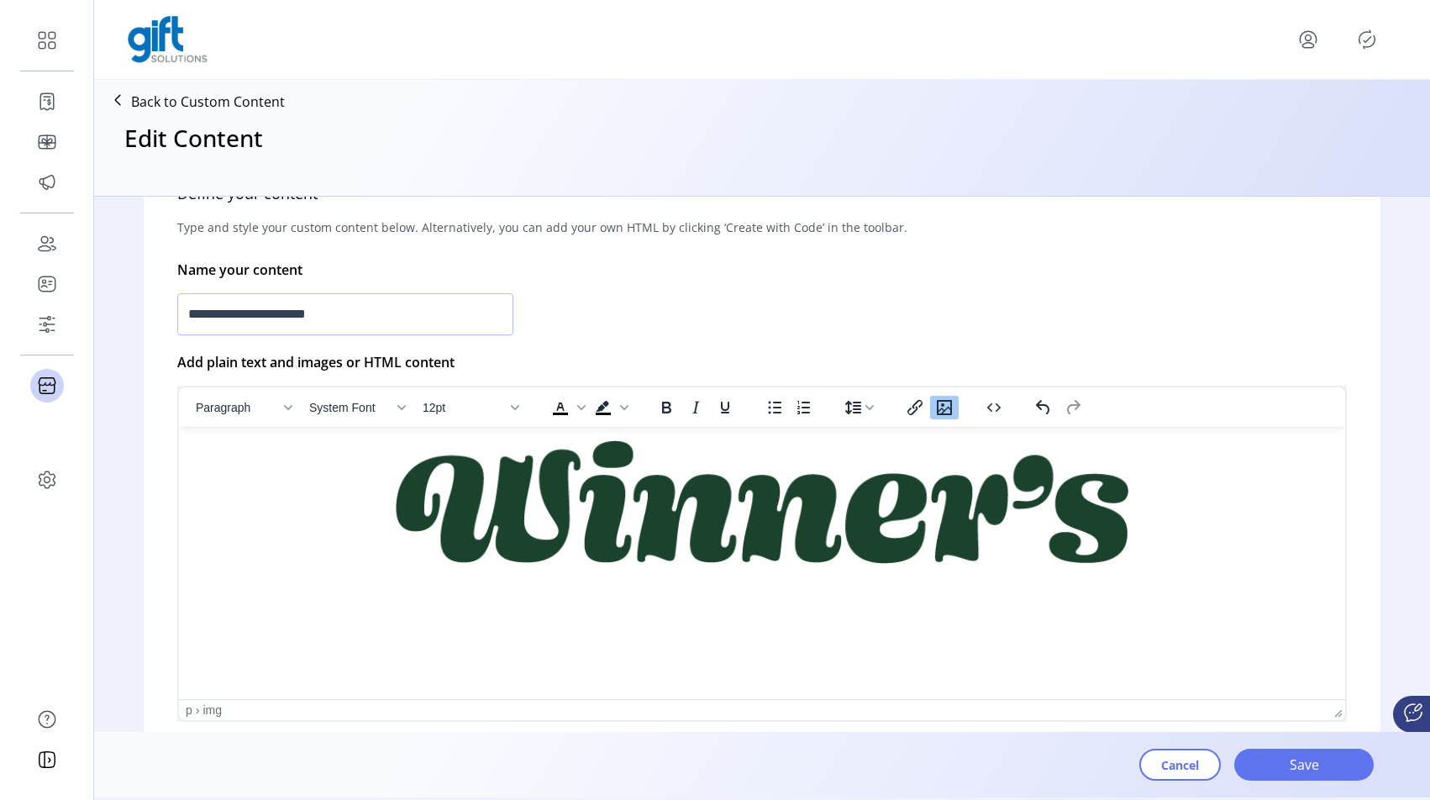
click at [1046, 583] on html at bounding box center [762, 505] width 1167 height 156
click at [1284, 761] on span "Save" at bounding box center [1304, 765] width 96 height 20
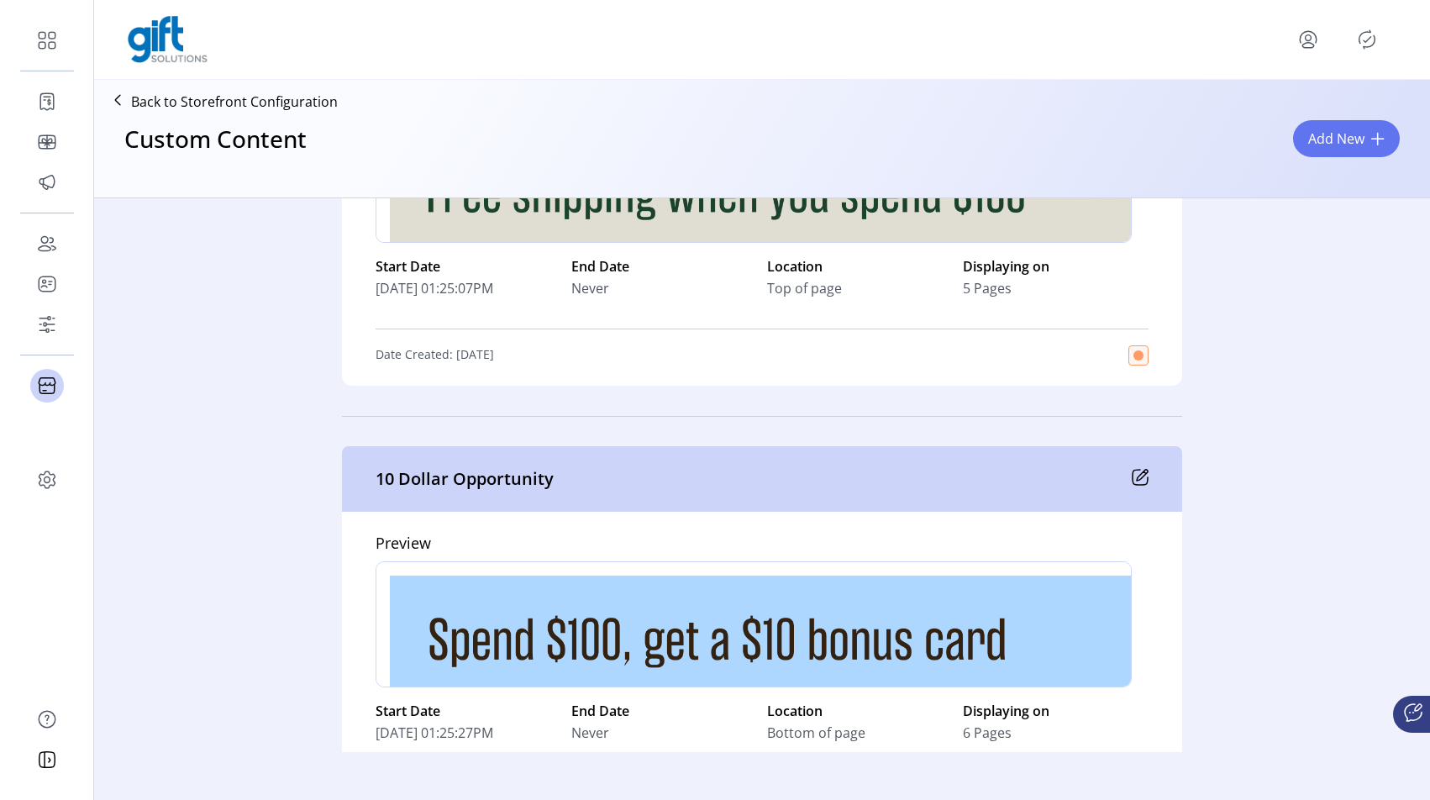
click at [1362, 41] on icon "Publisher Panel" at bounding box center [1367, 39] width 27 height 27
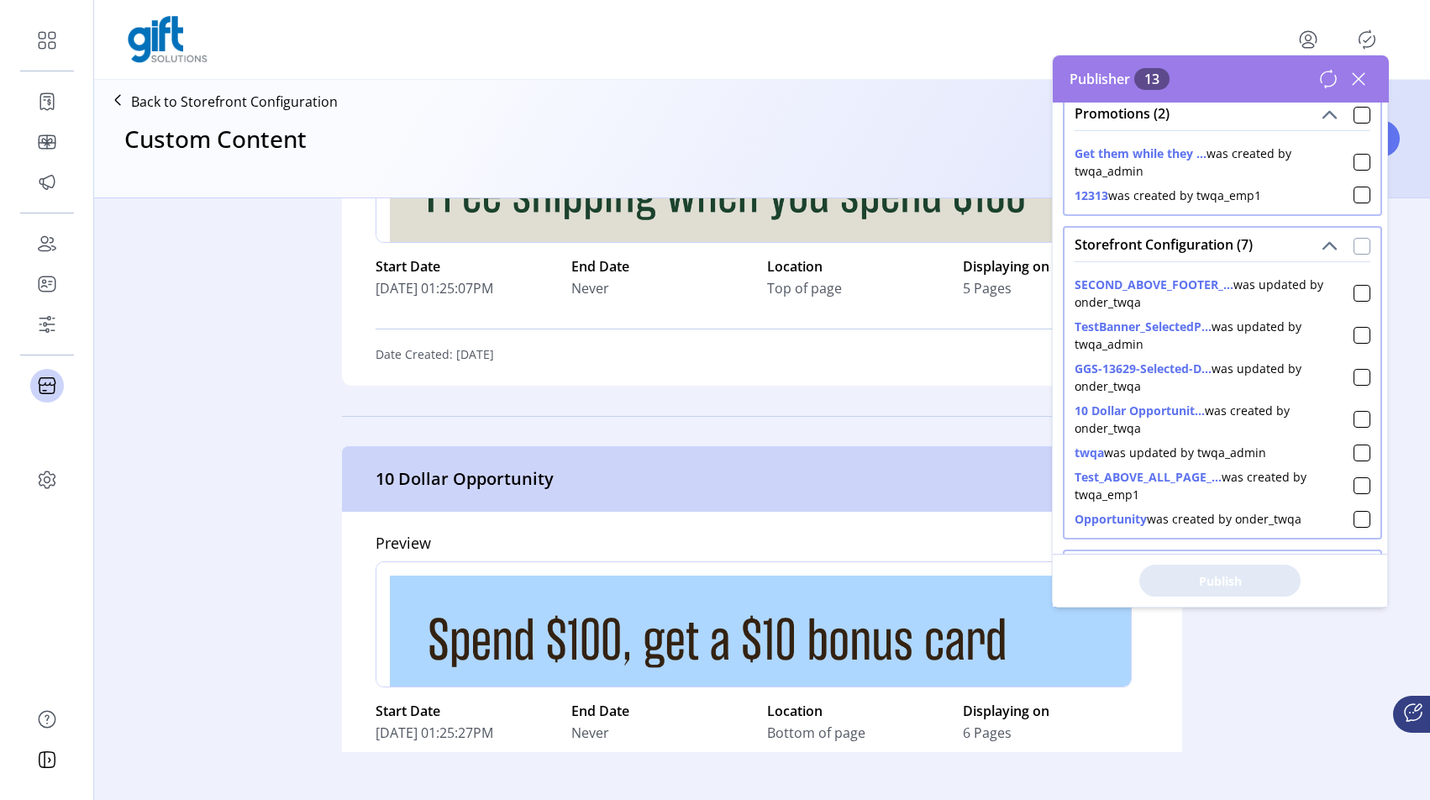
click at [1354, 255] on div at bounding box center [1362, 246] width 17 height 17
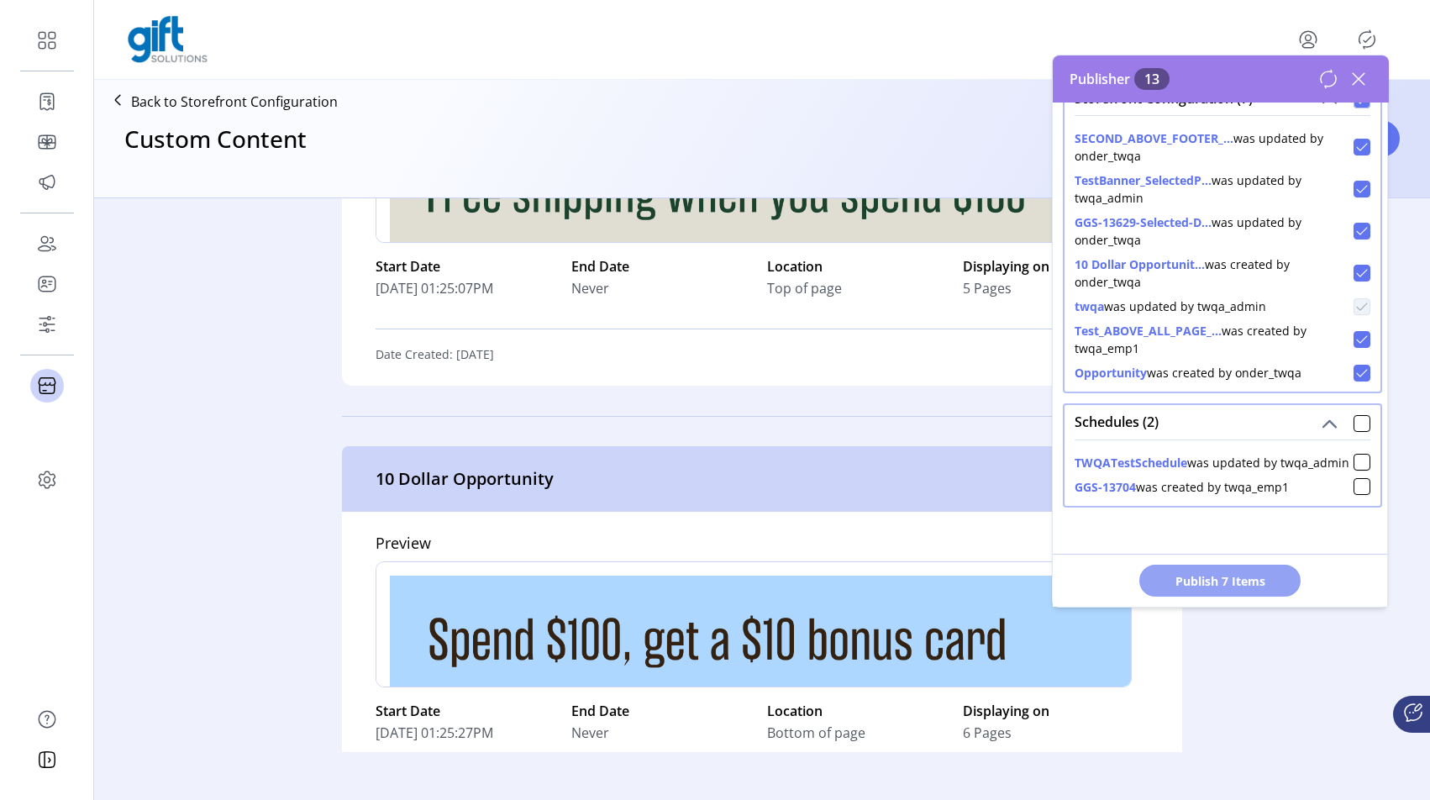
click at [1205, 581] on span "Publish 7 Items" at bounding box center [1220, 581] width 118 height 18
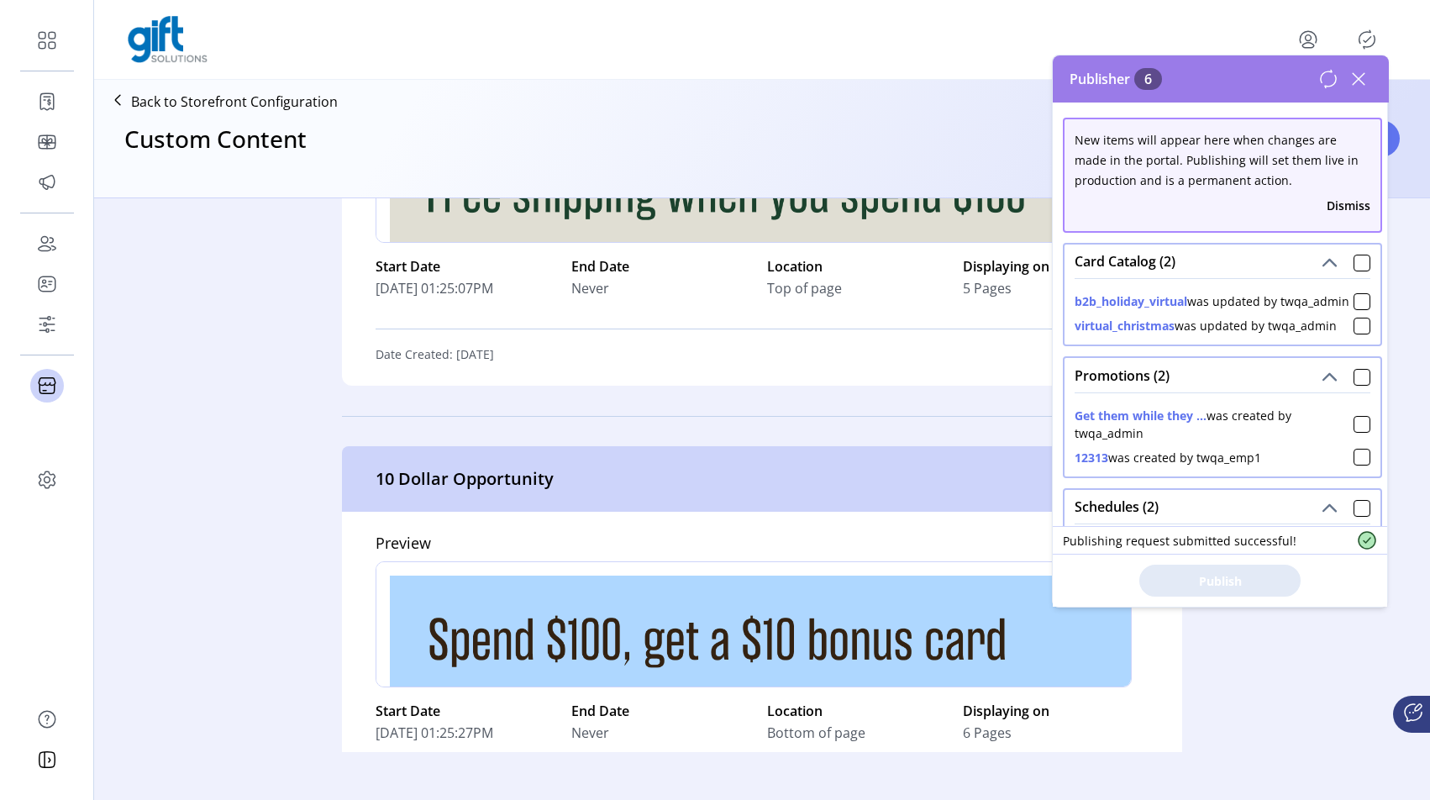
click at [1361, 81] on icon at bounding box center [1359, 79] width 12 height 12
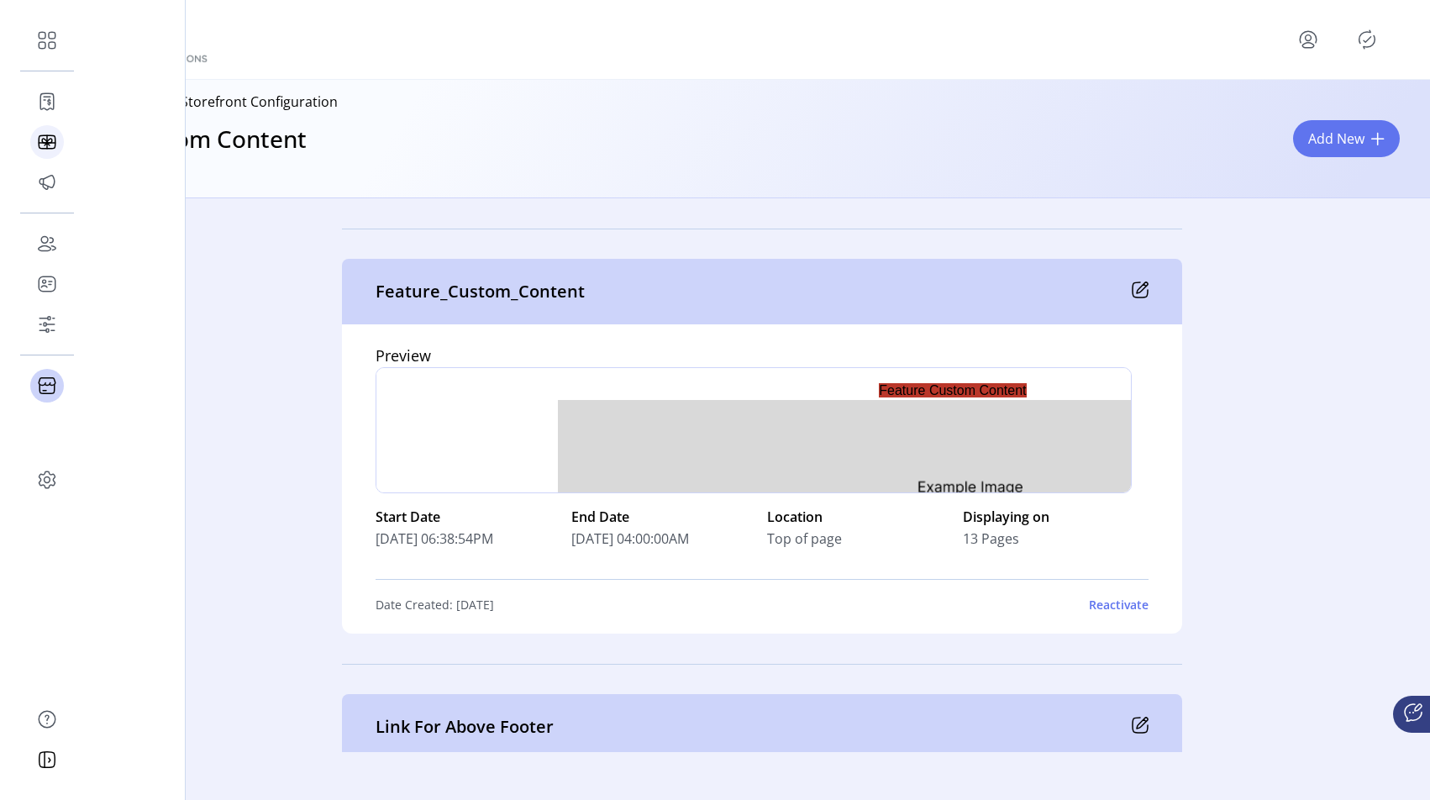
scroll to position [8811, 0]
